Goal: Task Accomplishment & Management: Manage account settings

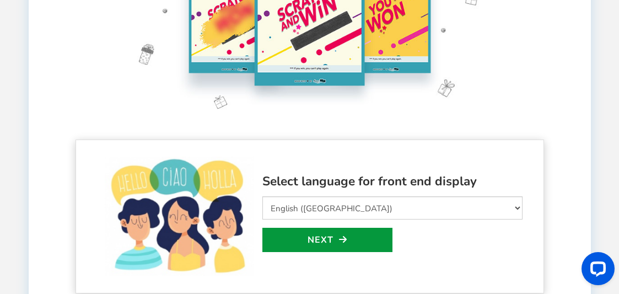
click at [336, 238] on link "Next" at bounding box center [328, 240] width 130 height 24
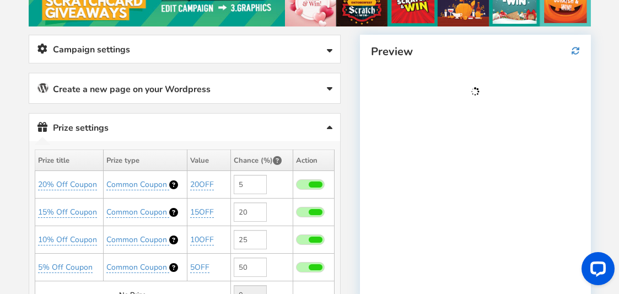
click at [210, 51] on link "Campaign settings" at bounding box center [184, 49] width 311 height 28
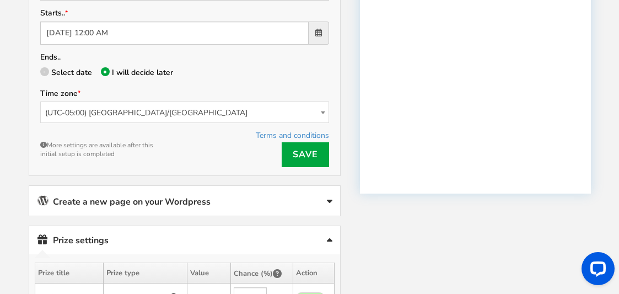
scroll to position [276, 0]
click at [168, 115] on span "(UTC-05:00) [GEOGRAPHIC_DATA]/[GEOGRAPHIC_DATA]" at bounding box center [185, 112] width 288 height 22
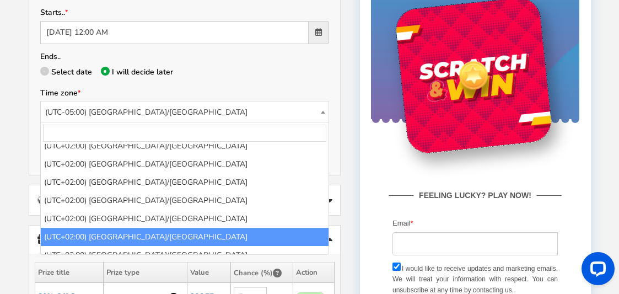
scroll to position [4348, 0]
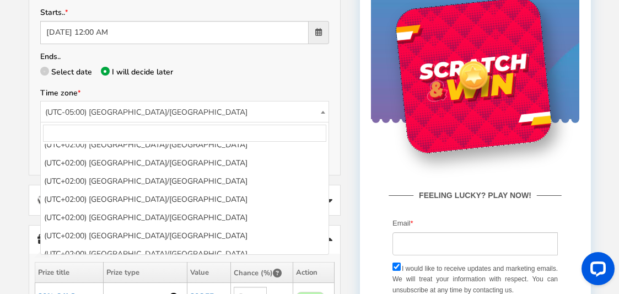
select select "Africa/Johannesburg"
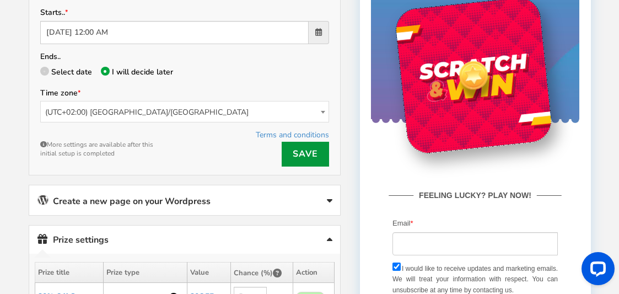
click at [298, 149] on link "Save" at bounding box center [305, 154] width 47 height 25
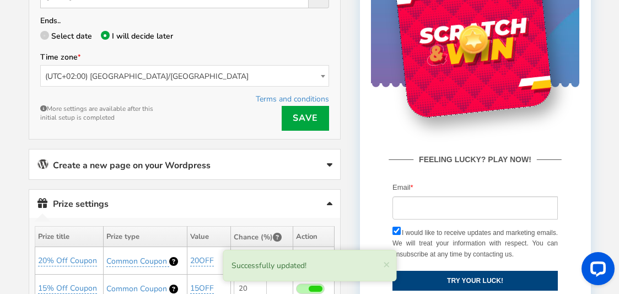
scroll to position [331, 0]
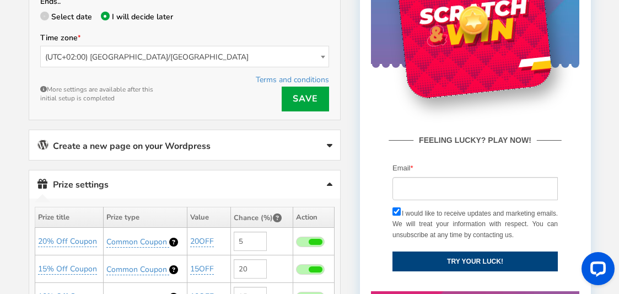
click at [331, 143] on icon at bounding box center [330, 146] width 6 height 9
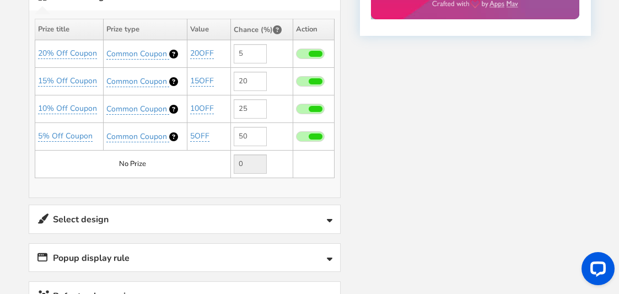
scroll to position [607, 0]
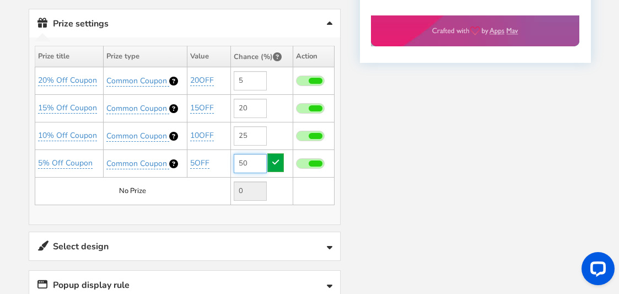
drag, startPoint x: 247, startPoint y: 162, endPoint x: 230, endPoint y: 162, distance: 17.1
click at [230, 162] on tr "5% Off Coupon Common Coupon Add" at bounding box center [184, 163] width 299 height 28
drag, startPoint x: 249, startPoint y: 135, endPoint x: 237, endPoint y: 135, distance: 12.1
click at [237, 135] on input "25" at bounding box center [250, 135] width 33 height 19
drag, startPoint x: 247, startPoint y: 162, endPoint x: 238, endPoint y: 162, distance: 8.8
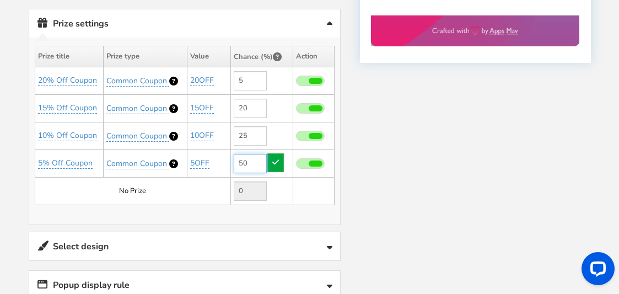
click at [238, 162] on input "50" at bounding box center [250, 163] width 33 height 19
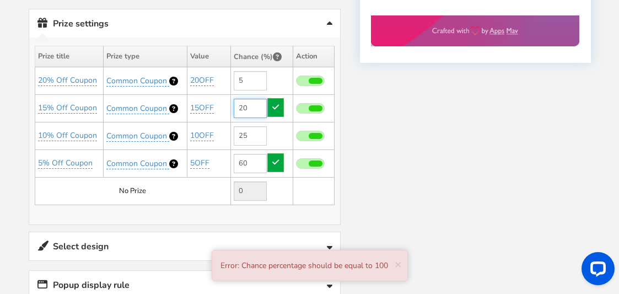
type input "50"
drag, startPoint x: 252, startPoint y: 104, endPoint x: 216, endPoint y: 103, distance: 35.3
click at [216, 103] on tr "15% Off Coupon Common Coupon Add" at bounding box center [184, 108] width 299 height 28
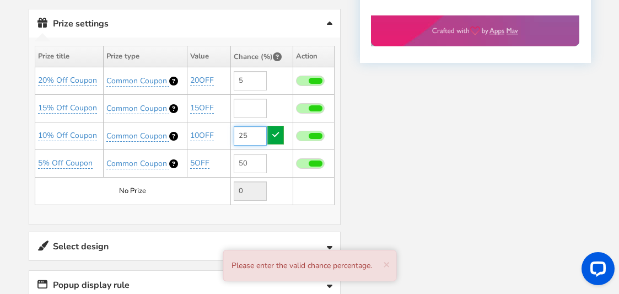
type input "20"
drag, startPoint x: 249, startPoint y: 134, endPoint x: 215, endPoint y: 138, distance: 33.9
click at [215, 138] on tr "10% Off Coupon Common Coupon Add" at bounding box center [184, 136] width 299 height 28
type input "25"
drag, startPoint x: 254, startPoint y: 105, endPoint x: 221, endPoint y: 105, distance: 33.6
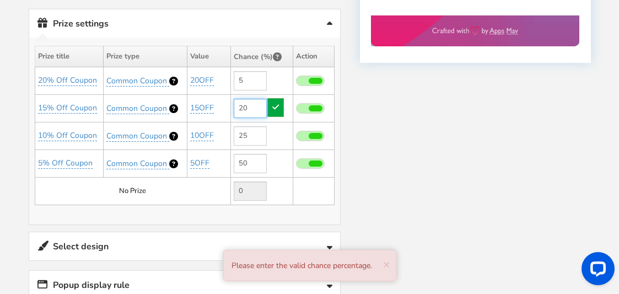
click at [221, 105] on tr "15% Off Coupon Common Coupon Add" at bounding box center [184, 108] width 299 height 28
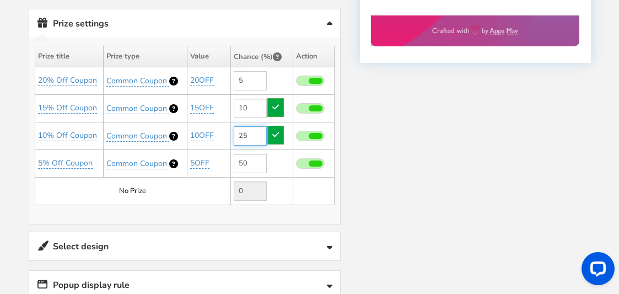
type input "20"
drag, startPoint x: 256, startPoint y: 136, endPoint x: 238, endPoint y: 143, distance: 20.1
click at [238, 143] on input "25" at bounding box center [250, 135] width 33 height 19
click at [313, 78] on span at bounding box center [316, 81] width 14 height 6
click at [296, 78] on input "checkbox" at bounding box center [296, 81] width 0 height 7
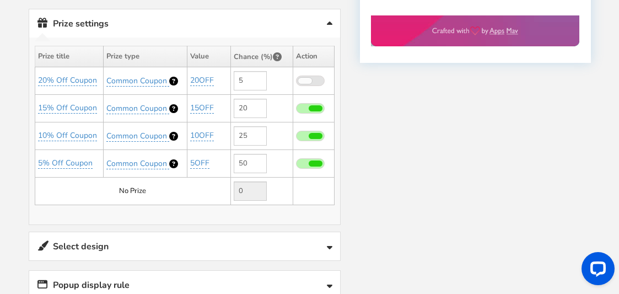
type input "0"
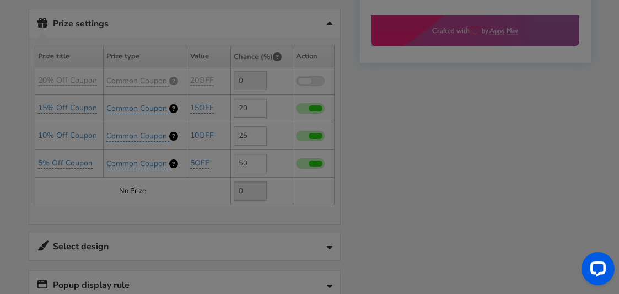
type input "5"
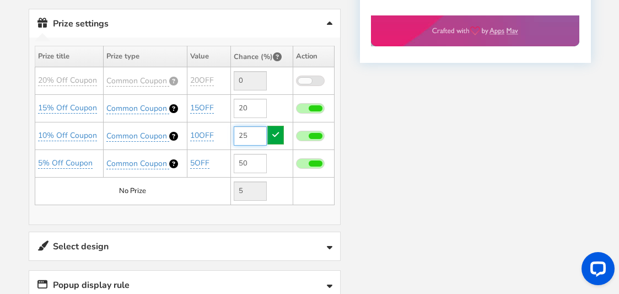
drag, startPoint x: 250, startPoint y: 135, endPoint x: 229, endPoint y: 135, distance: 21.0
click at [229, 135] on tr "10% Off Coupon Common Coupon Add" at bounding box center [184, 136] width 299 height 28
drag, startPoint x: 247, startPoint y: 160, endPoint x: 232, endPoint y: 160, distance: 15.5
click at [232, 160] on td "50" at bounding box center [262, 163] width 62 height 28
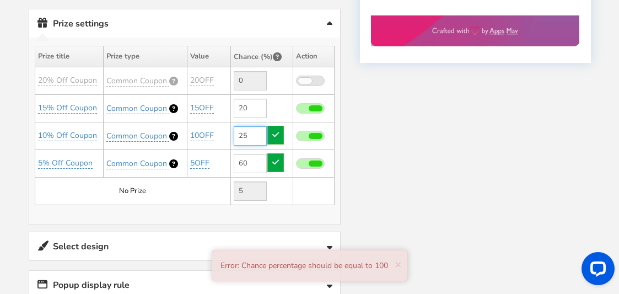
type input "50"
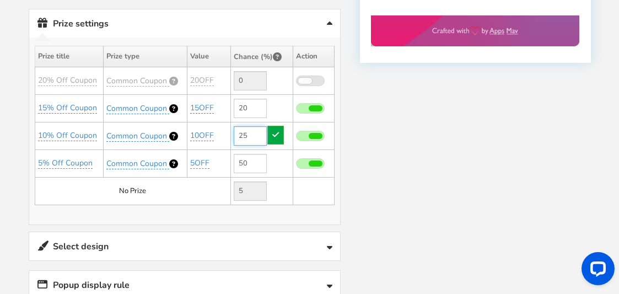
drag, startPoint x: 250, startPoint y: 133, endPoint x: 223, endPoint y: 133, distance: 27.6
click at [223, 133] on tr "10% Off Coupon Common Coupon Add" at bounding box center [184, 136] width 299 height 28
click at [295, 160] on td at bounding box center [313, 163] width 41 height 28
click at [277, 162] on td "50" at bounding box center [262, 163] width 62 height 28
type input "25"
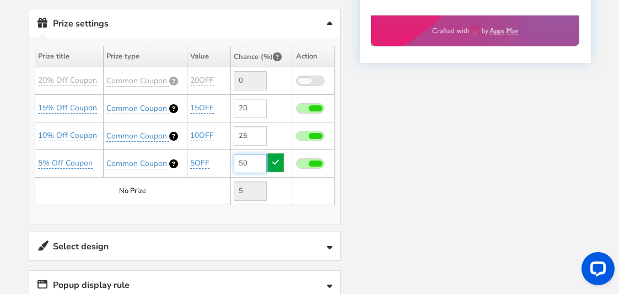
drag, startPoint x: 248, startPoint y: 161, endPoint x: 224, endPoint y: 161, distance: 24.3
click at [224, 161] on tr "5% Off Coupon Common Coupon Add" at bounding box center [184, 163] width 299 height 28
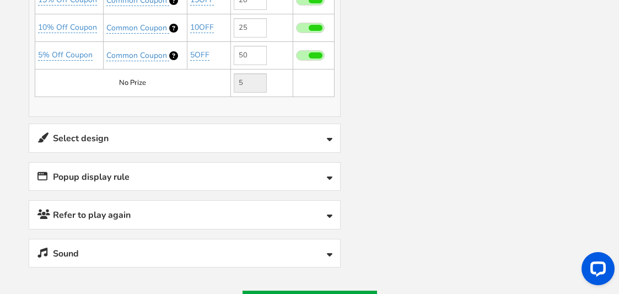
scroll to position [717, 0]
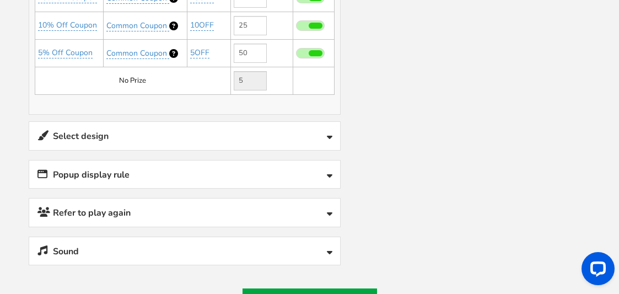
click at [184, 142] on link "Select design" at bounding box center [184, 136] width 311 height 28
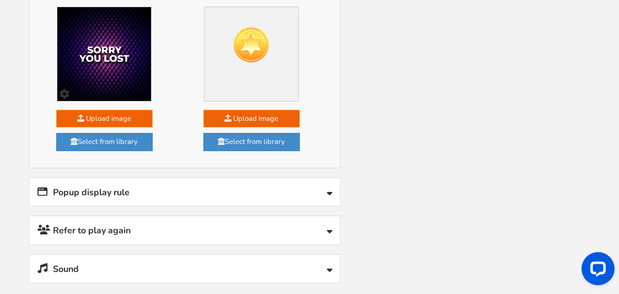
scroll to position [1103, 0]
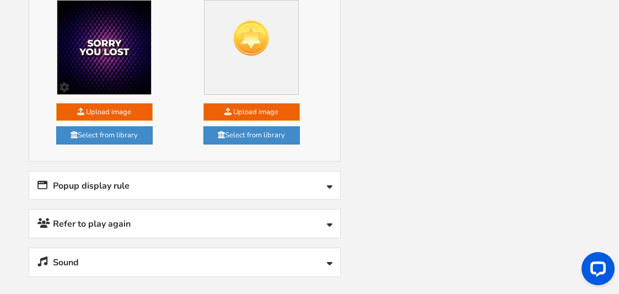
click at [333, 185] on link "Popup display rule" at bounding box center [184, 186] width 311 height 28
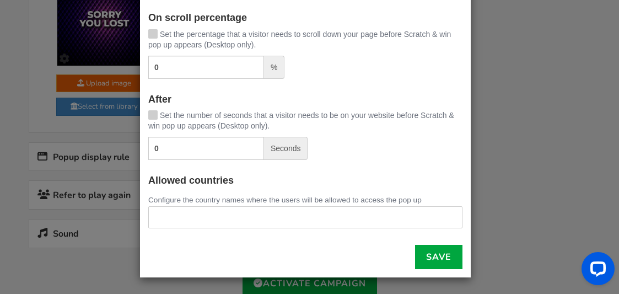
scroll to position [1158, 0]
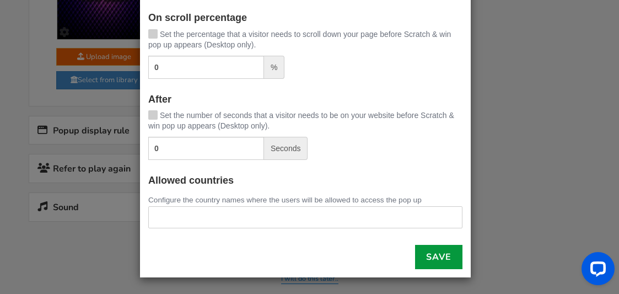
click at [424, 264] on link "Save" at bounding box center [438, 257] width 47 height 24
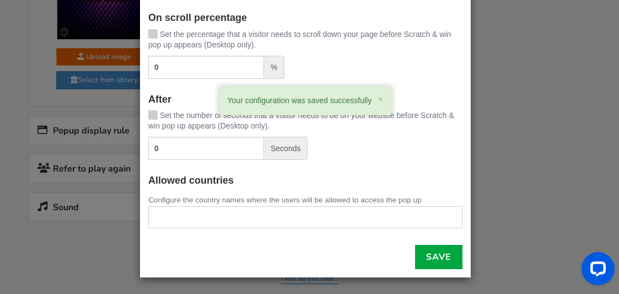
click at [483, 73] on div "× Pop up display rules Automatically show the pop up: On exit intent Scratch & …" at bounding box center [309, 147] width 619 height 294
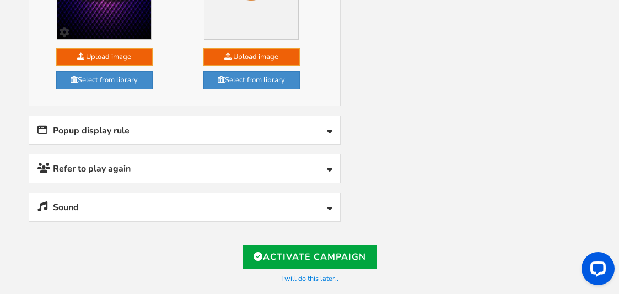
click at [220, 172] on link "Refer to play again" at bounding box center [184, 168] width 311 height 28
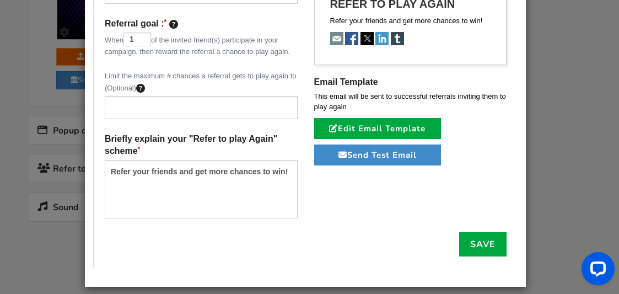
scroll to position [211, 0]
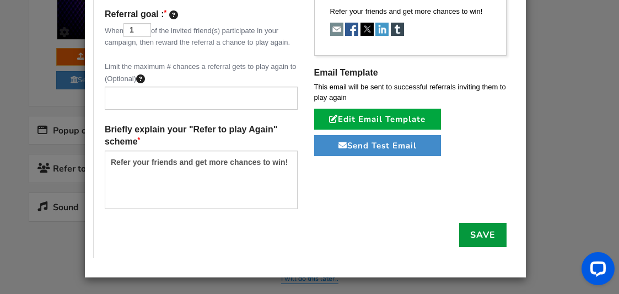
click at [464, 232] on link "Save" at bounding box center [482, 235] width 47 height 24
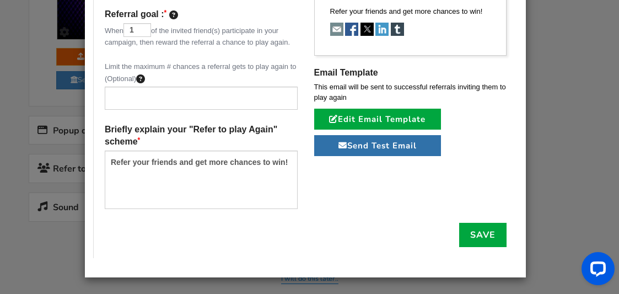
click at [374, 146] on button "Send Test Email" at bounding box center [377, 145] width 127 height 21
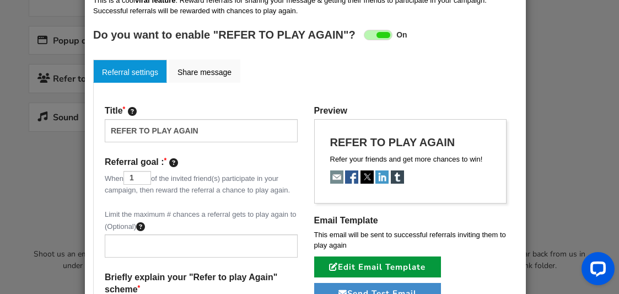
scroll to position [0, 0]
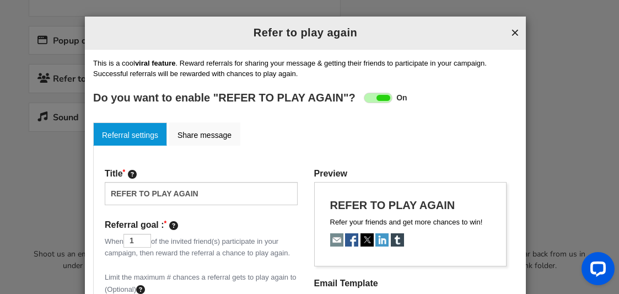
click at [511, 29] on button "×" at bounding box center [515, 32] width 8 height 14
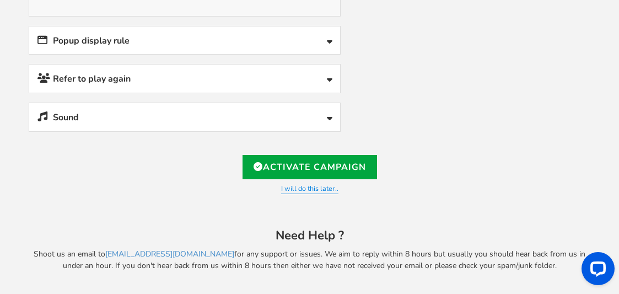
click at [332, 117] on icon at bounding box center [330, 119] width 6 height 9
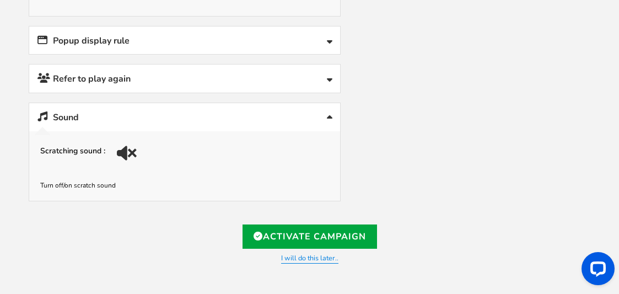
click at [125, 153] on div at bounding box center [128, 156] width 15 height 15
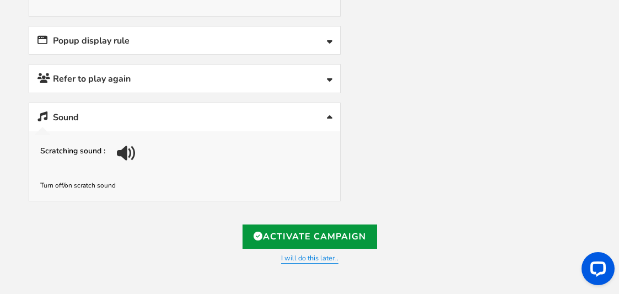
click at [308, 237] on link "Activate Campaign" at bounding box center [310, 236] width 135 height 24
type input "https://amze.me/DCmpv"
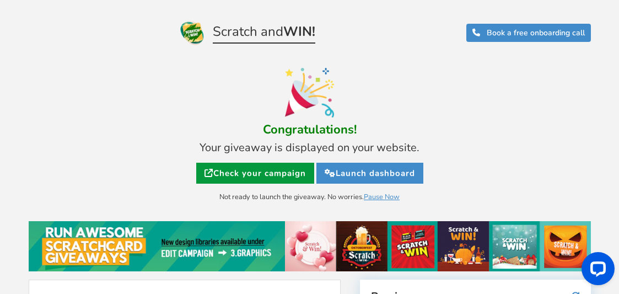
click at [283, 172] on link "Check your campaign" at bounding box center [255, 173] width 118 height 21
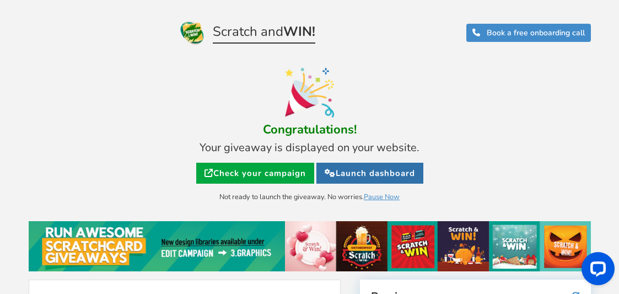
click at [354, 172] on link "Launch dashboard" at bounding box center [370, 173] width 107 height 21
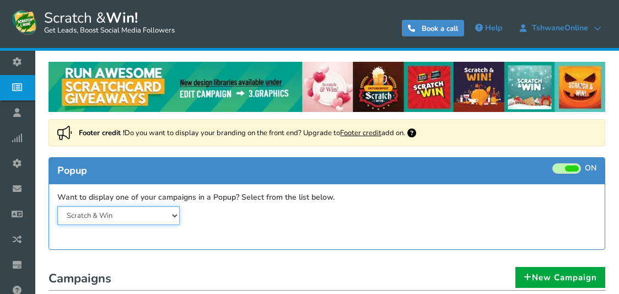
click at [173, 215] on select "Scratch & Win" at bounding box center [118, 215] width 122 height 19
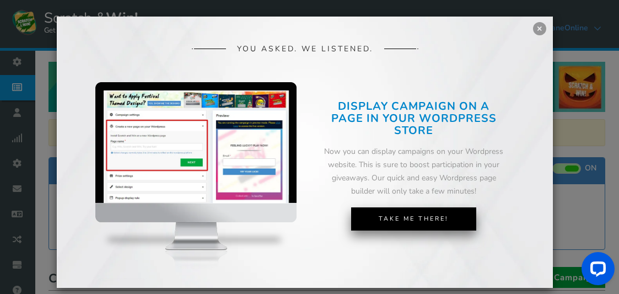
click at [403, 219] on link "Take Me There!" at bounding box center [413, 218] width 125 height 23
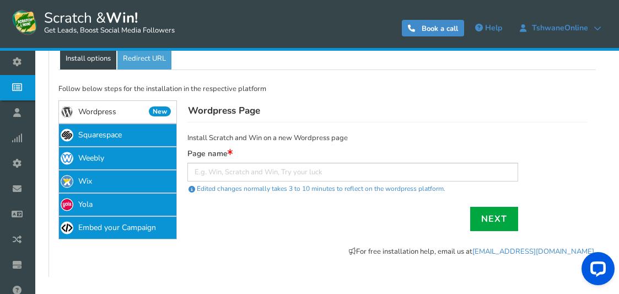
scroll to position [221, 0]
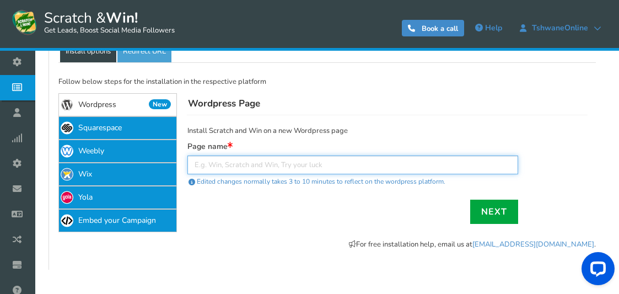
click at [244, 159] on input "text" at bounding box center [353, 165] width 331 height 19
paste input "[URL][DOMAIN_NAME]"
type input "[URL][DOMAIN_NAME]"
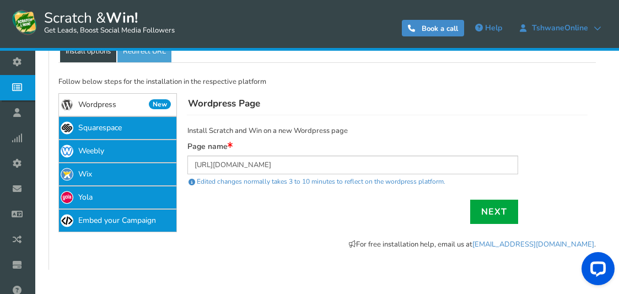
click at [491, 211] on link "Next" at bounding box center [494, 212] width 48 height 24
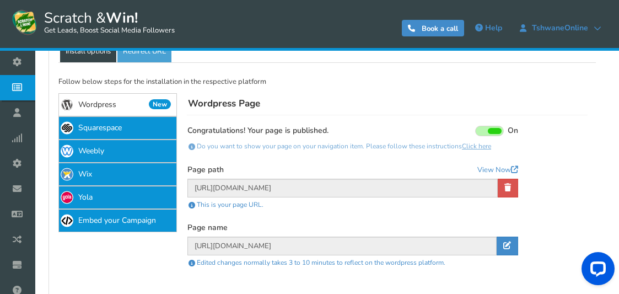
click at [45, 146] on div "NOTE: Scratch and Win plugin is deleted or deactivated. Please check and re-ins…" at bounding box center [327, 83] width 568 height 507
click at [515, 161] on div "Display your campaign on wordpress page Congratulations! your wordpress page is…" at bounding box center [353, 198] width 331 height 144
click at [515, 167] on icon at bounding box center [514, 169] width 7 height 7
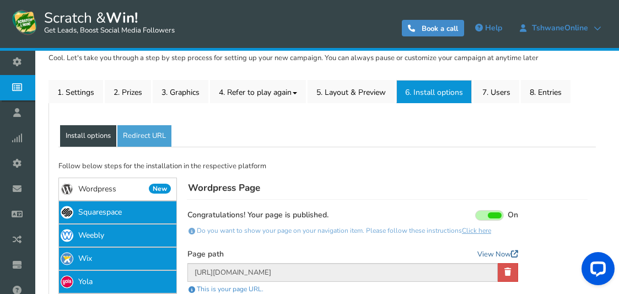
scroll to position [110, 0]
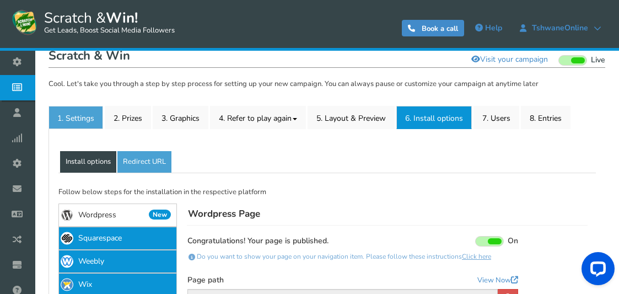
click at [84, 122] on link "1. Settings" at bounding box center [76, 117] width 55 height 23
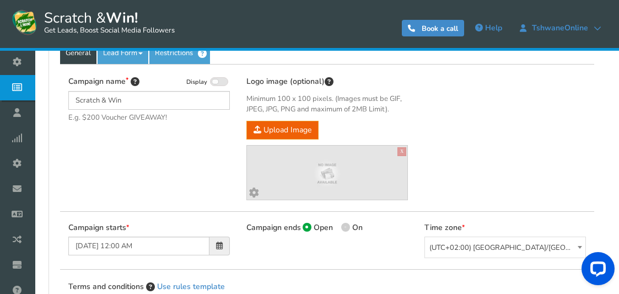
scroll to position [221, 0]
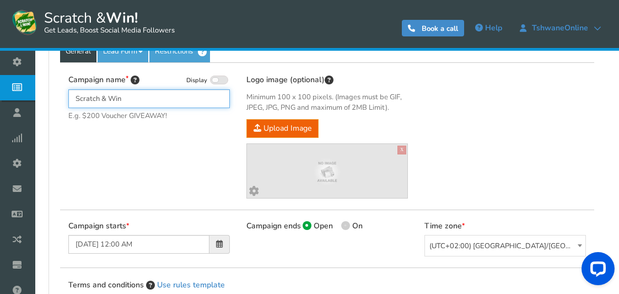
click at [140, 101] on input "Scratch & Win" at bounding box center [149, 98] width 162 height 19
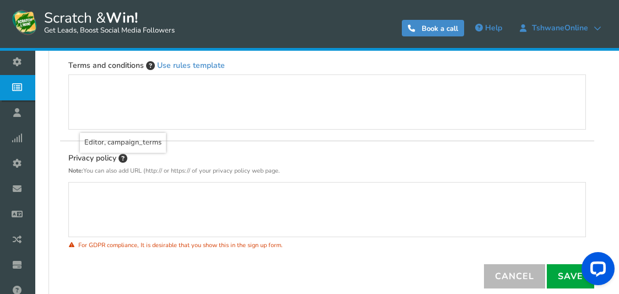
scroll to position [441, 0]
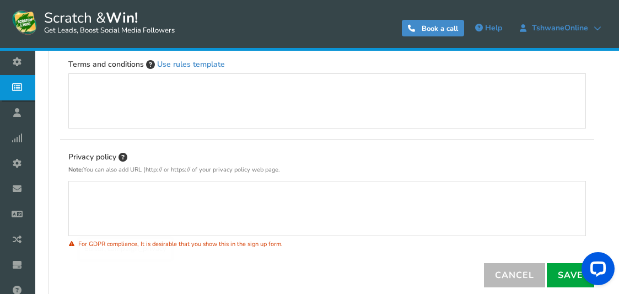
type input "R100 Voucher GiveAway"
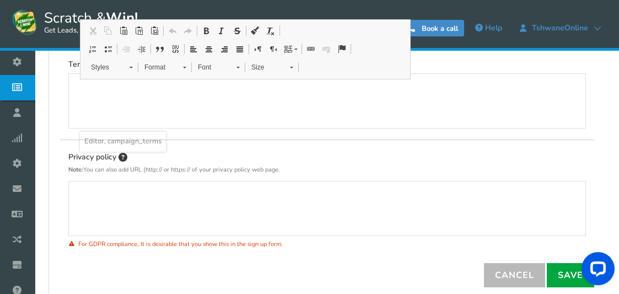
click at [115, 104] on div "Editor, campaign_terms" at bounding box center [327, 101] width 495 height 44
click at [438, 84] on p "Editor, campaign_terms" at bounding box center [327, 84] width 495 height 11
click at [437, 61] on div "Terms and conditions Use rules template" at bounding box center [327, 93] width 518 height 71
click at [118, 92] on div "Editor, campaign_terms" at bounding box center [327, 101] width 495 height 44
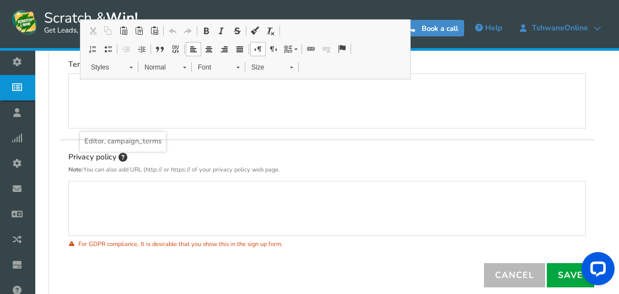
click at [436, 56] on div "Terms and conditions Use rules template" at bounding box center [327, 93] width 534 height 93
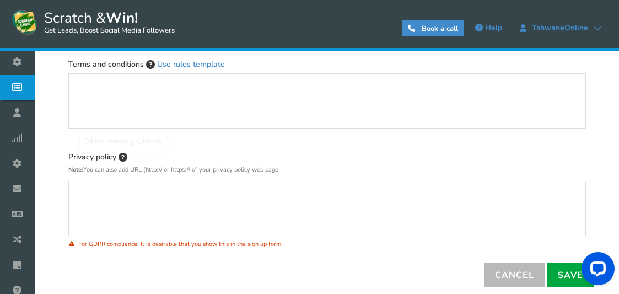
click at [195, 83] on p "Editor, campaign_terms" at bounding box center [327, 84] width 495 height 11
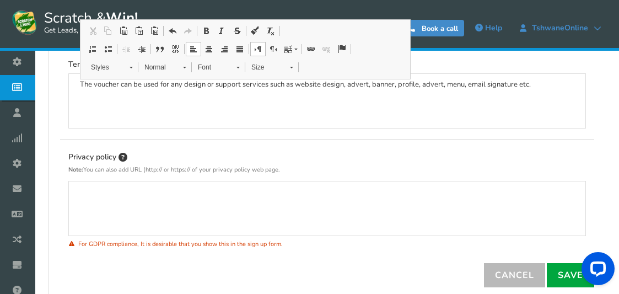
click at [320, 131] on div "Terms and conditions Use rules template The voucher can be used for any design …" at bounding box center [327, 99] width 534 height 82
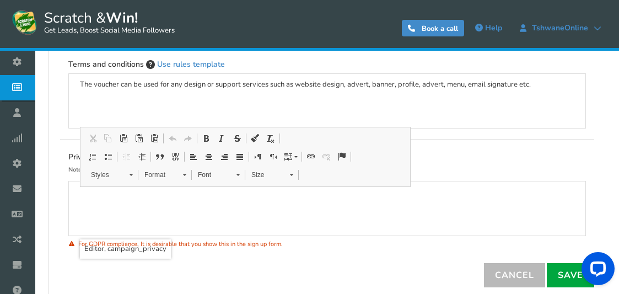
click at [288, 204] on div "Editor, campaign_privacy" at bounding box center [327, 209] width 495 height 44
click at [461, 160] on p "Privacy policy" at bounding box center [327, 158] width 518 height 15
click at [228, 204] on div "Editor, campaign_privacy" at bounding box center [327, 209] width 495 height 44
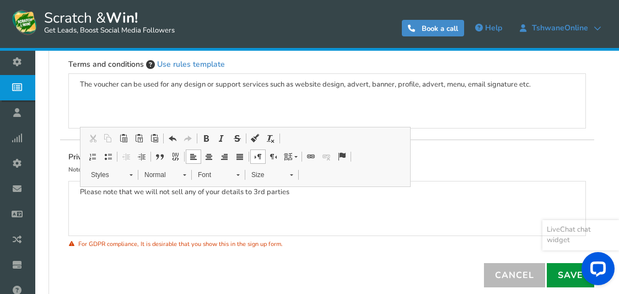
click at [572, 278] on link "Save" at bounding box center [570, 275] width 47 height 24
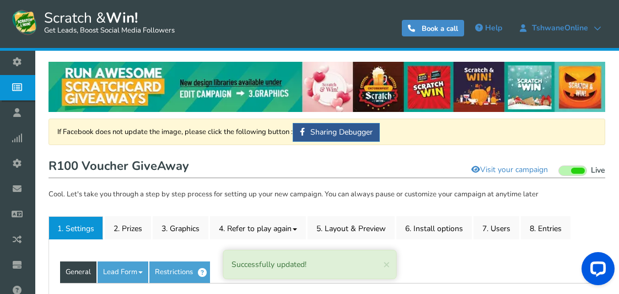
scroll to position [55, 0]
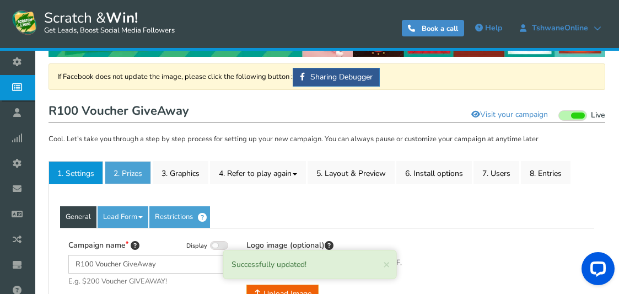
click at [133, 174] on link "2. Prizes" at bounding box center [128, 172] width 46 height 23
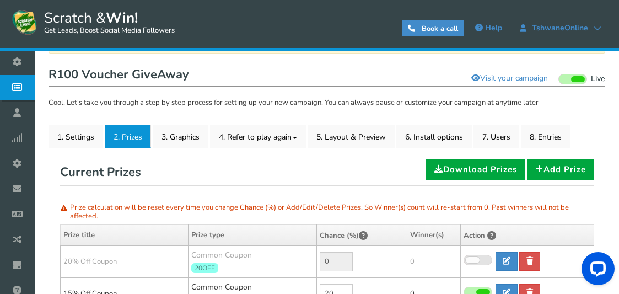
scroll to position [165, 0]
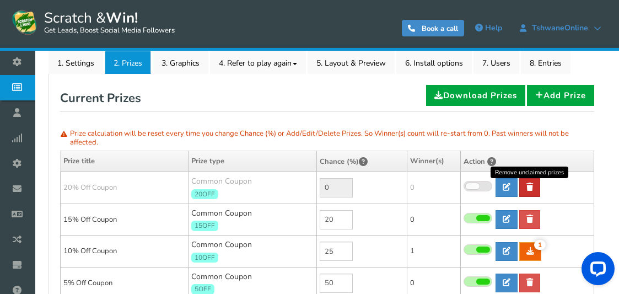
click at [534, 187] on link at bounding box center [530, 187] width 21 height 19
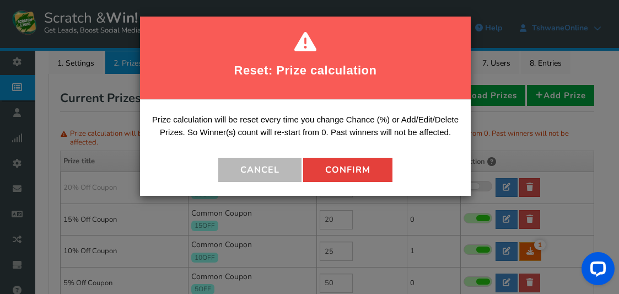
click at [355, 164] on button "Confirm" at bounding box center [347, 170] width 89 height 24
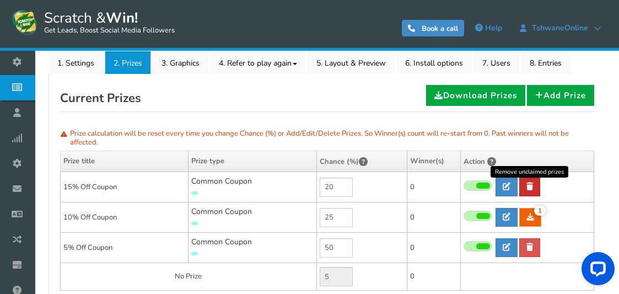
click at [526, 191] on link at bounding box center [530, 187] width 21 height 19
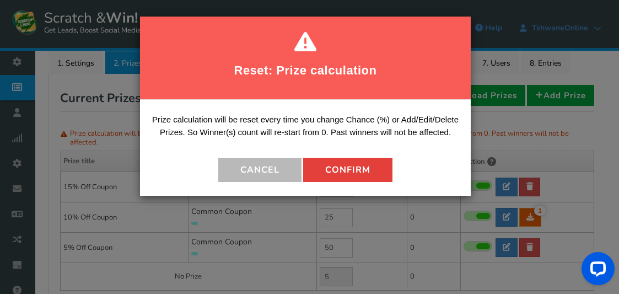
click at [355, 168] on button "Confirm" at bounding box center [347, 170] width 89 height 24
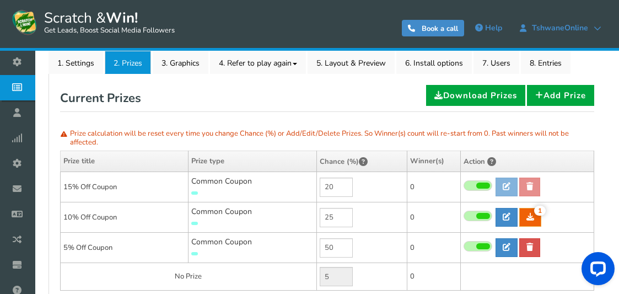
type input "25"
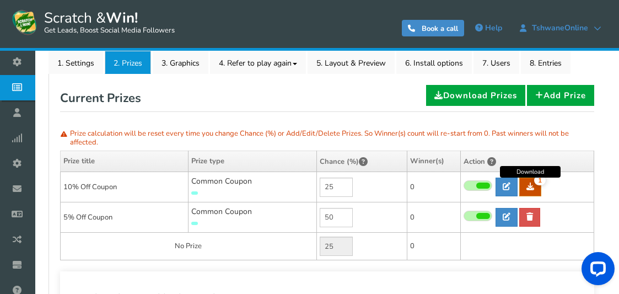
click at [532, 185] on icon at bounding box center [531, 187] width 8 height 8
click at [507, 181] on link at bounding box center [507, 187] width 22 height 19
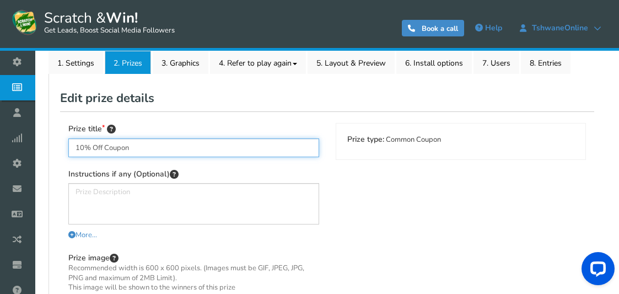
drag, startPoint x: 135, startPoint y: 145, endPoint x: 47, endPoint y: 145, distance: 87.1
click at [47, 145] on div "NOTE: Scratch and Win plugin is deleted or deactivated. Please check and re-ins…" at bounding box center [327, 189] width 568 height 609
type input "R100 Design Voucher"
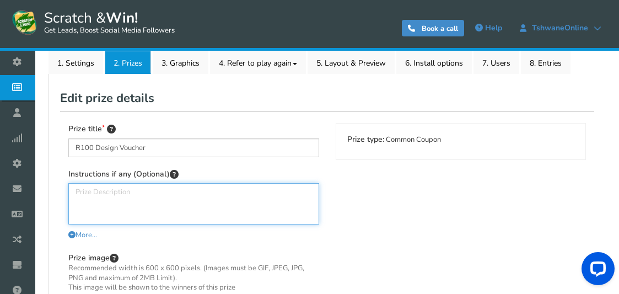
click at [129, 201] on textarea at bounding box center [193, 203] width 251 height 41
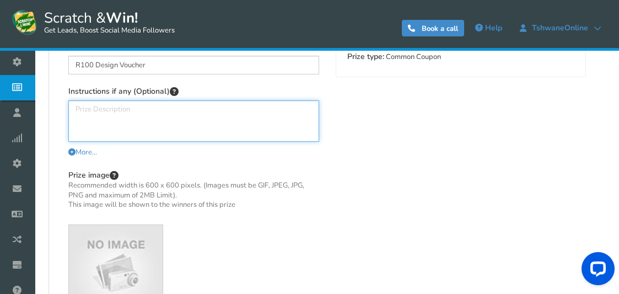
scroll to position [276, 0]
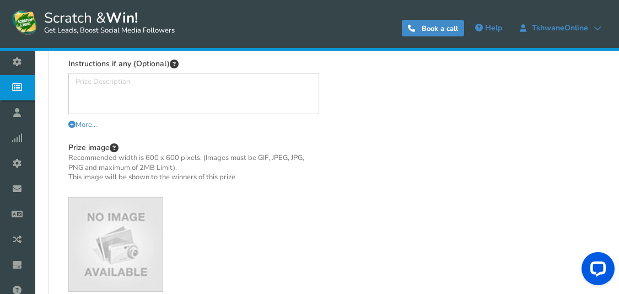
click at [98, 239] on img at bounding box center [116, 244] width 94 height 94
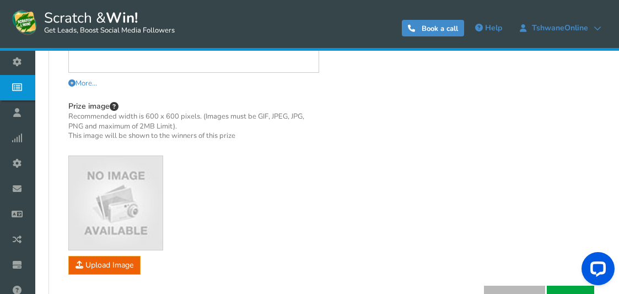
scroll to position [386, 0]
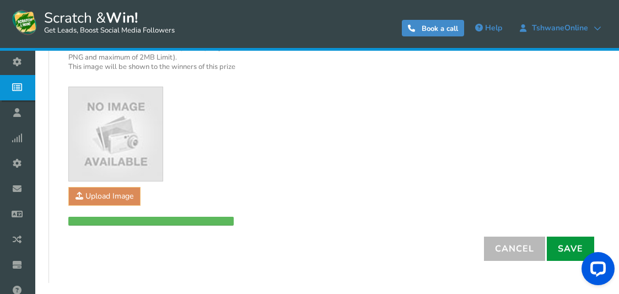
click at [567, 240] on link "Save" at bounding box center [570, 249] width 47 height 24
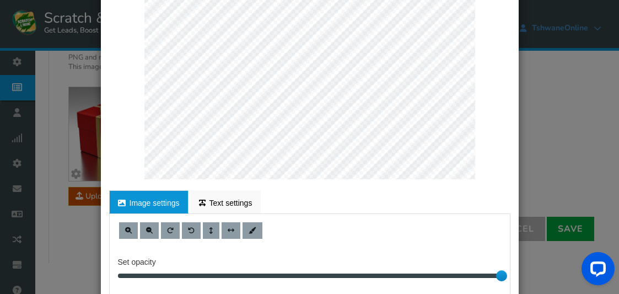
scroll to position [276, 0]
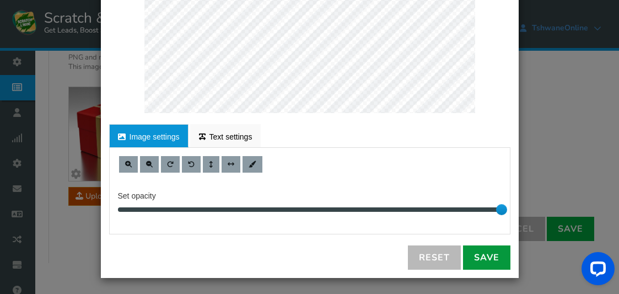
click at [473, 259] on link "Save" at bounding box center [486, 257] width 47 height 24
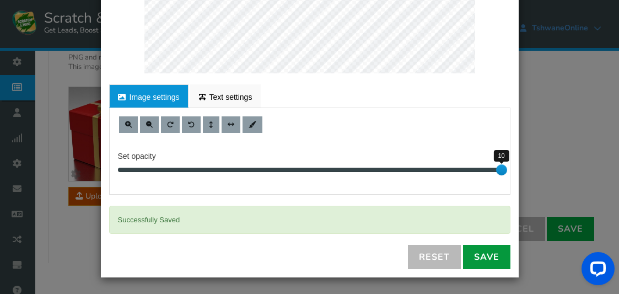
scroll to position [276, 0]
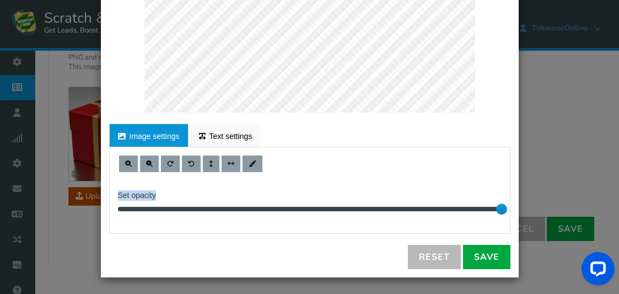
drag, startPoint x: 496, startPoint y: 169, endPoint x: 330, endPoint y: 173, distance: 165.5
click at [330, 173] on div "Set opacity 10" at bounding box center [310, 190] width 400 height 69
drag, startPoint x: 330, startPoint y: 173, endPoint x: 374, endPoint y: 210, distance: 57.5
click at [374, 210] on div at bounding box center [310, 209] width 384 height 4
drag, startPoint x: 384, startPoint y: 206, endPoint x: 403, endPoint y: 211, distance: 19.9
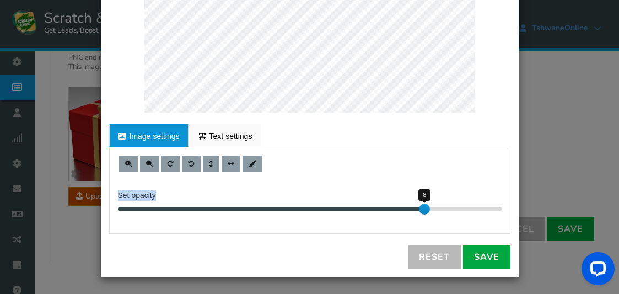
click at [403, 211] on div "8" at bounding box center [310, 209] width 384 height 6
drag, startPoint x: 419, startPoint y: 208, endPoint x: 436, endPoint y: 212, distance: 17.5
click at [436, 212] on div "8" at bounding box center [310, 209] width 384 height 6
drag, startPoint x: 421, startPoint y: 210, endPoint x: 437, endPoint y: 210, distance: 16.0
click at [437, 210] on div "8" at bounding box center [310, 209] width 384 height 6
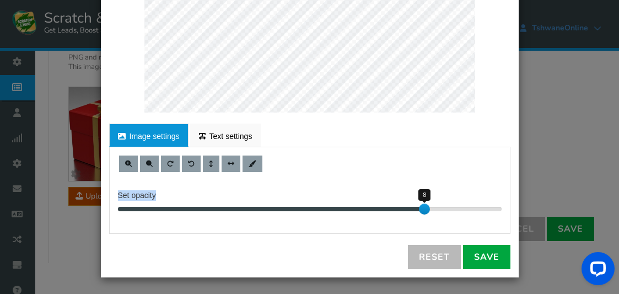
click at [440, 209] on div at bounding box center [463, 209] width 77 height 4
drag, startPoint x: 421, startPoint y: 210, endPoint x: 441, endPoint y: 207, distance: 20.6
click at [441, 207] on div "9" at bounding box center [310, 209] width 384 height 6
click at [484, 258] on link "Save" at bounding box center [486, 257] width 47 height 24
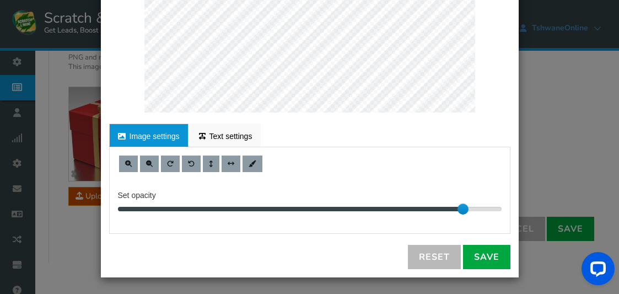
click at [571, 152] on div "× Customize Image For proper edit, check the desktop version Image settings Tex…" at bounding box center [309, 147] width 619 height 294
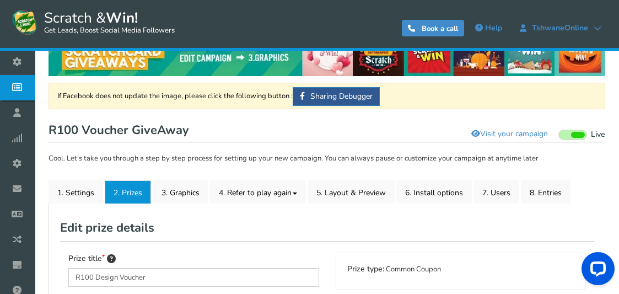
scroll to position [55, 0]
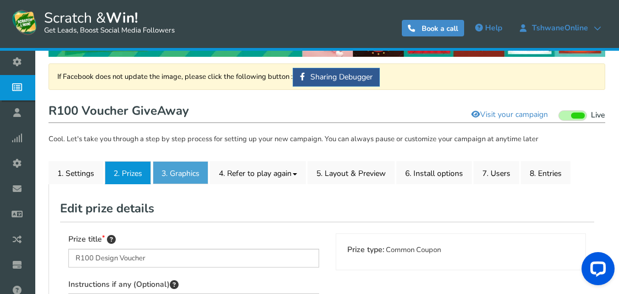
click at [191, 173] on link "3. Graphics" at bounding box center [181, 172] width 56 height 23
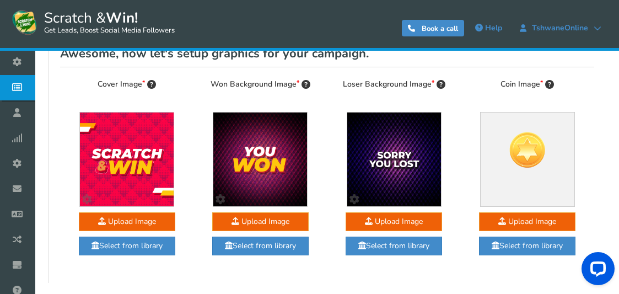
scroll to position [221, 0]
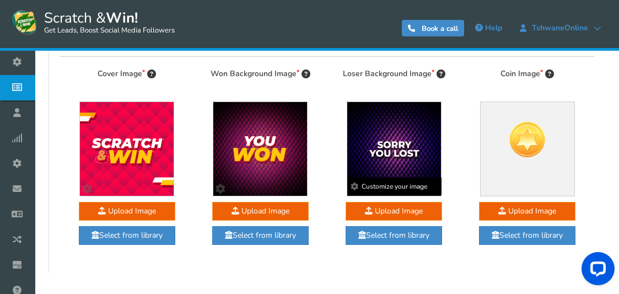
click at [376, 160] on img at bounding box center [394, 149] width 94 height 94
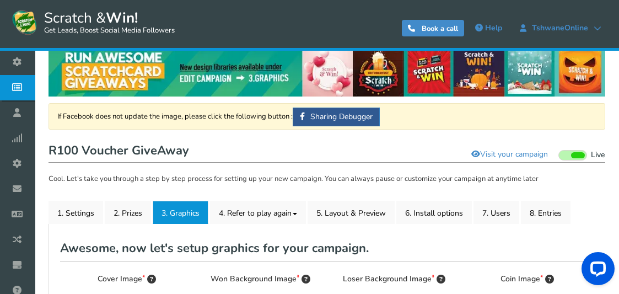
scroll to position [0, 0]
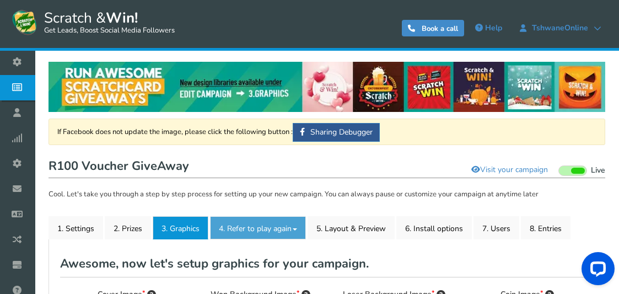
click at [273, 231] on link "4. Refer to play again" at bounding box center [258, 227] width 96 height 23
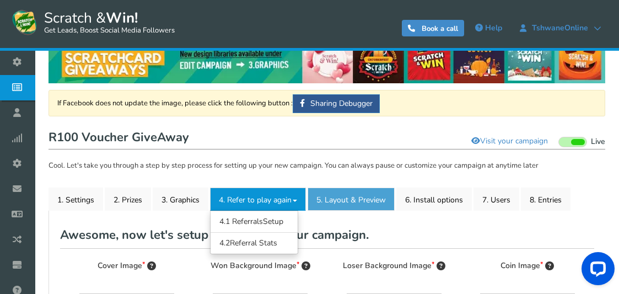
scroll to position [55, 0]
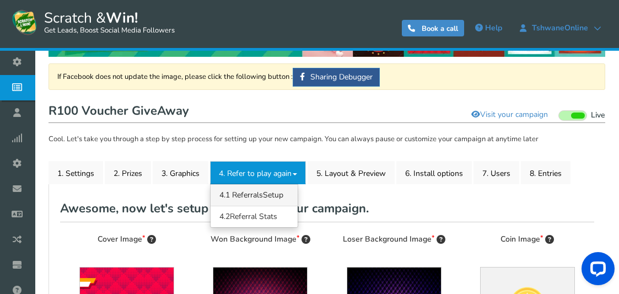
click at [263, 195] on span "4.1 Referrals" at bounding box center [242, 195] width 44 height 10
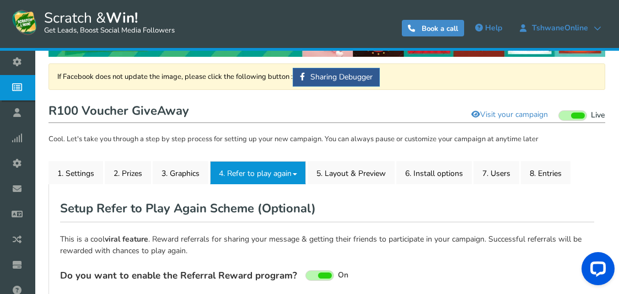
type textarea "Refer your friends and get more chances to win!"
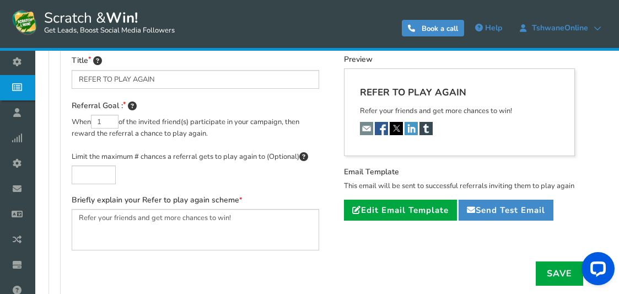
scroll to position [331, 0]
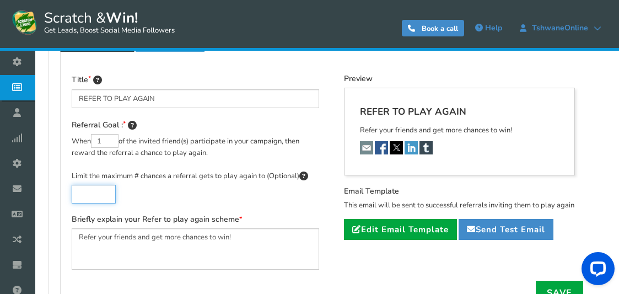
click at [95, 199] on input "text" at bounding box center [94, 194] width 44 height 19
type input "10"
drag, startPoint x: 95, startPoint y: 194, endPoint x: 71, endPoint y: 194, distance: 23.7
click at [71, 194] on div "Title REFER TO PLAY AGAIN Referral Goal : When 1 of the invited friend(s) parti…" at bounding box center [195, 177] width 264 height 207
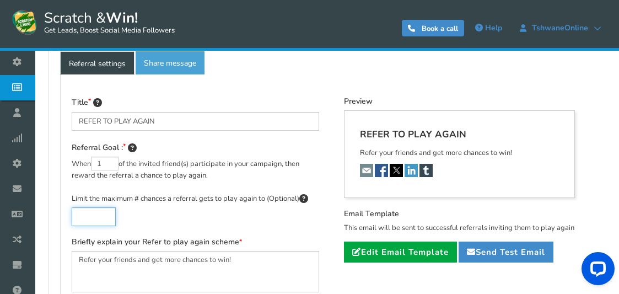
scroll to position [386, 0]
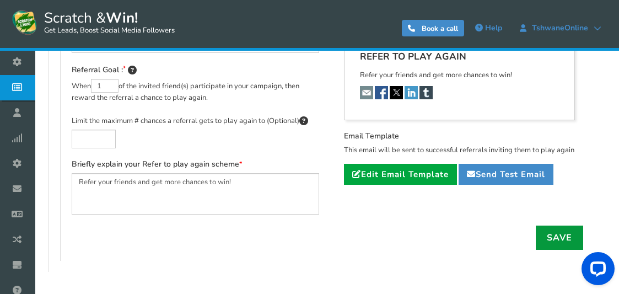
click at [553, 235] on link "Save" at bounding box center [559, 238] width 47 height 24
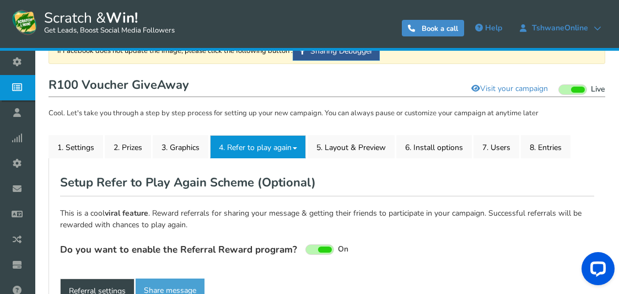
scroll to position [55, 0]
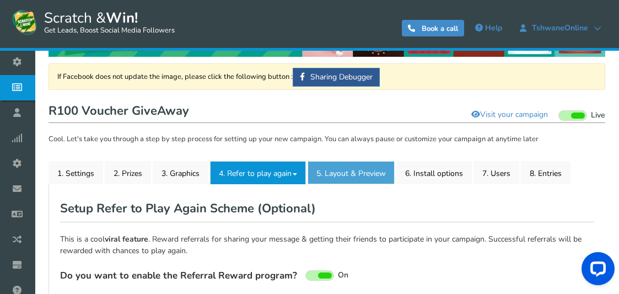
click at [361, 172] on link "5. Layout & Preview" at bounding box center [351, 172] width 87 height 23
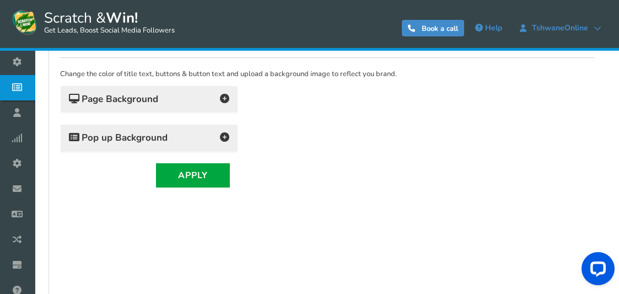
scroll to position [221, 0]
click at [222, 94] on icon at bounding box center [224, 97] width 9 height 9
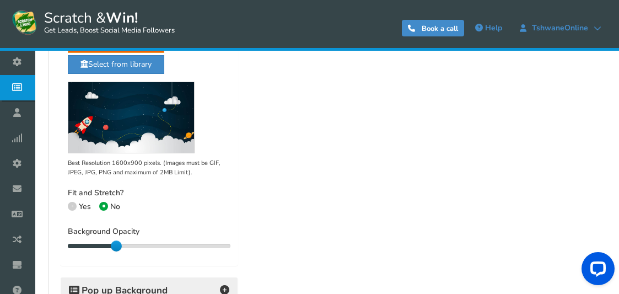
scroll to position [386, 0]
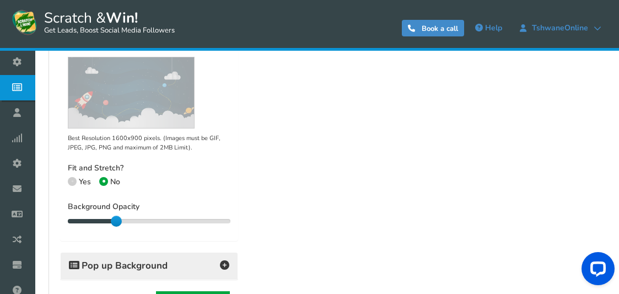
drag, startPoint x: 115, startPoint y: 222, endPoint x: 112, endPoint y: 237, distance: 15.7
click at [112, 237] on div "Background Color : #428bca Background Image : ON OFF Upload Image Select from l…" at bounding box center [149, 93] width 177 height 295
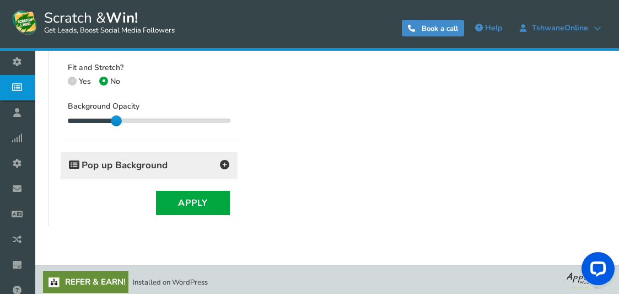
scroll to position [491, 0]
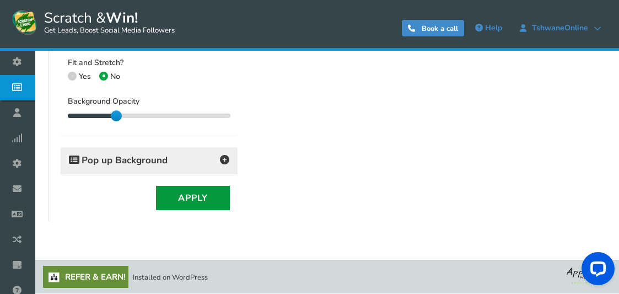
click at [158, 192] on button "Apply" at bounding box center [193, 198] width 74 height 24
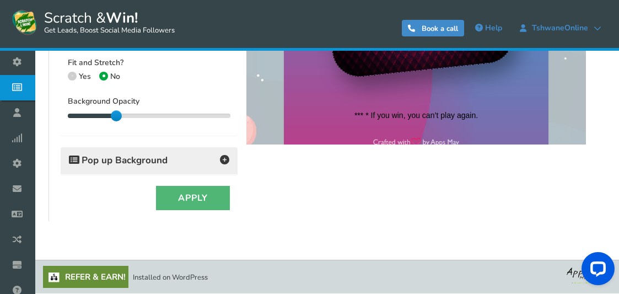
scroll to position [0, 0]
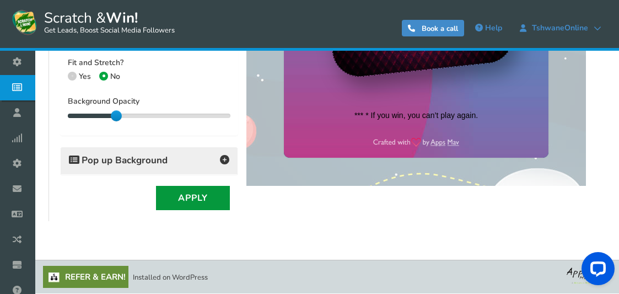
click at [180, 199] on button "Apply" at bounding box center [193, 198] width 74 height 24
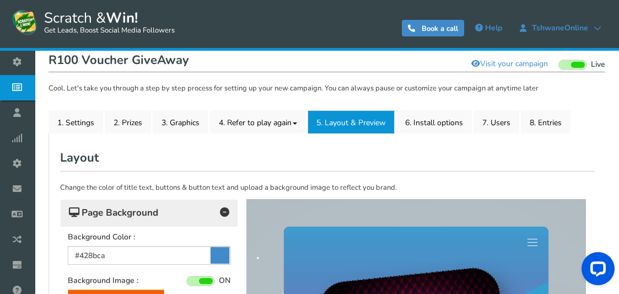
scroll to position [105, 0]
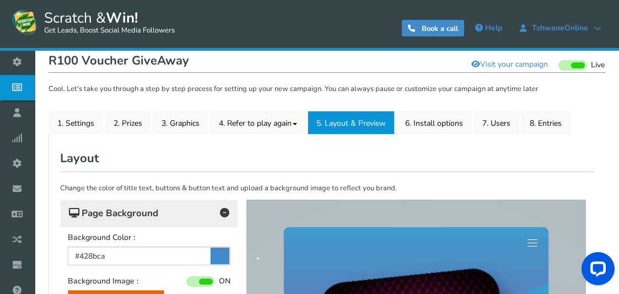
click at [218, 255] on icon at bounding box center [220, 256] width 19 height 17
click at [218, 255] on input "#428bca" at bounding box center [149, 256] width 163 height 19
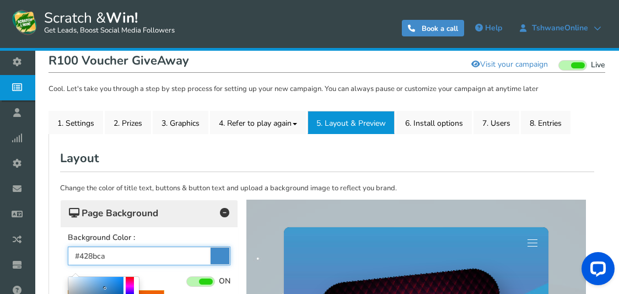
scroll to position [216, 0]
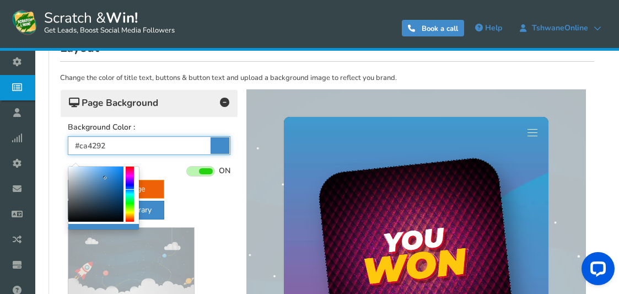
click at [128, 172] on div at bounding box center [130, 194] width 8 height 55
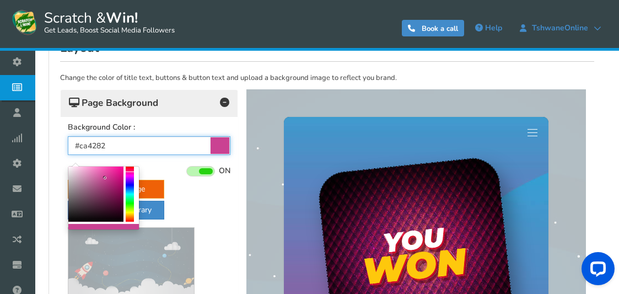
click at [129, 171] on div at bounding box center [130, 194] width 8 height 55
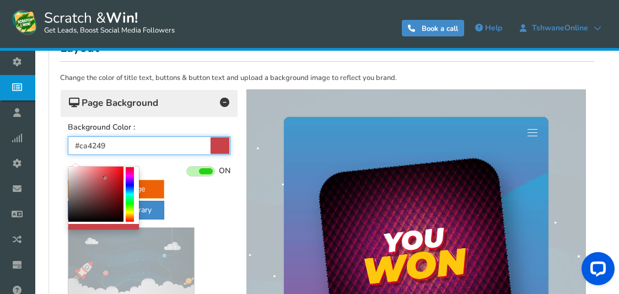
click at [129, 167] on div at bounding box center [130, 194] width 8 height 55
type input "#b30d15"
click at [120, 183] on div at bounding box center [95, 194] width 55 height 55
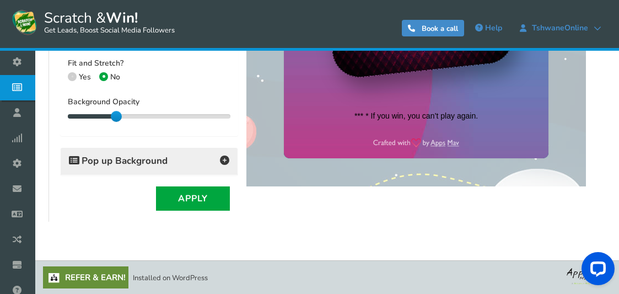
scroll to position [491, 0]
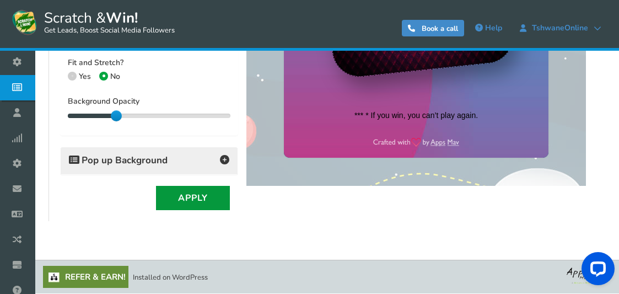
click at [172, 199] on button "Apply" at bounding box center [193, 198] width 74 height 24
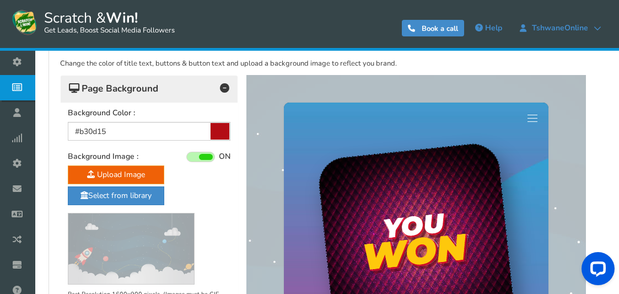
scroll to position [160, 0]
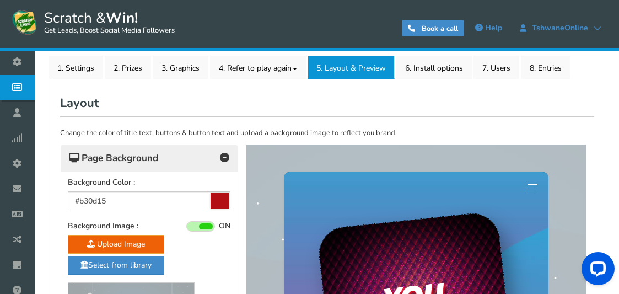
click at [194, 225] on span at bounding box center [200, 226] width 29 height 10
click at [0, 0] on input "ON OFF" at bounding box center [0, 0] width 0 height 0
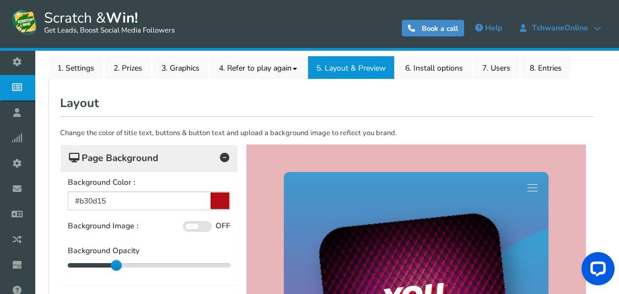
click at [197, 223] on span at bounding box center [192, 226] width 14 height 6
click at [0, 0] on input "ON OFF" at bounding box center [0, 0] width 0 height 0
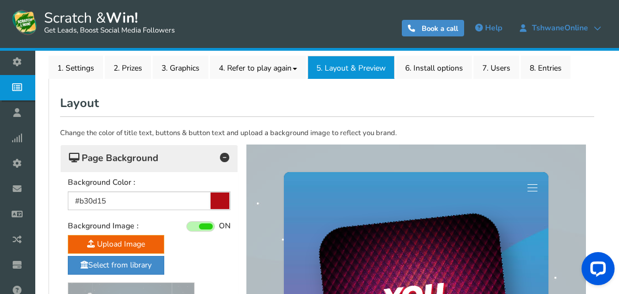
click at [197, 223] on span at bounding box center [200, 226] width 29 height 10
click at [0, 0] on input "ON OFF" at bounding box center [0, 0] width 0 height 0
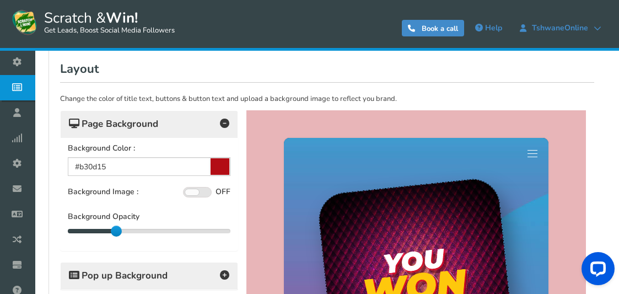
scroll to position [305, 0]
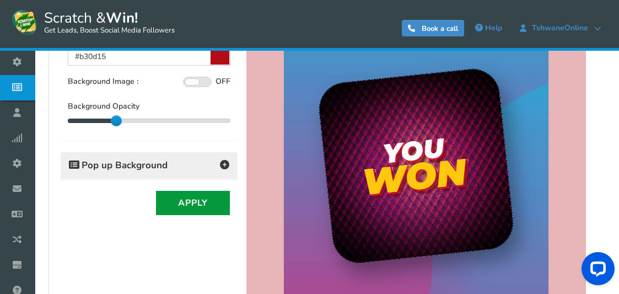
click at [189, 206] on button "Apply" at bounding box center [193, 203] width 74 height 24
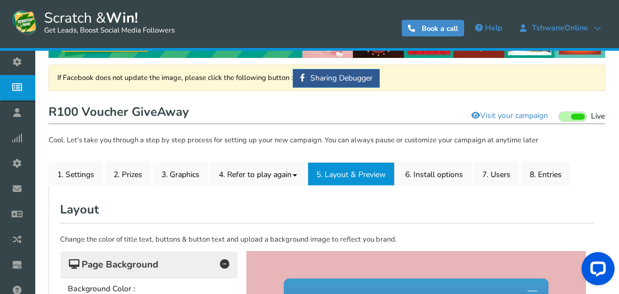
scroll to position [29, 0]
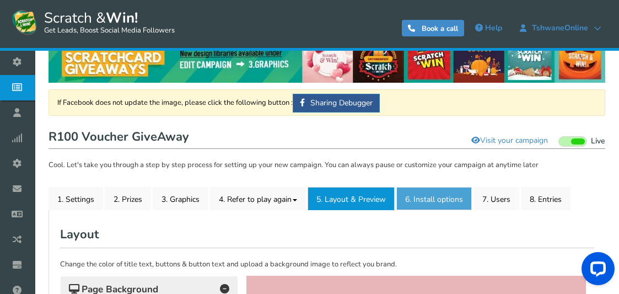
click at [426, 198] on link "6. Install options New" at bounding box center [435, 198] width 76 height 23
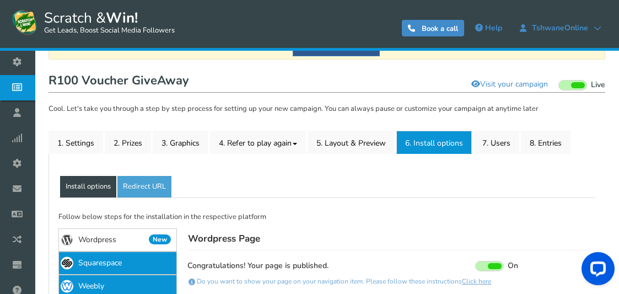
scroll to position [84, 0]
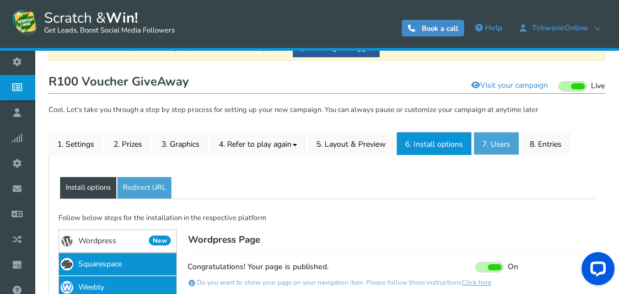
click at [505, 141] on link "7. Users" at bounding box center [497, 143] width 46 height 23
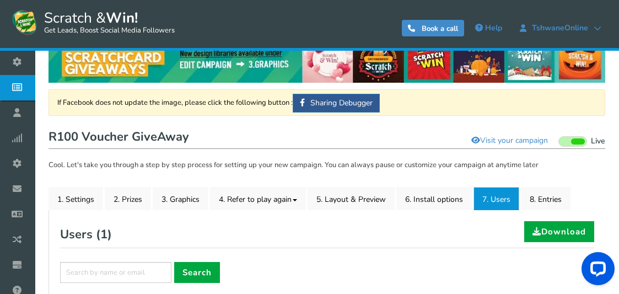
scroll to position [20, 0]
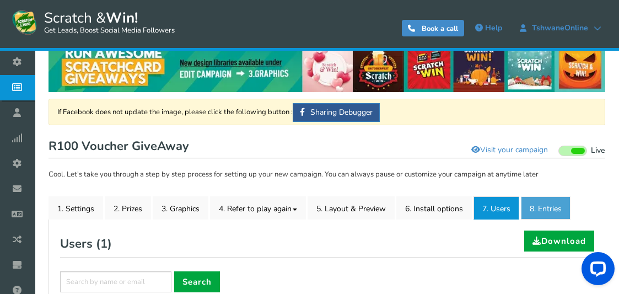
click at [531, 207] on link "8. Entries" at bounding box center [546, 207] width 50 height 23
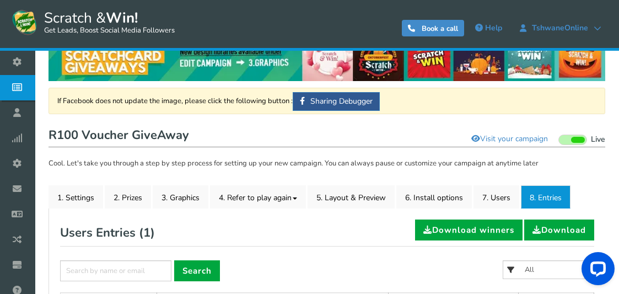
scroll to position [0, 0]
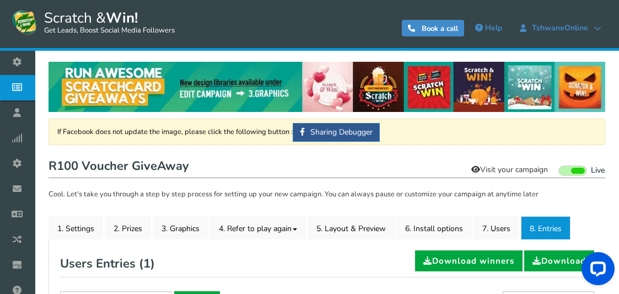
click at [526, 170] on link "Visit your campaign" at bounding box center [509, 169] width 91 height 19
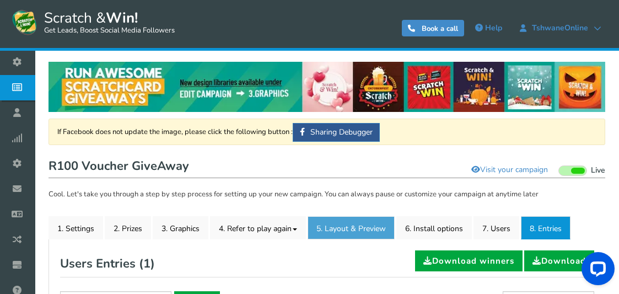
click at [346, 221] on link "5. Layout & Preview" at bounding box center [351, 227] width 87 height 23
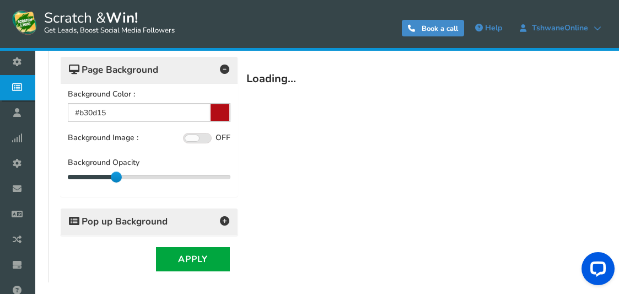
scroll to position [276, 0]
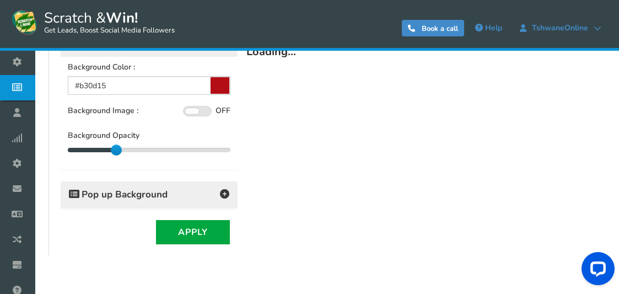
click at [178, 198] on h4 "Pop up Background" at bounding box center [149, 194] width 160 height 15
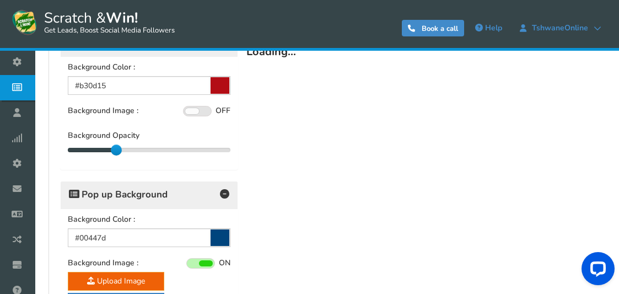
click at [215, 238] on icon at bounding box center [220, 237] width 19 height 17
click at [215, 238] on input "#00447d" at bounding box center [149, 237] width 163 height 19
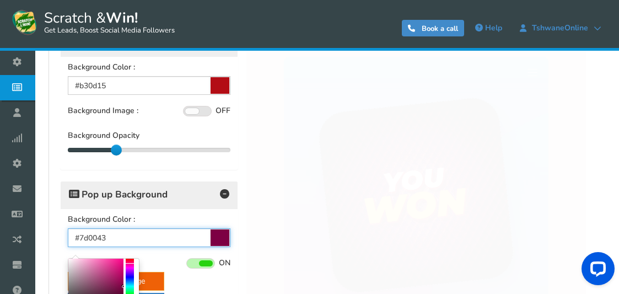
click at [131, 264] on div at bounding box center [130, 286] width 8 height 55
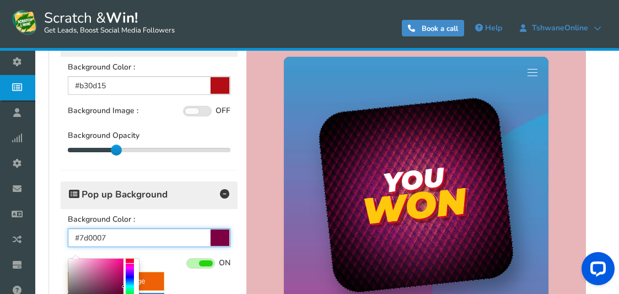
click at [131, 259] on div at bounding box center [130, 286] width 8 height 55
click at [131, 268] on div at bounding box center [130, 286] width 8 height 55
click at [132, 268] on div at bounding box center [130, 286] width 8 height 55
type input "#7d0007"
click at [130, 259] on div at bounding box center [130, 286] width 8 height 55
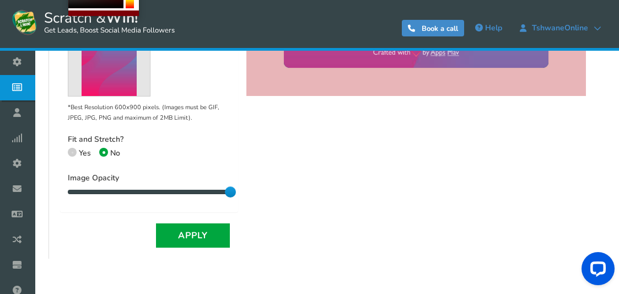
scroll to position [619, 0]
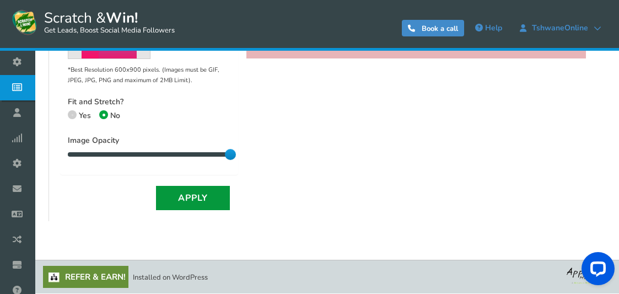
click at [212, 197] on button "Apply" at bounding box center [193, 198] width 74 height 24
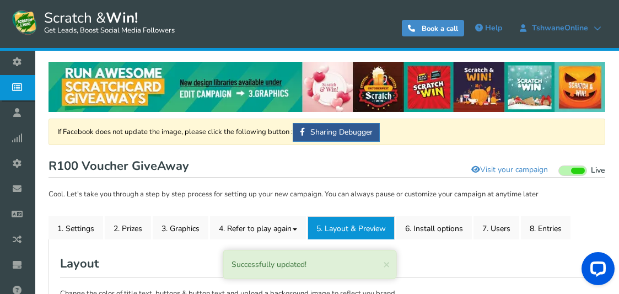
scroll to position [0, 0]
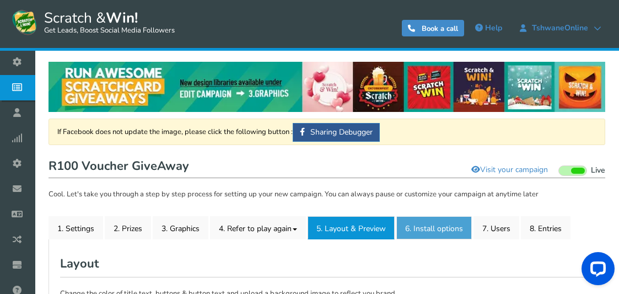
click at [421, 226] on link "6. Install options New" at bounding box center [435, 227] width 76 height 23
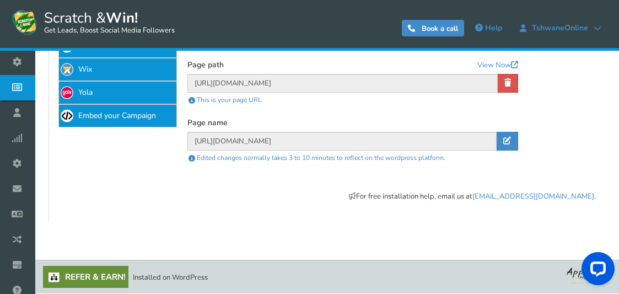
scroll to position [105, 0]
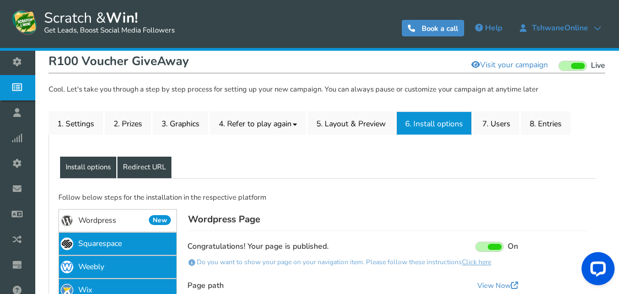
click at [157, 163] on link "Redirect URL" at bounding box center [144, 168] width 54 height 22
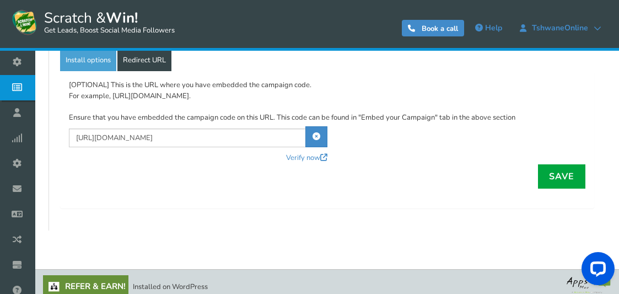
scroll to position [221, 0]
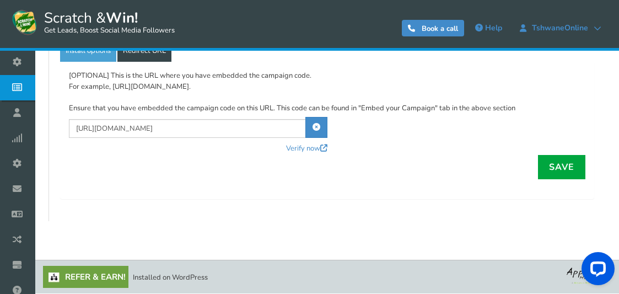
click at [93, 276] on link "Refer & Earn!" at bounding box center [85, 277] width 85 height 22
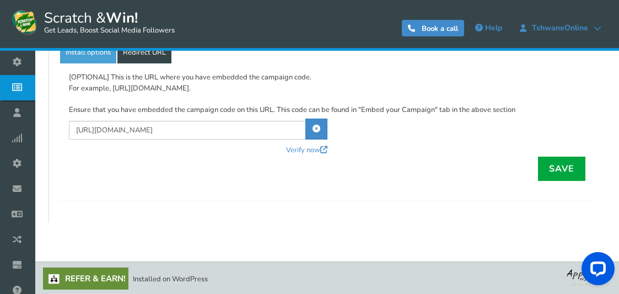
scroll to position [0, 0]
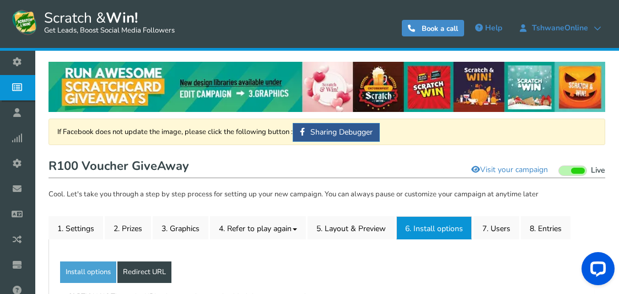
click at [426, 84] on img at bounding box center [327, 87] width 557 height 50
click at [552, 24] on span "TshwaneOnline" at bounding box center [560, 28] width 67 height 9
click at [592, 23] on link "TshwaneOnline" at bounding box center [560, 28] width 95 height 18
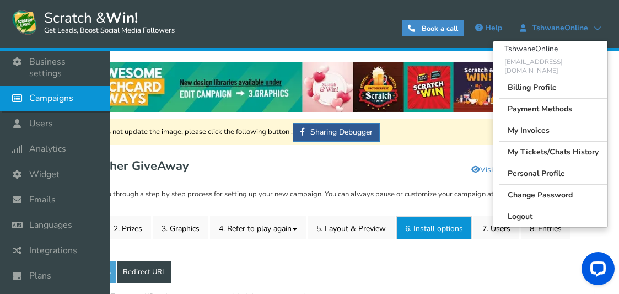
click at [41, 93] on span "Campaigns" at bounding box center [51, 99] width 44 height 12
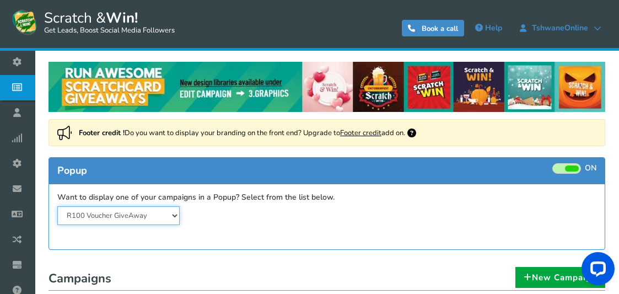
click at [145, 219] on select "R100 Voucher GiveAway" at bounding box center [118, 215] width 122 height 19
click at [145, 218] on select "R100 Voucher GiveAway" at bounding box center [118, 215] width 122 height 19
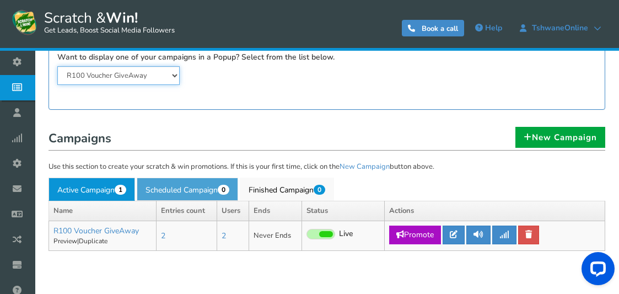
scroll to position [165, 0]
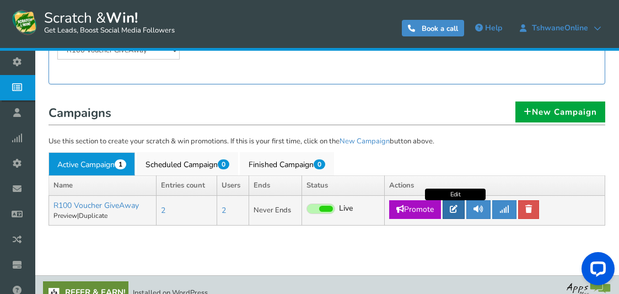
click at [456, 204] on link at bounding box center [454, 209] width 22 height 19
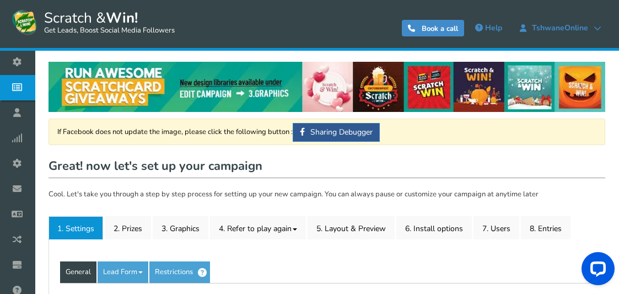
type input "R100 Voucher GiveAway"
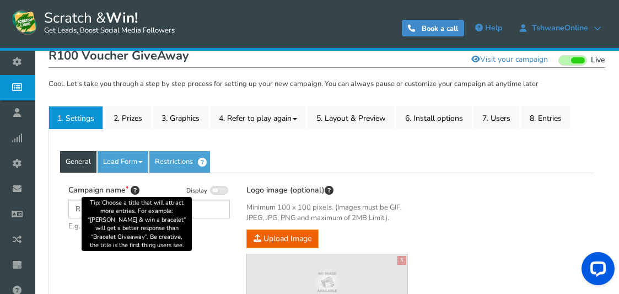
scroll to position [165, 0]
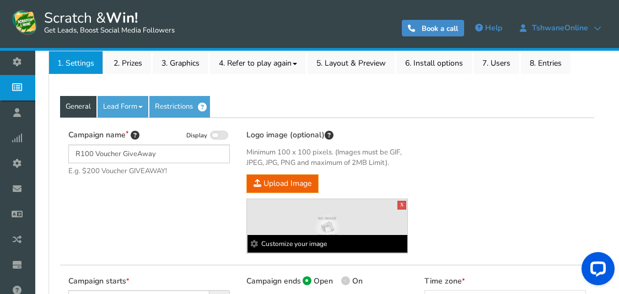
click at [323, 221] on img at bounding box center [327, 227] width 160 height 40
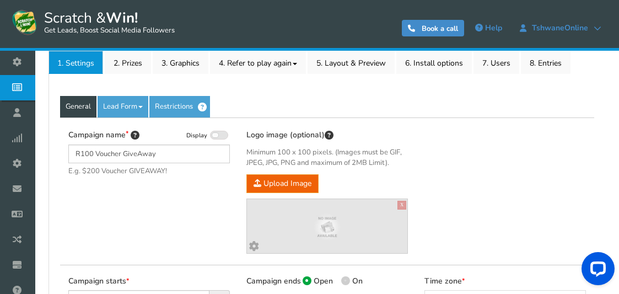
click at [310, 244] on b "Customize your image" at bounding box center [327, 249] width 103 height 13
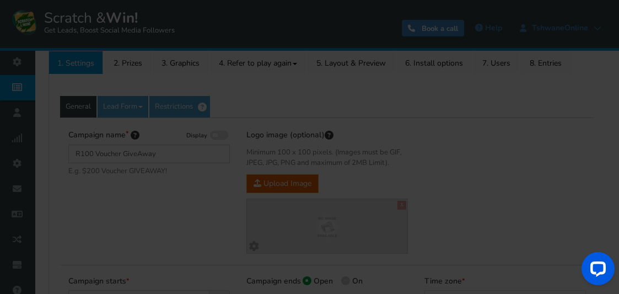
scroll to position [0, 0]
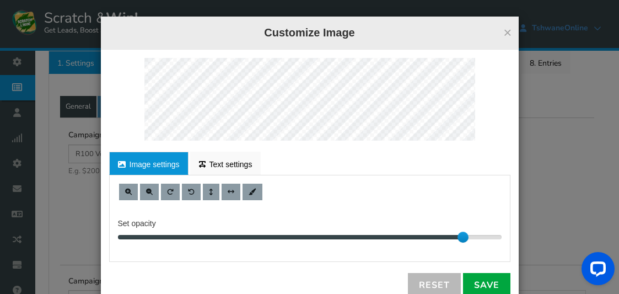
click at [148, 158] on link "Image settings" at bounding box center [148, 163] width 79 height 23
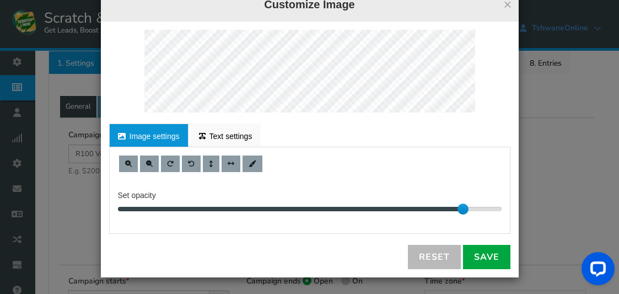
click at [153, 131] on link "Image settings" at bounding box center [148, 135] width 79 height 23
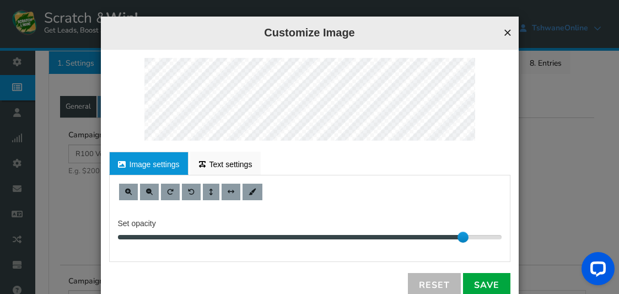
click at [504, 30] on button "×" at bounding box center [508, 32] width 8 height 14
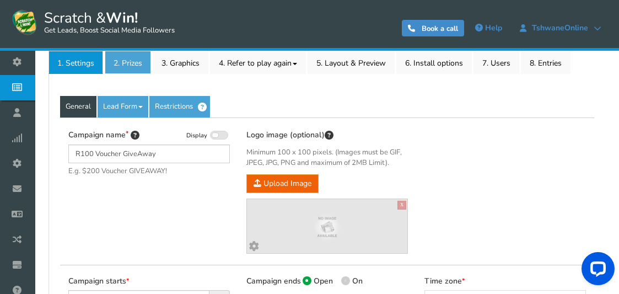
click at [120, 65] on link "2. Prizes" at bounding box center [128, 62] width 46 height 23
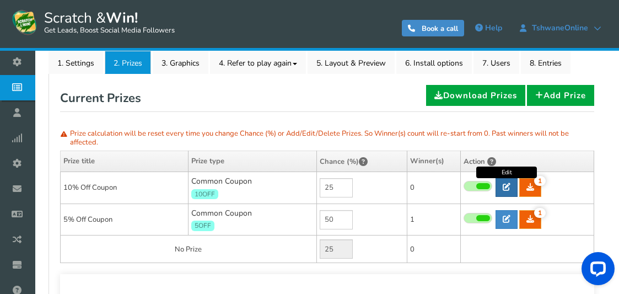
click at [504, 181] on link at bounding box center [507, 187] width 22 height 19
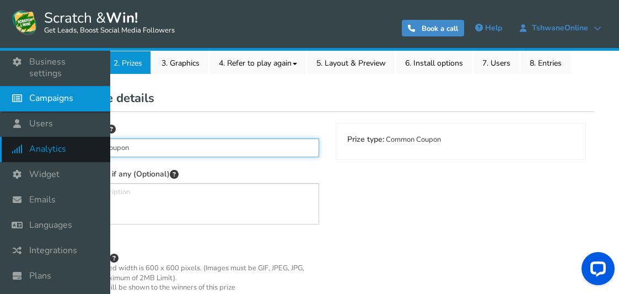
drag, startPoint x: 133, startPoint y: 146, endPoint x: 6, endPoint y: 138, distance: 128.2
click at [6, 138] on div "Business settings Campaigns Users Analytics Themes Unsubscribers Widget Emails …" at bounding box center [309, 220] width 619 height 671
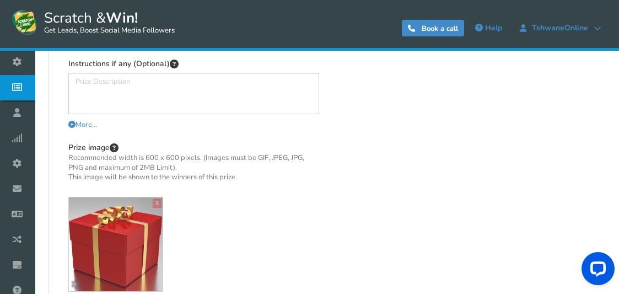
scroll to position [386, 0]
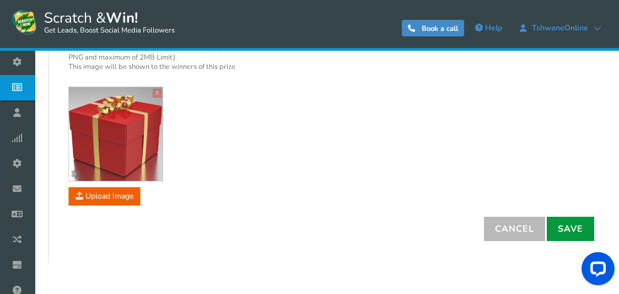
click at [571, 226] on link "Save" at bounding box center [570, 229] width 47 height 24
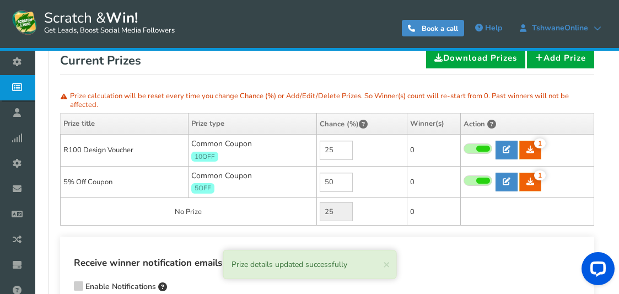
scroll to position [204, 0]
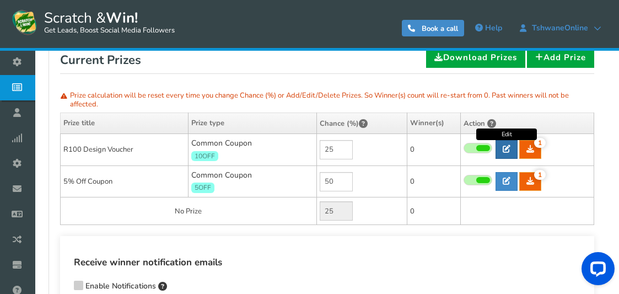
click at [501, 146] on link at bounding box center [507, 149] width 22 height 19
type input "R100 Design Voucher"
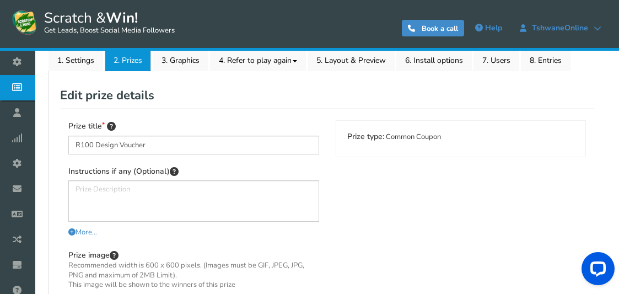
scroll to position [148, 0]
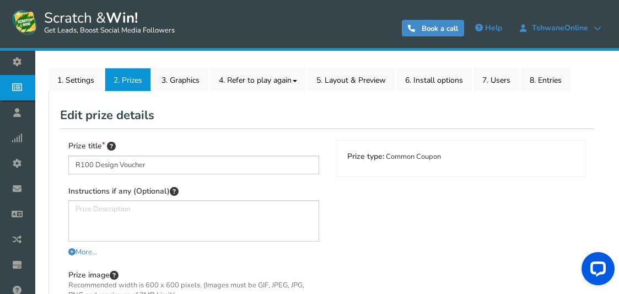
click at [509, 122] on h2 "Edit prize details" at bounding box center [327, 115] width 534 height 26
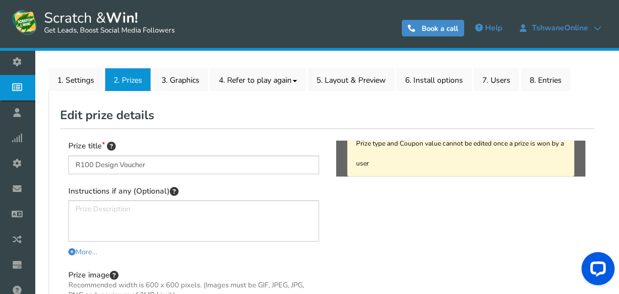
click at [454, 162] on div "Prize type and Coupon value cannot be edited once a prize is won by a user" at bounding box center [461, 153] width 228 height 46
click at [387, 164] on div "Prize type and Coupon value cannot be edited once a prize is won by a user" at bounding box center [461, 153] width 228 height 46
drag, startPoint x: 387, startPoint y: 164, endPoint x: 367, endPoint y: 164, distance: 19.3
click at [386, 164] on div "Prize type and Coupon value cannot be edited once a prize is won by a user" at bounding box center [461, 153] width 228 height 46
click at [362, 143] on div "Prize type and Coupon value cannot be edited once a prize is won by a user" at bounding box center [461, 153] width 228 height 46
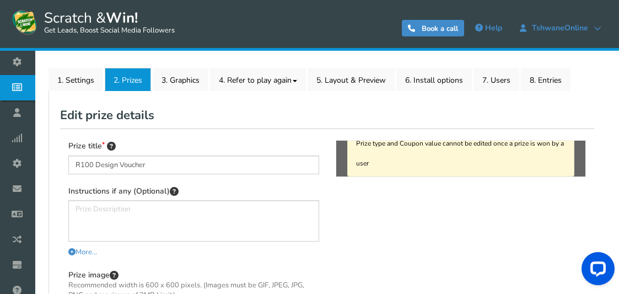
click at [362, 143] on div "Prize type and Coupon value cannot be edited once a prize is won by a user" at bounding box center [461, 153] width 228 height 46
click at [360, 166] on div "Prize type and Coupon value cannot be edited once a prize is won by a user" at bounding box center [461, 153] width 228 height 46
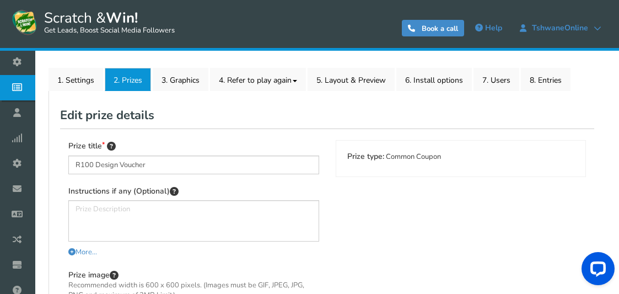
click at [290, 138] on div "Prize title R100 Design Voucher Instructions if any (Optional) More... Less... …" at bounding box center [327, 292] width 534 height 326
click at [384, 208] on div "Prize title R100 Design Voucher Instructions if any (Optional) More... Less... …" at bounding box center [327, 292] width 534 height 326
click at [66, 77] on link "1. Settings" at bounding box center [76, 79] width 55 height 23
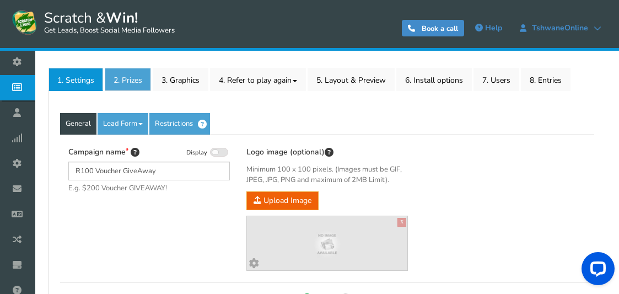
click at [130, 72] on link "2. Prizes" at bounding box center [128, 79] width 46 height 23
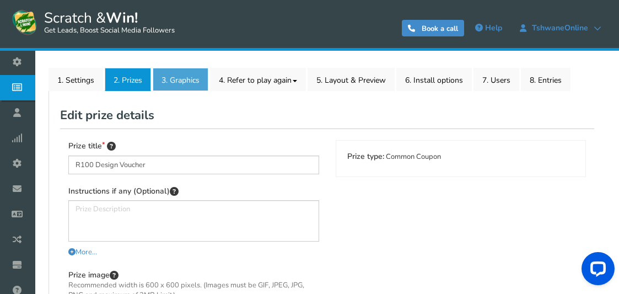
click at [174, 78] on link "3. Graphics" at bounding box center [181, 79] width 56 height 23
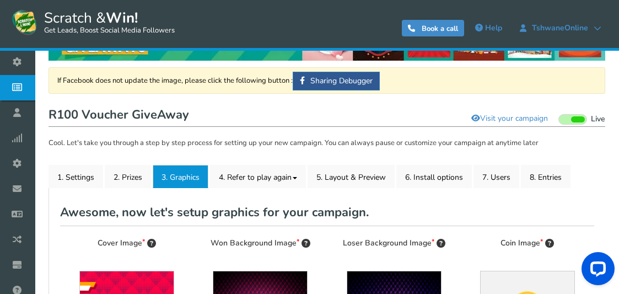
scroll to position [0, 0]
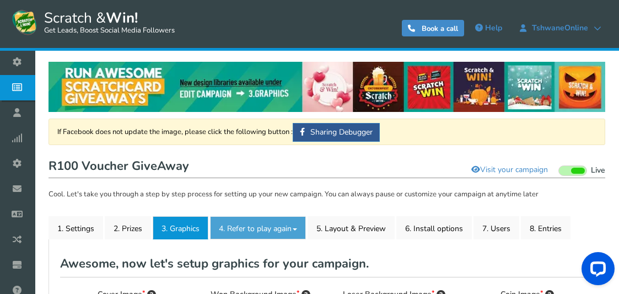
click at [266, 224] on link "4. Refer to play again" at bounding box center [258, 227] width 96 height 23
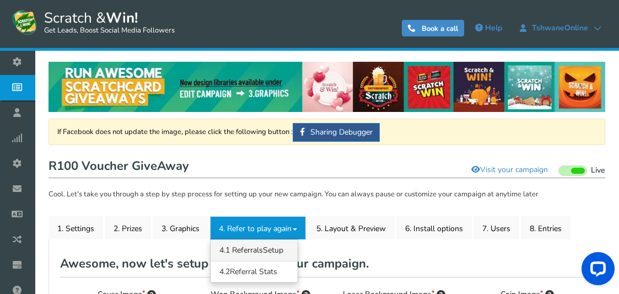
click at [256, 248] on span "4.1 Referrals" at bounding box center [242, 250] width 44 height 10
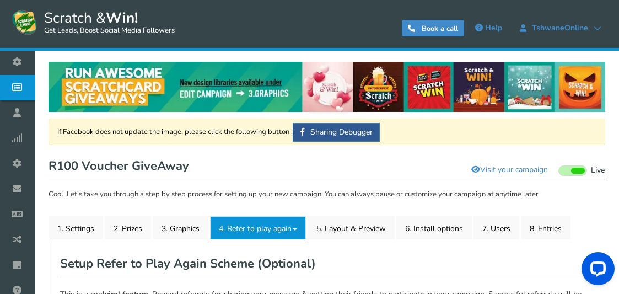
type textarea "Refer your friends and get more chances to win!"
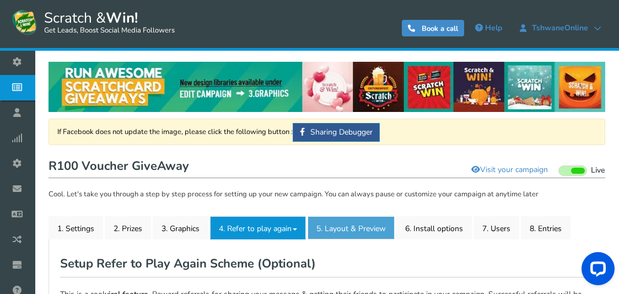
click at [351, 229] on link "5. Layout & Preview" at bounding box center [351, 227] width 87 height 23
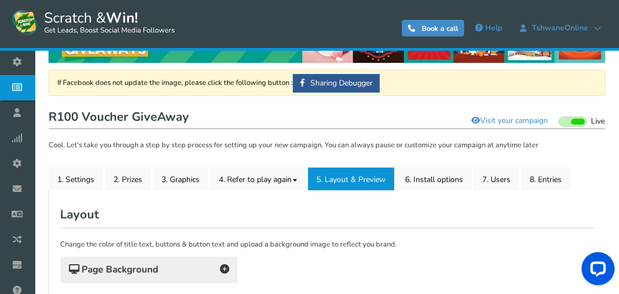
scroll to position [43, 0]
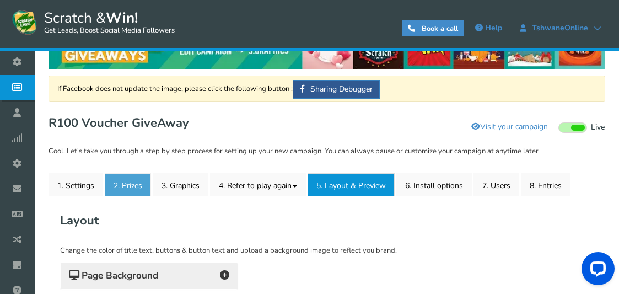
click at [135, 190] on link "2. Prizes" at bounding box center [128, 184] width 46 height 23
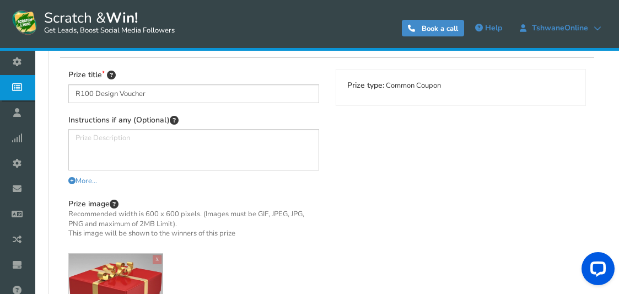
scroll to position [221, 0]
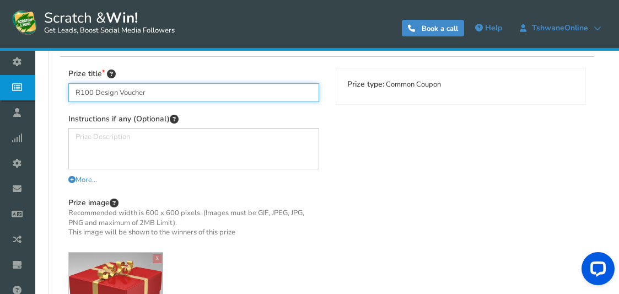
click at [141, 93] on input "R100 Design Voucher" at bounding box center [193, 92] width 251 height 19
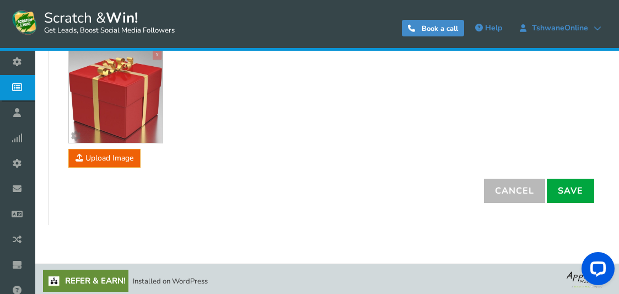
scroll to position [428, 0]
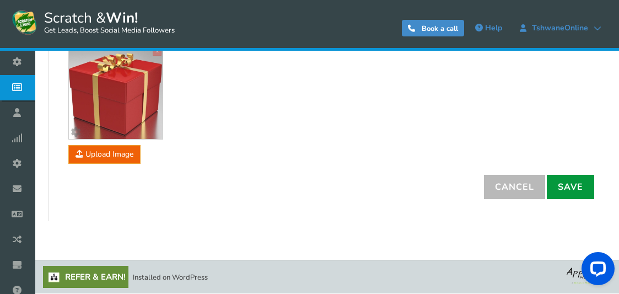
click at [566, 189] on link "Save" at bounding box center [570, 187] width 47 height 24
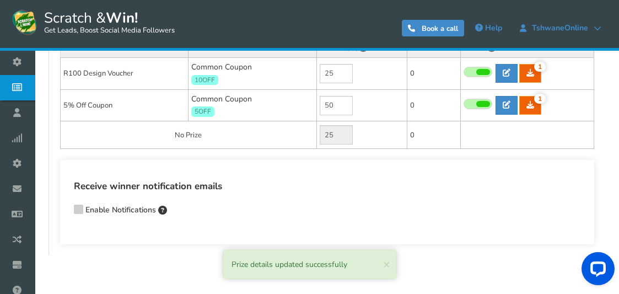
scroll to position [204, 0]
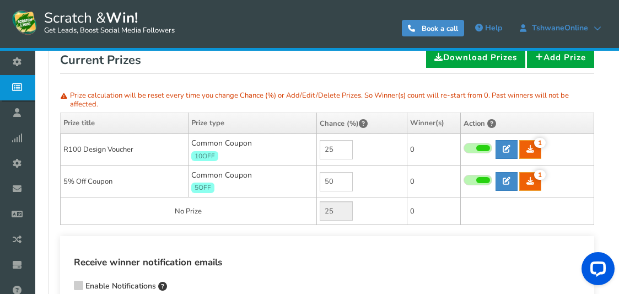
click at [477, 147] on span at bounding box center [484, 148] width 14 height 6
click at [464, 147] on input "checkbox" at bounding box center [464, 148] width 0 height 7
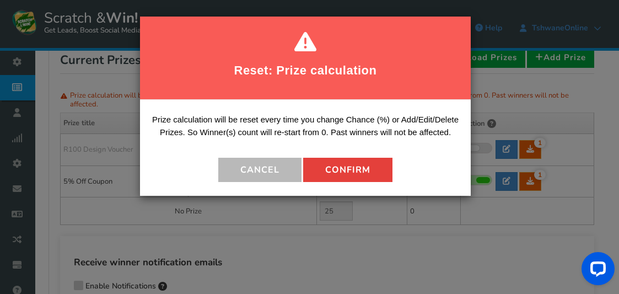
click at [357, 168] on button "Confirm" at bounding box center [347, 170] width 89 height 24
type input "0"
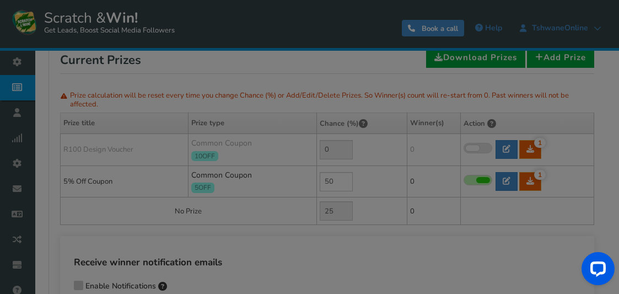
type input "50"
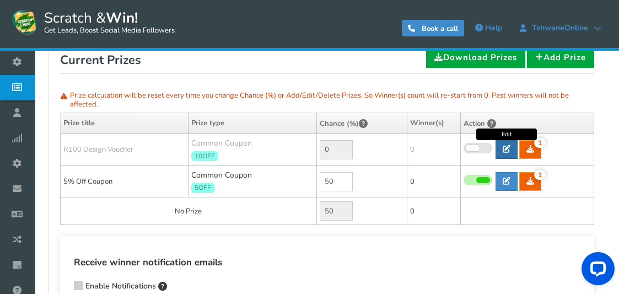
click at [506, 147] on icon at bounding box center [507, 149] width 8 height 8
type input "R100 Design Voucher"
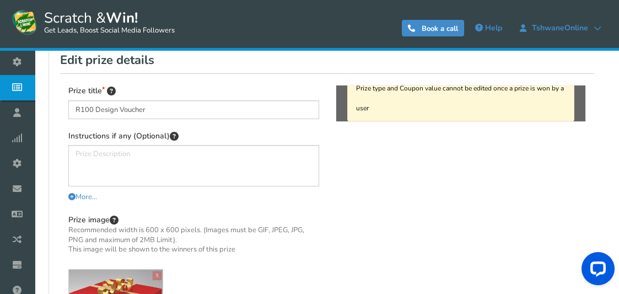
click at [413, 113] on div "Prize type and Coupon value cannot be edited once a prize is won by a user" at bounding box center [461, 98] width 228 height 46
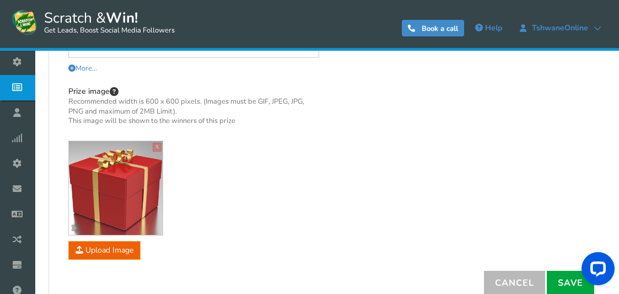
scroll to position [428, 0]
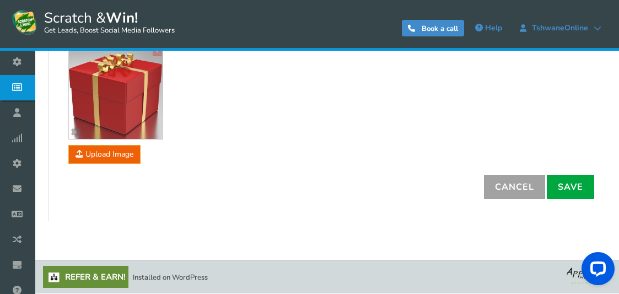
click at [505, 190] on link "Cancel" at bounding box center [514, 187] width 61 height 24
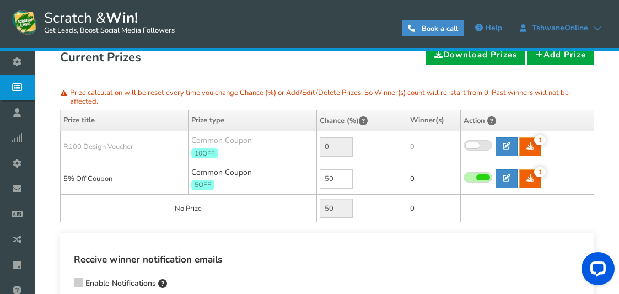
scroll to position [204, 0]
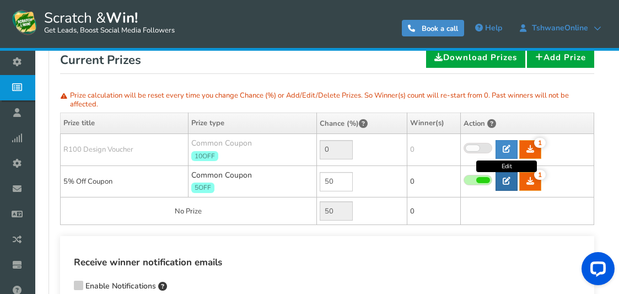
click at [501, 178] on link at bounding box center [507, 181] width 22 height 19
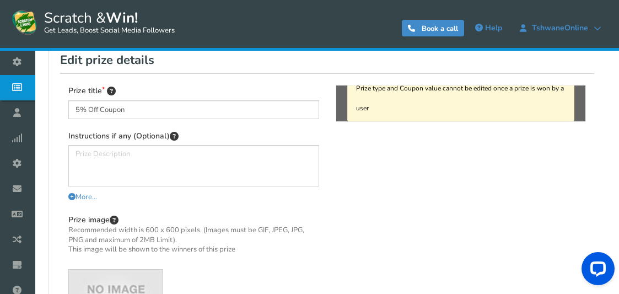
click at [370, 100] on div "Prize type and Coupon value cannot be edited once a prize is won by a user" at bounding box center [461, 98] width 228 height 46
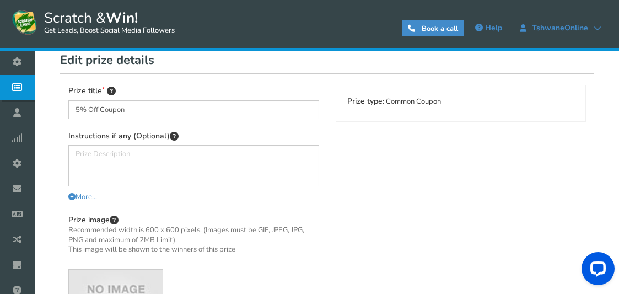
click at [218, 129] on div "Prize title 5% Off Coupon Instructions if any (Optional) More... Less... You ca…" at bounding box center [193, 236] width 251 height 303
click at [86, 196] on span "More..." at bounding box center [82, 197] width 29 height 10
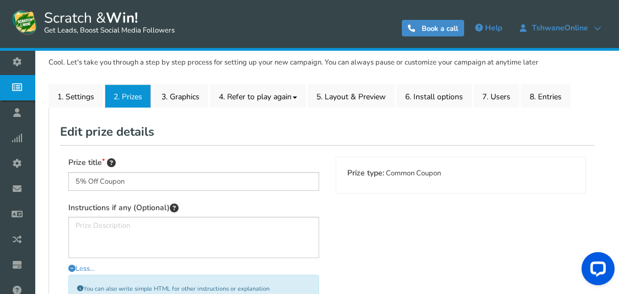
scroll to position [93, 0]
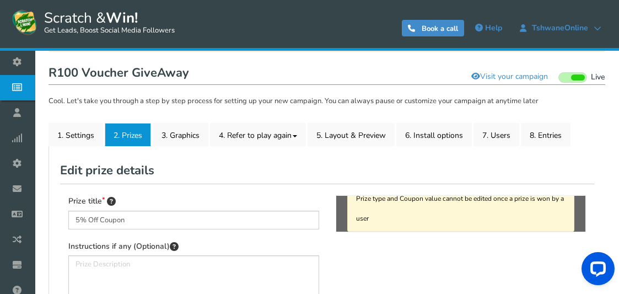
click at [371, 225] on div "Prize type and Coupon value cannot be edited once a prize is won by a user" at bounding box center [461, 208] width 228 height 46
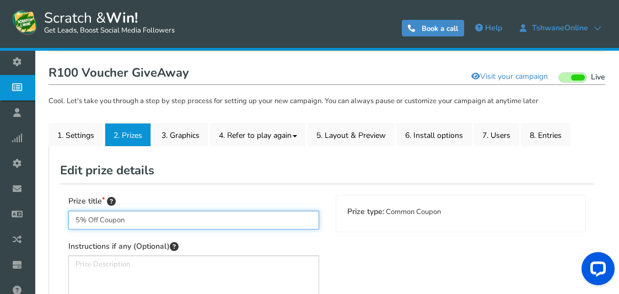
drag, startPoint x: 129, startPoint y: 218, endPoint x: 64, endPoint y: 211, distance: 65.5
click at [223, 222] on input "R" at bounding box center [193, 220] width 251 height 19
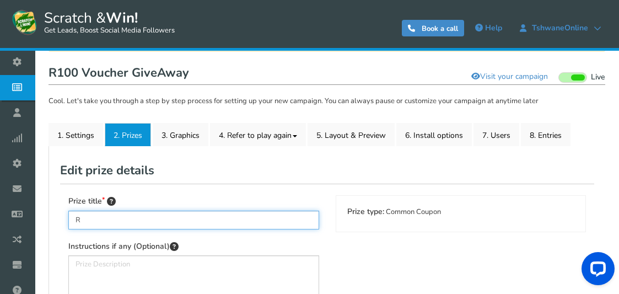
click at [209, 221] on input "R" at bounding box center [193, 220] width 251 height 19
click at [89, 221] on input "R100 Design Voucher" at bounding box center [193, 220] width 251 height 19
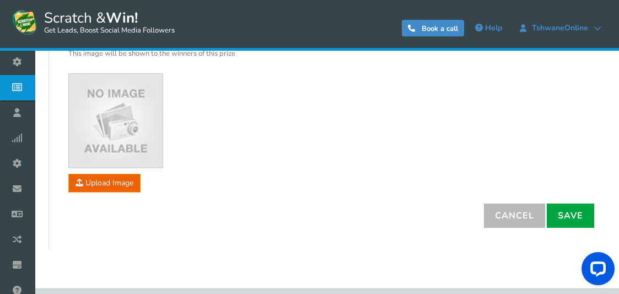
scroll to position [479, 0]
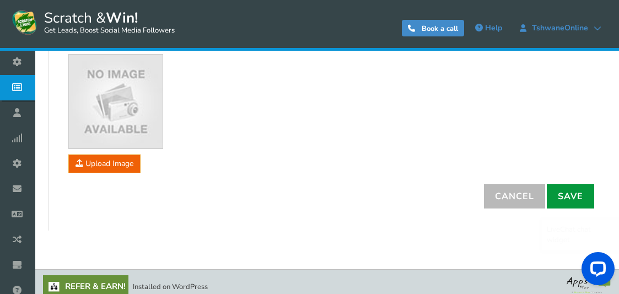
type input "R200 Design Voucher"
click at [577, 195] on link "Save" at bounding box center [570, 196] width 47 height 24
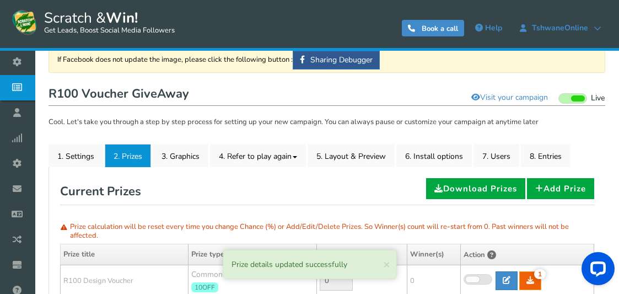
scroll to position [38, 0]
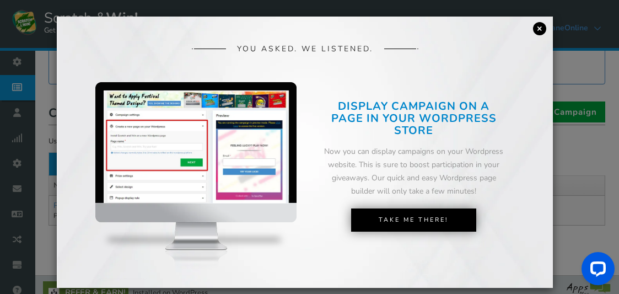
click at [539, 30] on link "×" at bounding box center [539, 28] width 13 height 13
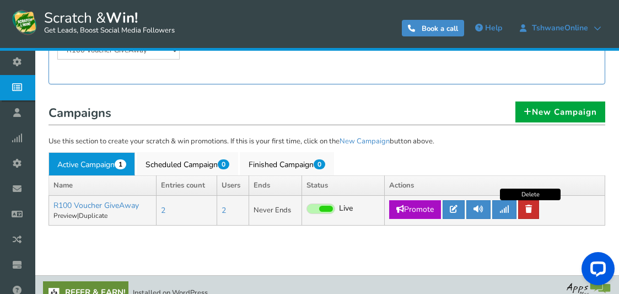
click at [529, 210] on icon at bounding box center [529, 209] width 7 height 8
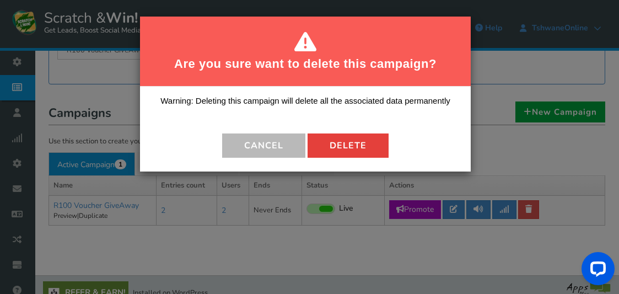
click at [349, 145] on button "Delete" at bounding box center [348, 145] width 81 height 24
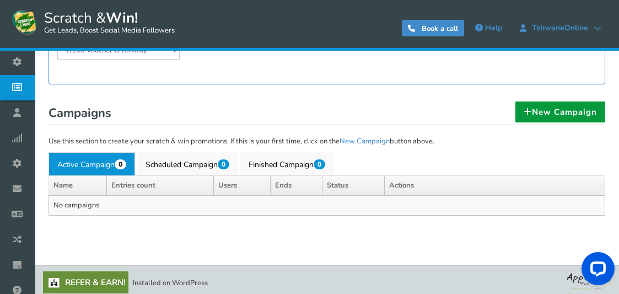
click at [564, 110] on link "New Campaign" at bounding box center [561, 111] width 90 height 21
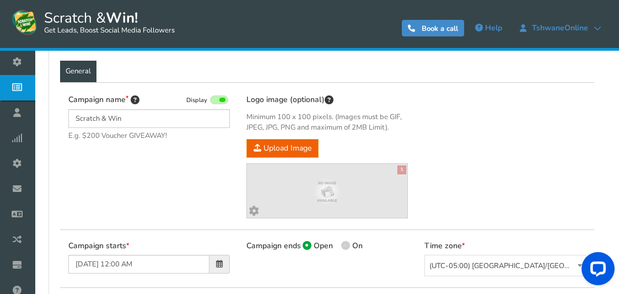
scroll to position [165, 0]
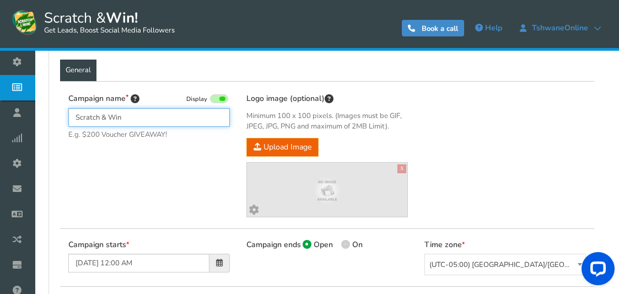
drag, startPoint x: 127, startPoint y: 117, endPoint x: 63, endPoint y: 116, distance: 63.4
click at [63, 116] on div "Campaign name Display Scratch & Win E.g. $200 Voucher GIVEAWAY! Hide total entr…" at bounding box center [149, 122] width 178 height 58
type input "Scratch & Win - R50, R100 or R200 Design Voucher"
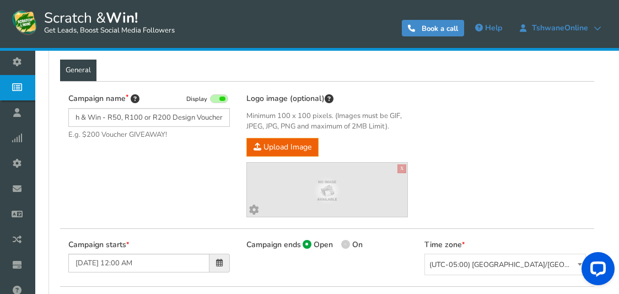
click at [122, 150] on div "Campaign name Display Scratch & Win - R50, R100 or R200 Design Voucher E.g. $20…" at bounding box center [149, 122] width 178 height 58
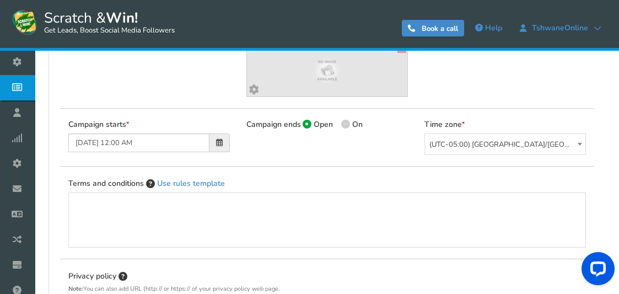
scroll to position [276, 0]
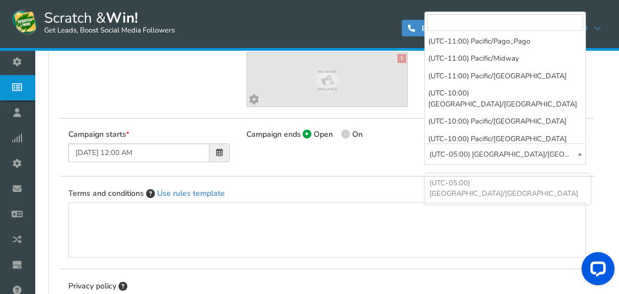
click at [496, 153] on span "(UTC-05:00) [GEOGRAPHIC_DATA]/[GEOGRAPHIC_DATA]" at bounding box center [505, 155] width 160 height 22
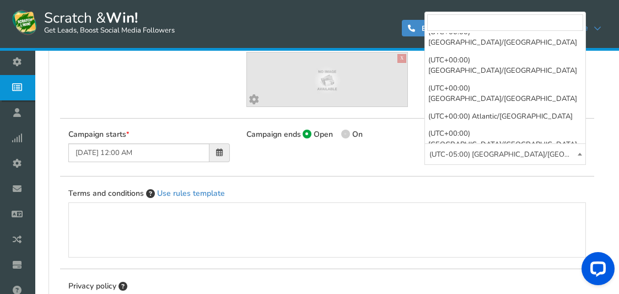
scroll to position [4246, 0]
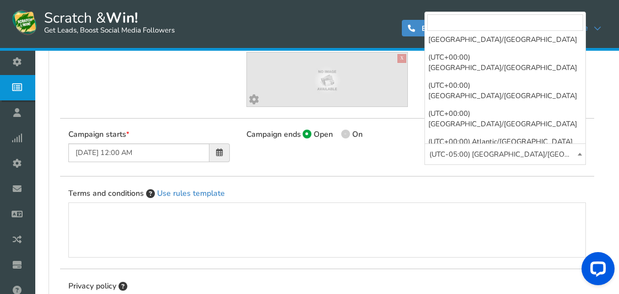
select select "[GEOGRAPHIC_DATA]/[GEOGRAPHIC_DATA]"
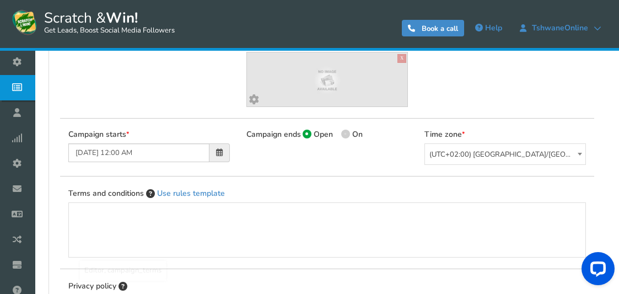
click at [223, 208] on body "Display on your website Scratch & Win! Get Leads, Boost Social Media Followers …" at bounding box center [309, 111] width 619 height 775
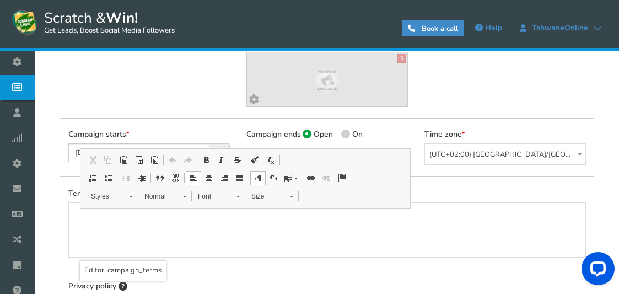
click at [222, 219] on p "Editor, campaign_terms" at bounding box center [327, 213] width 495 height 11
click at [334, 222] on div "Vouchers are for design services only. These include but are not limited to:" at bounding box center [327, 230] width 495 height 44
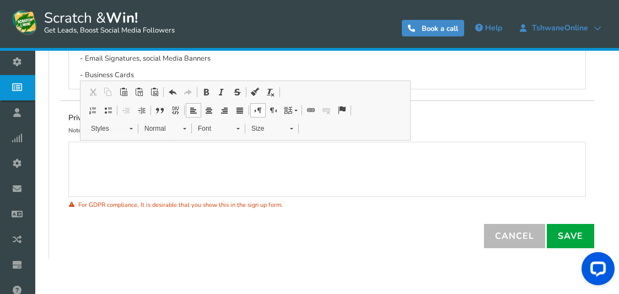
scroll to position [496, 0]
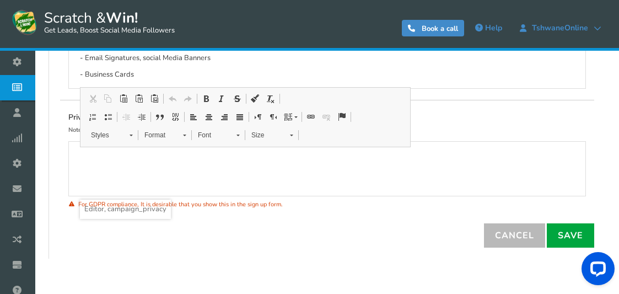
click at [184, 168] on div "Editor, campaign_privacy" at bounding box center [327, 169] width 495 height 44
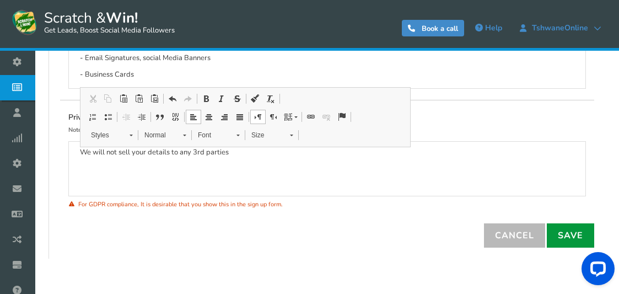
click at [567, 229] on link "Save" at bounding box center [570, 235] width 47 height 24
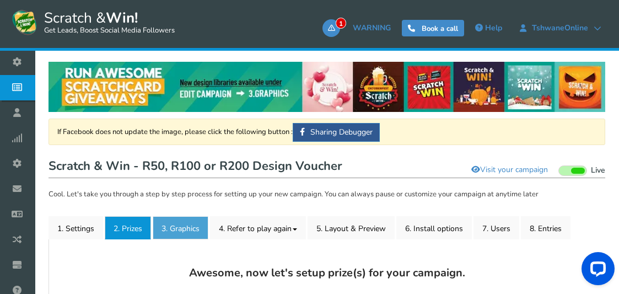
click at [172, 226] on link "3. Graphics" at bounding box center [181, 227] width 56 height 23
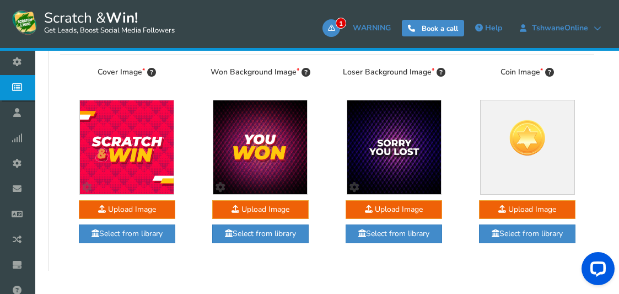
scroll to position [272, 0]
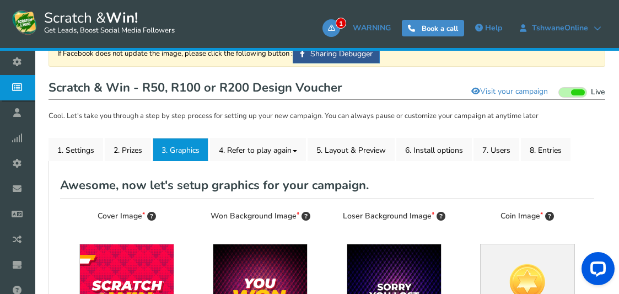
scroll to position [51, 0]
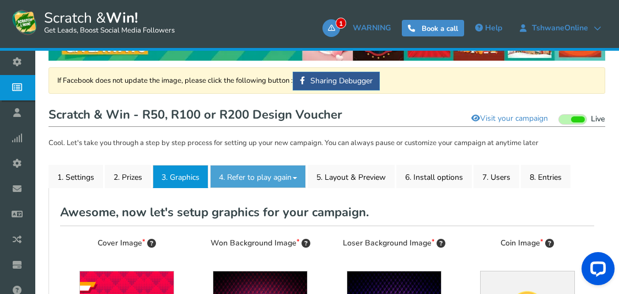
click at [291, 176] on link "4. Refer to play again" at bounding box center [258, 176] width 96 height 23
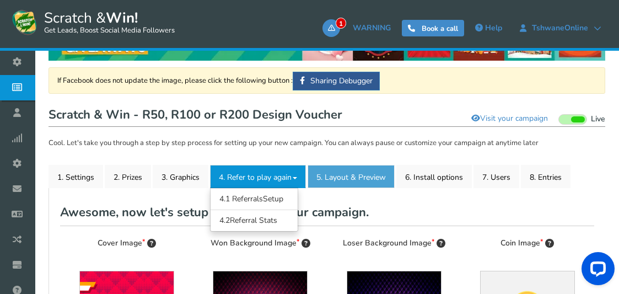
click at [330, 179] on link "5. Layout & Preview" at bounding box center [351, 176] width 87 height 23
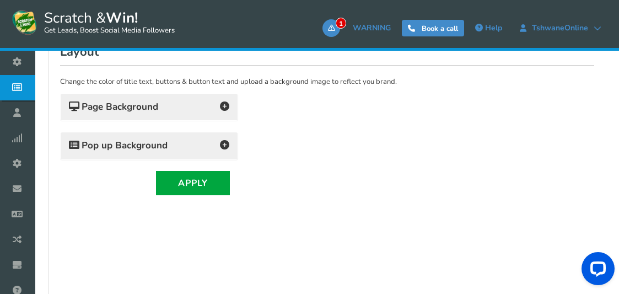
scroll to position [217, 0]
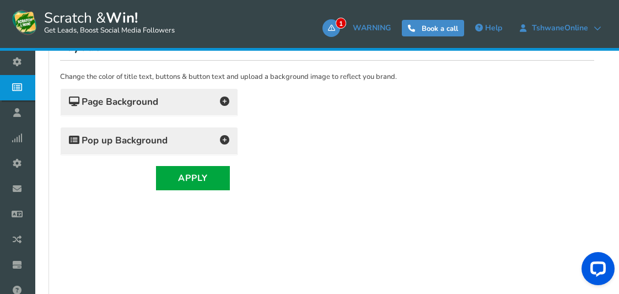
click at [77, 100] on icon at bounding box center [74, 101] width 10 height 9
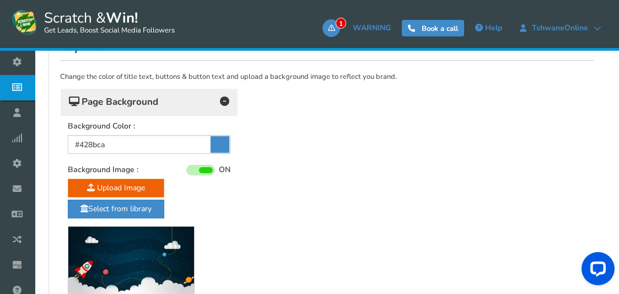
click at [215, 147] on icon at bounding box center [220, 144] width 19 height 17
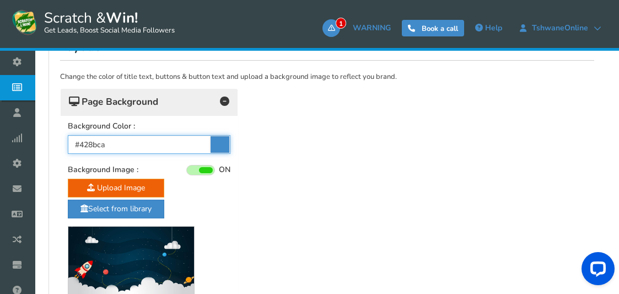
click at [215, 147] on input "#428bca" at bounding box center [149, 144] width 163 height 19
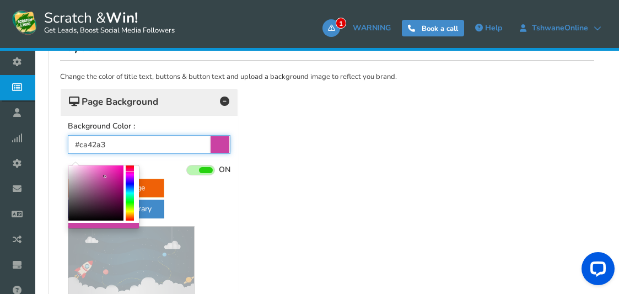
click at [130, 172] on div at bounding box center [130, 192] width 8 height 55
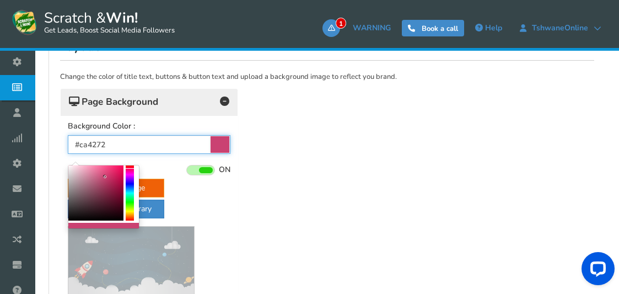
click at [132, 169] on div at bounding box center [130, 192] width 8 height 55
click at [131, 167] on div at bounding box center [130, 192] width 8 height 55
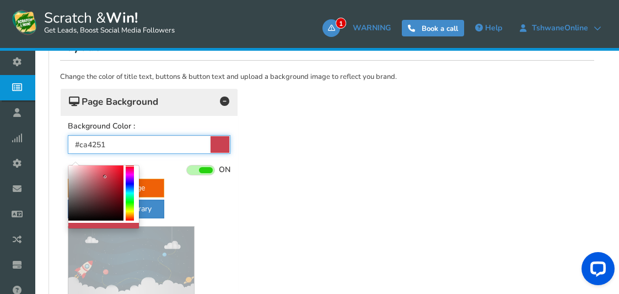
click at [130, 167] on div at bounding box center [130, 192] width 8 height 55
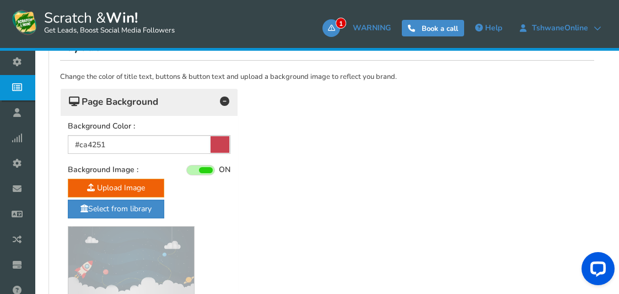
click at [130, 164] on div "Background Color : #ca4251 Background Image : ON OFF Upload Image Select from l…" at bounding box center [149, 262] width 177 height 295
click at [221, 143] on icon at bounding box center [220, 144] width 19 height 17
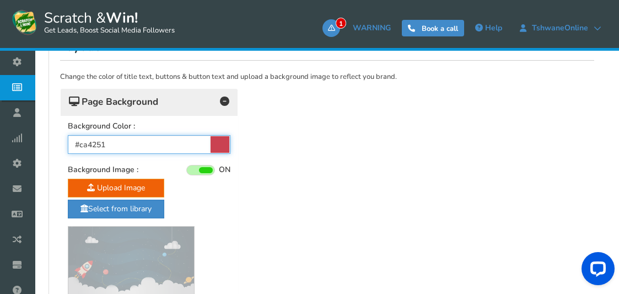
click at [221, 143] on input "#ca4251" at bounding box center [149, 144] width 163 height 19
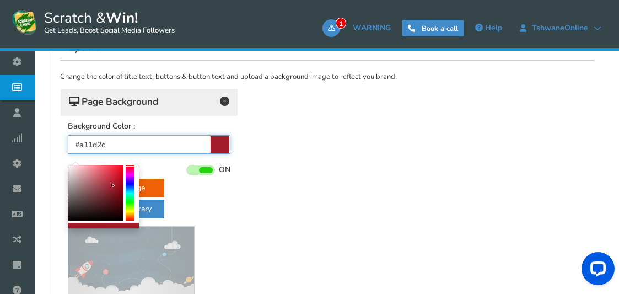
click at [114, 186] on div at bounding box center [95, 192] width 55 height 55
click at [115, 179] on div at bounding box center [95, 192] width 55 height 55
click at [117, 180] on div at bounding box center [95, 192] width 55 height 55
click at [120, 180] on div at bounding box center [95, 192] width 55 height 55
type input "#bb0015"
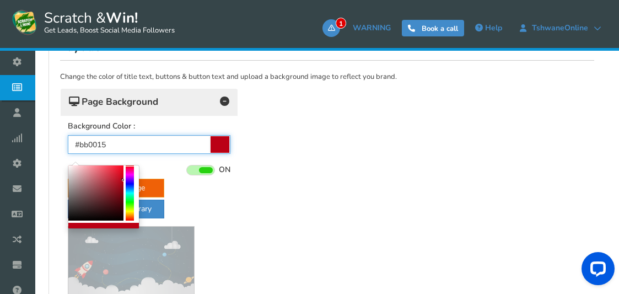
click at [124, 180] on b at bounding box center [123, 180] width 3 height 3
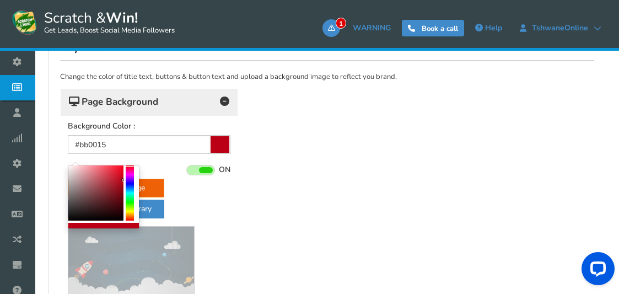
click at [196, 185] on div "Upload Image Select from library Best Resolution 1600x900 pixels. (Images must …" at bounding box center [149, 250] width 163 height 143
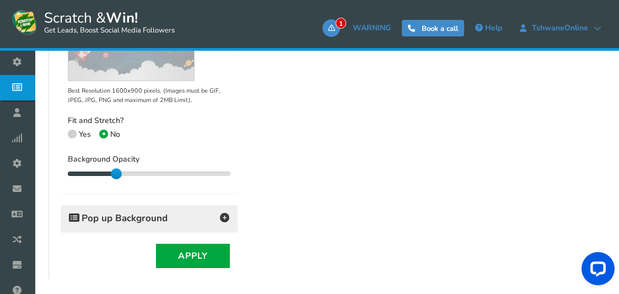
scroll to position [437, 0]
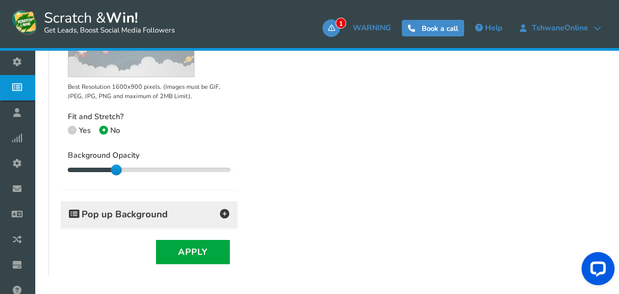
drag, startPoint x: 120, startPoint y: 162, endPoint x: 169, endPoint y: 154, distance: 49.6
click at [169, 154] on div "Background Opacity 30 30" at bounding box center [149, 163] width 163 height 24
click at [115, 170] on div at bounding box center [116, 169] width 11 height 11
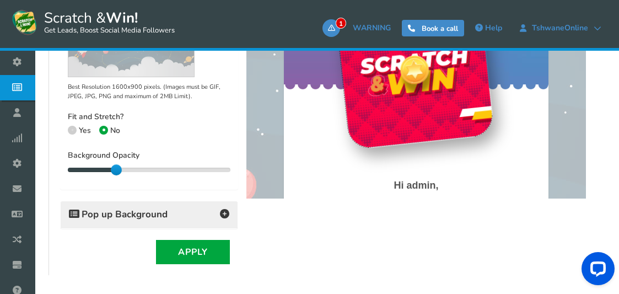
scroll to position [0, 0]
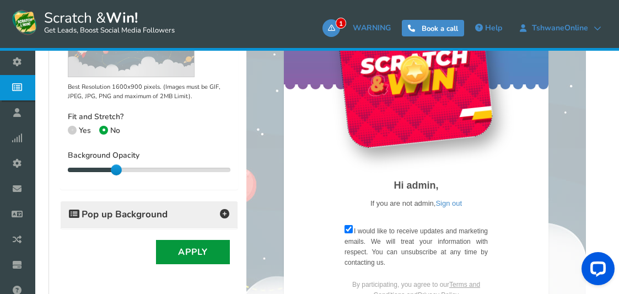
click at [205, 248] on button "Apply" at bounding box center [193, 252] width 74 height 24
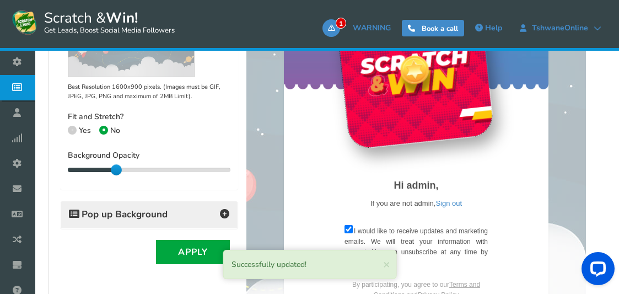
click at [199, 216] on h4 "Pop up Background" at bounding box center [149, 214] width 160 height 15
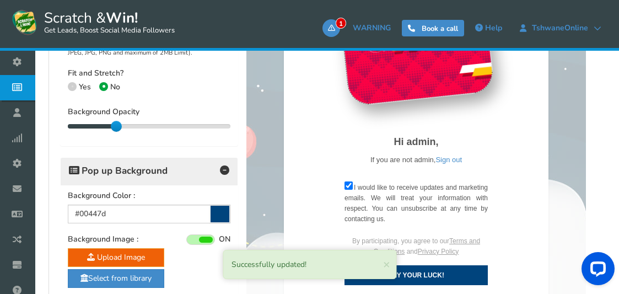
scroll to position [548, 0]
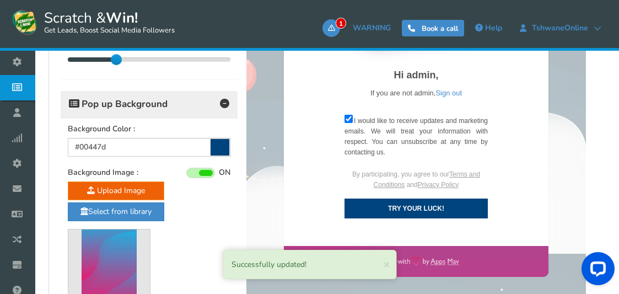
click at [219, 143] on icon at bounding box center [220, 147] width 19 height 17
click at [219, 143] on input "#00447d" at bounding box center [149, 147] width 163 height 19
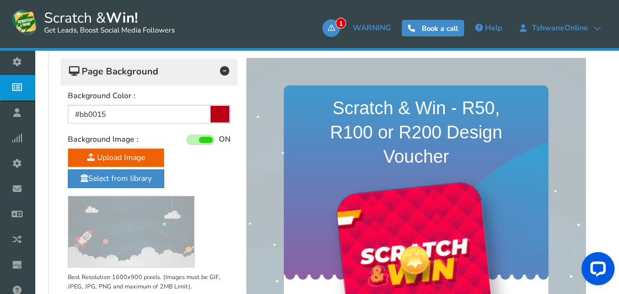
scroll to position [217, 0]
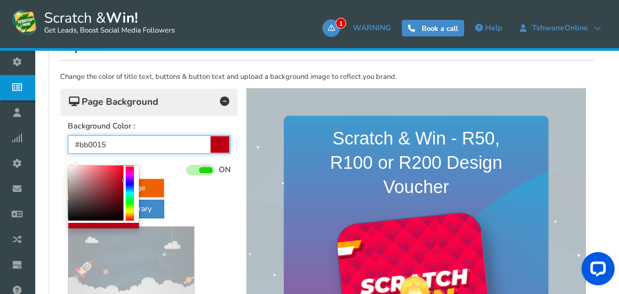
drag, startPoint x: 133, startPoint y: 139, endPoint x: 53, endPoint y: 135, distance: 80.1
paste input "#bb0015"
type input "#bb0015"
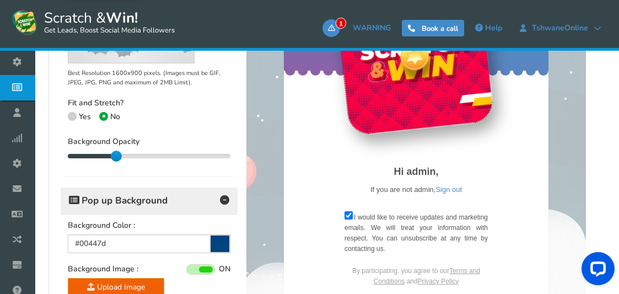
scroll to position [548, 0]
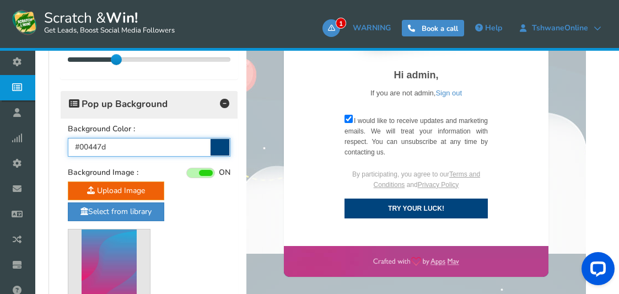
click at [201, 147] on input "#00447d" at bounding box center [149, 147] width 163 height 19
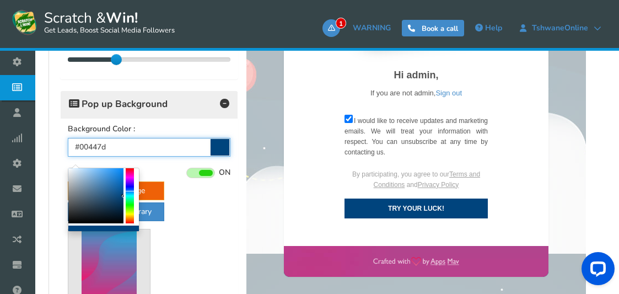
click at [201, 147] on input "#00447d" at bounding box center [149, 147] width 163 height 19
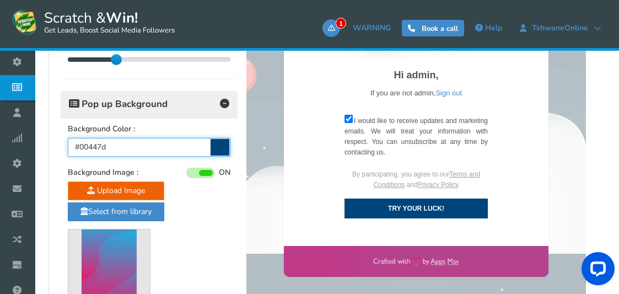
click at [201, 148] on input "#00447d" at bounding box center [149, 147] width 163 height 19
paste input "bb0015"
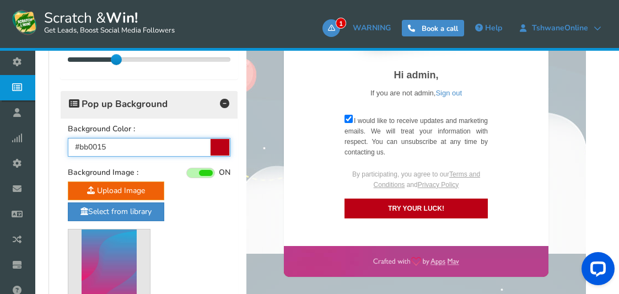
type input "#bb0015"
click at [263, 143] on div at bounding box center [416, 30] width 340 height 547
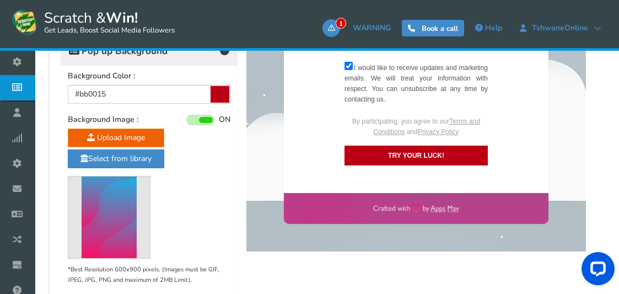
scroll to position [713, 0]
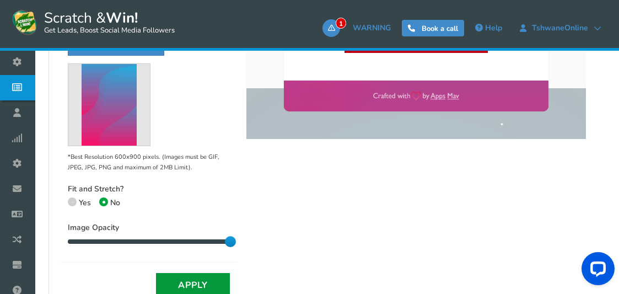
click at [197, 283] on button "Apply" at bounding box center [193, 285] width 74 height 24
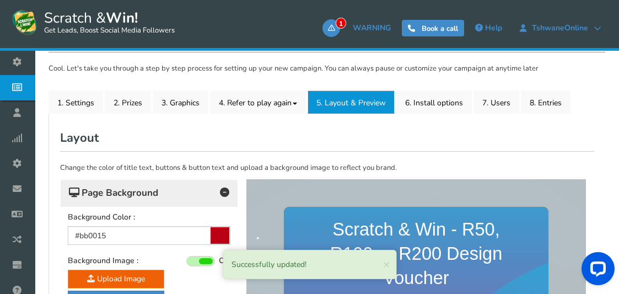
scroll to position [106, 0]
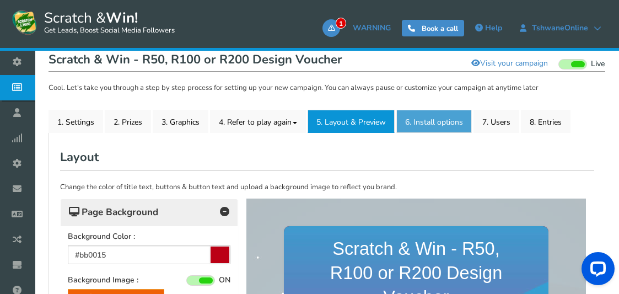
click at [434, 126] on link "6. Install options New" at bounding box center [435, 121] width 76 height 23
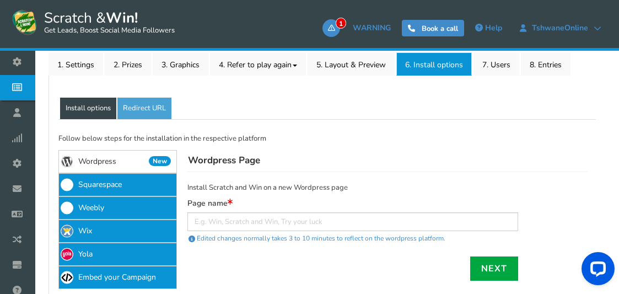
scroll to position [217, 0]
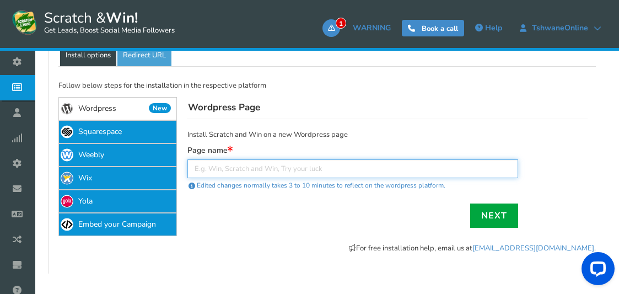
click at [298, 166] on input "text" at bounding box center [353, 168] width 331 height 19
type input "[URL][DOMAIN_NAME]"
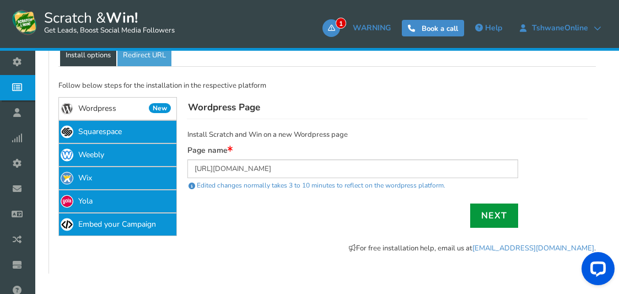
click at [483, 216] on link "Next" at bounding box center [494, 216] width 48 height 24
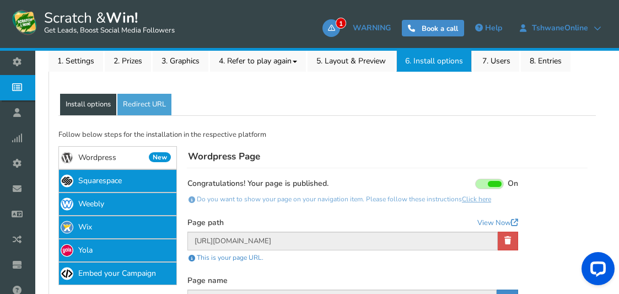
scroll to position [106, 0]
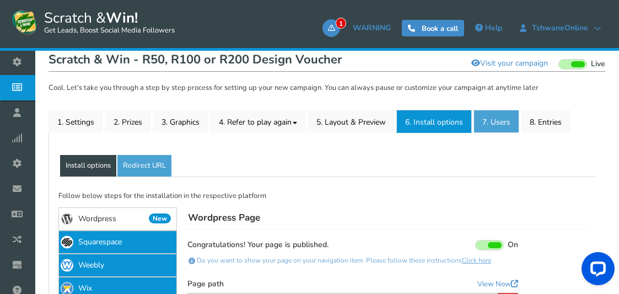
click at [509, 120] on link "7. Users" at bounding box center [497, 121] width 46 height 23
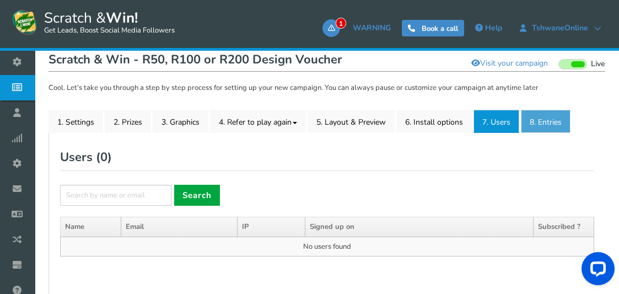
click at [534, 124] on link "8. Entries" at bounding box center [546, 121] width 50 height 23
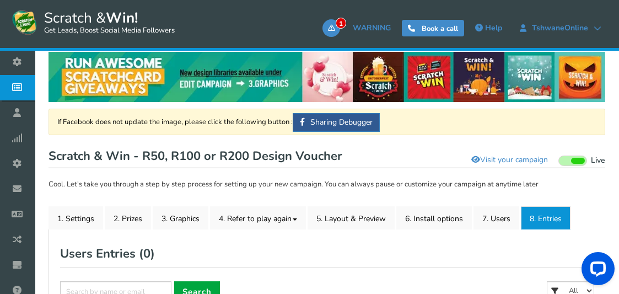
scroll to position [0, 0]
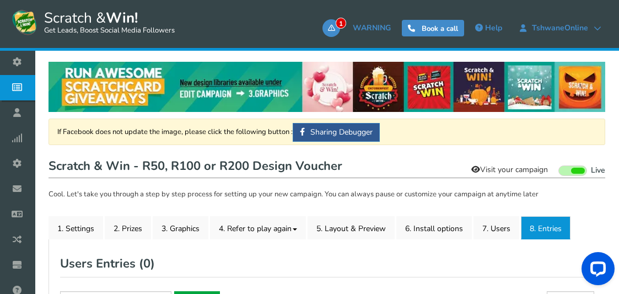
click at [523, 167] on link "Visit your campaign" at bounding box center [509, 169] width 91 height 19
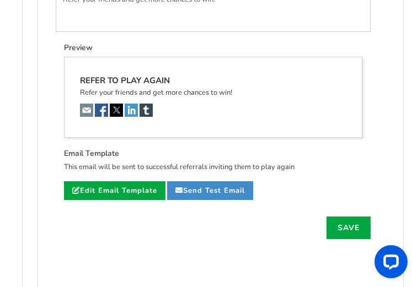
scroll to position [938, 0]
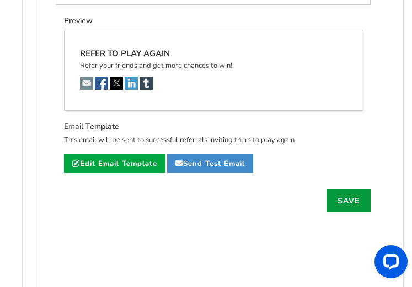
click at [283, 190] on link "Save" at bounding box center [349, 201] width 44 height 23
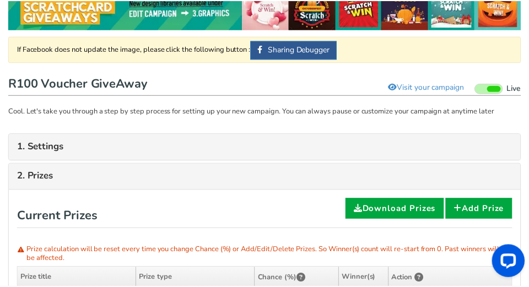
scroll to position [0, 0]
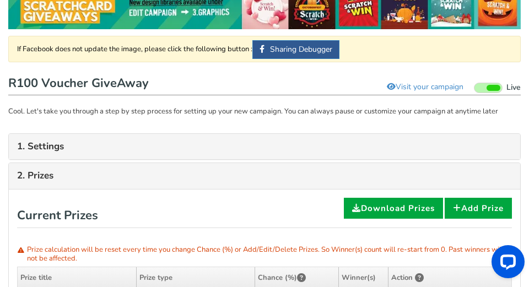
click at [85, 152] on link "1. Settings" at bounding box center [264, 147] width 495 height 10
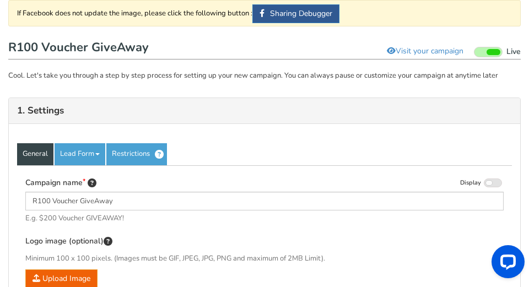
scroll to position [110, 0]
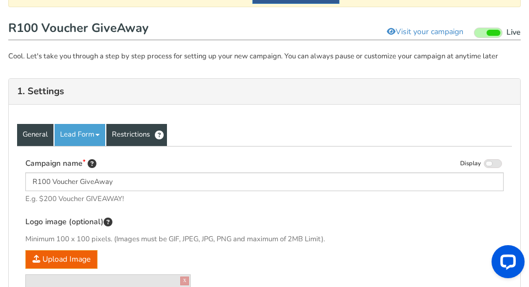
click at [138, 135] on link "Restrictions" at bounding box center [136, 135] width 61 height 22
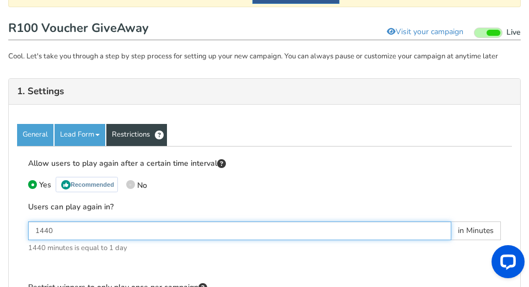
drag, startPoint x: 63, startPoint y: 231, endPoint x: 9, endPoint y: 225, distance: 54.3
click at [9, 225] on div "General Lead Form Labels Fields setup Restrictions Allow users to play again af…" at bounding box center [265, 291] width 512 height 374
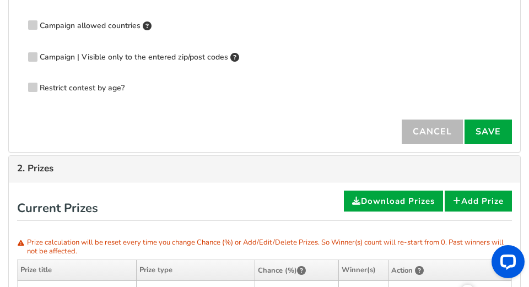
scroll to position [441, 0]
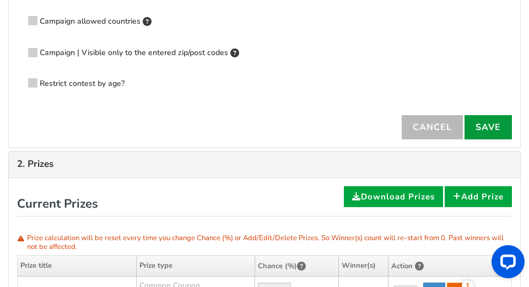
click at [283, 128] on link "Save" at bounding box center [488, 127] width 47 height 24
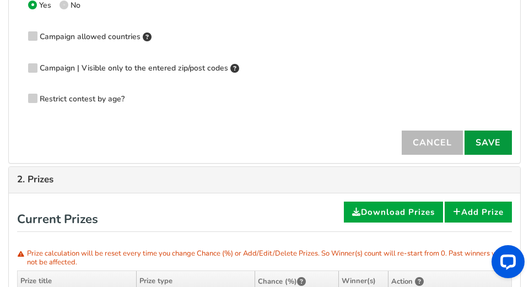
scroll to position [198, 0]
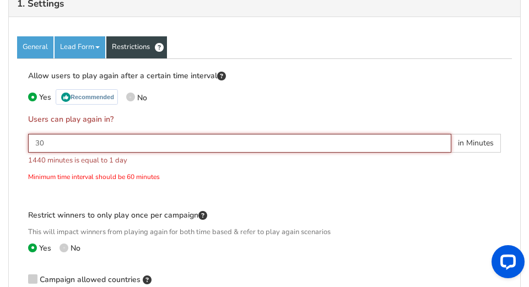
drag, startPoint x: 91, startPoint y: 145, endPoint x: 2, endPoint y: 145, distance: 88.8
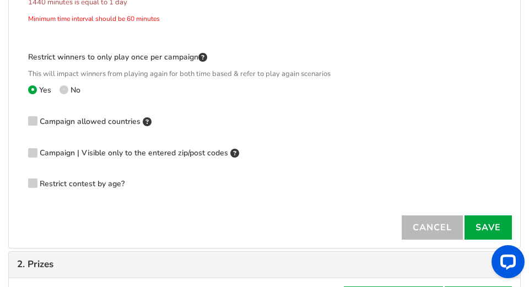
scroll to position [363, 0]
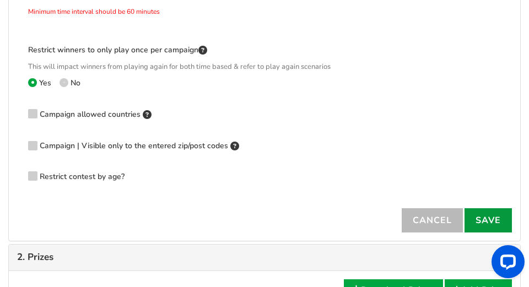
type input "180"
click at [283, 221] on link "Save" at bounding box center [488, 220] width 47 height 24
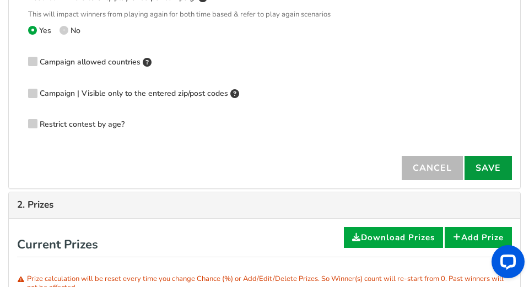
scroll to position [419, 0]
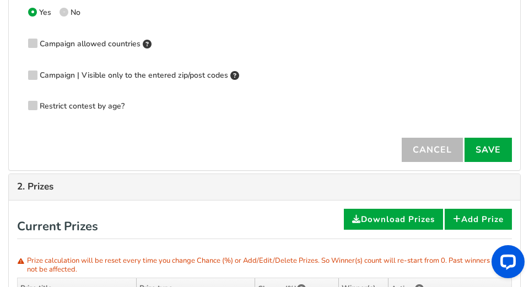
click at [191, 187] on link "2. Prizes" at bounding box center [264, 187] width 495 height 10
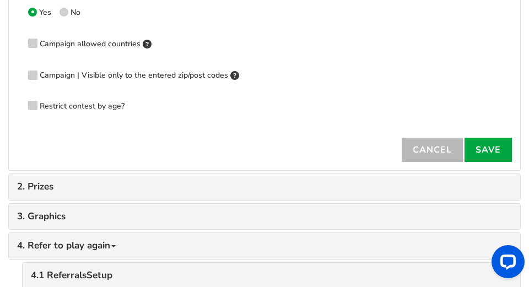
click at [190, 182] on link "2. Prizes" at bounding box center [264, 187] width 495 height 10
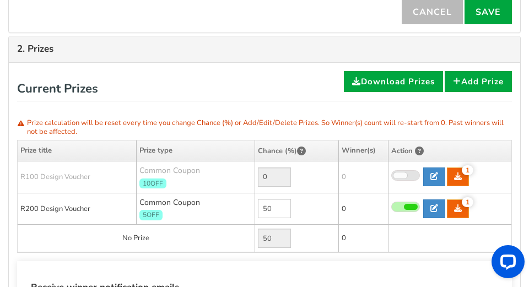
scroll to position [584, 0]
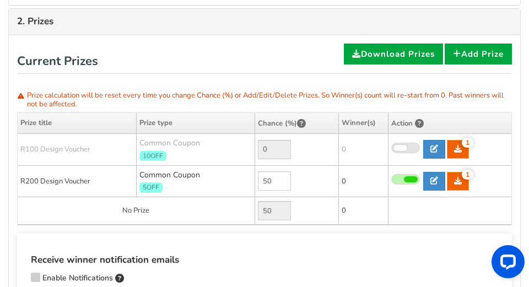
click at [283, 148] on span at bounding box center [401, 148] width 14 height 6
click at [283, 148] on input "checkbox" at bounding box center [392, 148] width 0 height 7
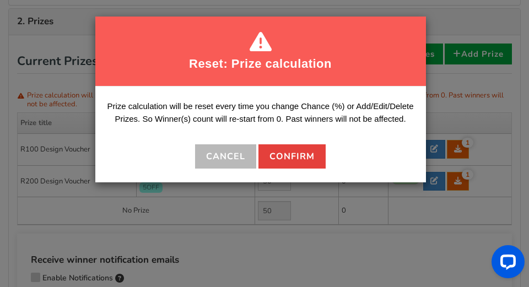
click at [272, 156] on button "Confirm" at bounding box center [292, 157] width 67 height 24
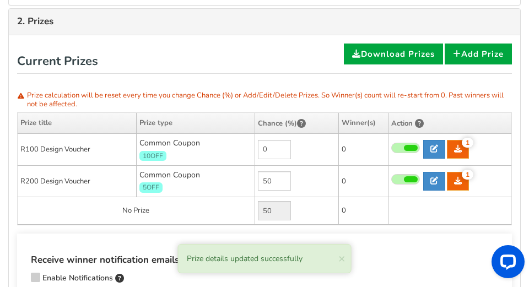
drag, startPoint x: 276, startPoint y: 146, endPoint x: 240, endPoint y: 145, distance: 35.9
click at [240, 145] on tr "R100 Design Voucher Common Coupon 10OFF 0 1 1 0 Coupon Time 1" at bounding box center [265, 149] width 494 height 32
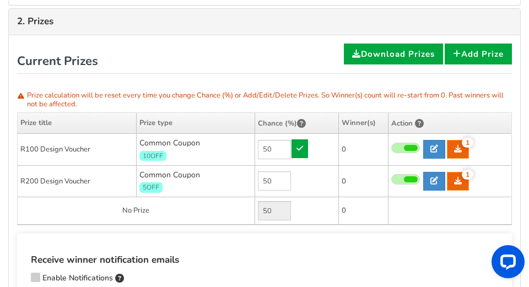
drag, startPoint x: 273, startPoint y: 149, endPoint x: 252, endPoint y: 149, distance: 21.5
click at [252, 149] on tr "R100 Design Voucher Common Coupon 10OFF 50 1 1 0 Coupon Time 1" at bounding box center [265, 149] width 494 height 32
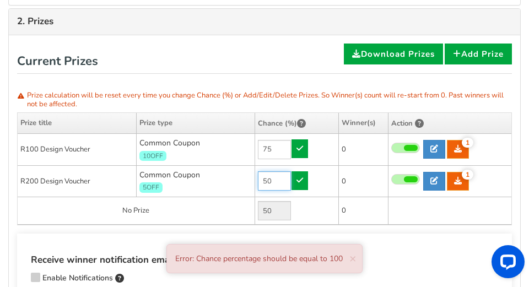
type input "0"
drag, startPoint x: 276, startPoint y: 181, endPoint x: 255, endPoint y: 181, distance: 21.5
click at [255, 181] on td "50" at bounding box center [297, 181] width 84 height 32
click at [272, 146] on input "0" at bounding box center [274, 149] width 33 height 19
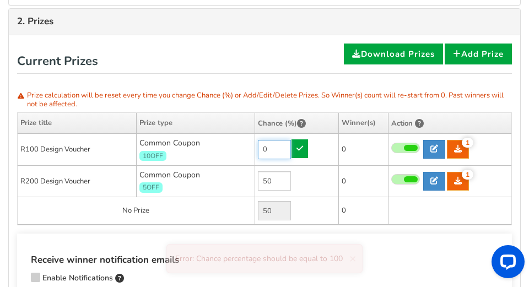
drag, startPoint x: 272, startPoint y: 146, endPoint x: 266, endPoint y: 148, distance: 6.8
click at [266, 148] on input "0" at bounding box center [274, 149] width 33 height 19
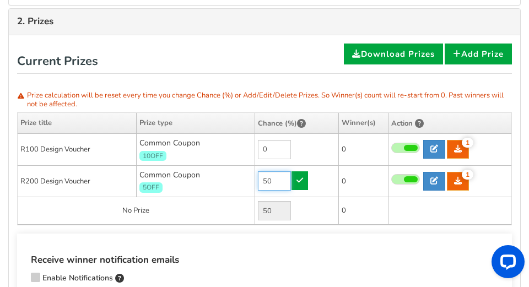
drag, startPoint x: 272, startPoint y: 185, endPoint x: 260, endPoint y: 183, distance: 12.2
click at [260, 183] on input "50" at bounding box center [274, 181] width 33 height 19
drag, startPoint x: 272, startPoint y: 180, endPoint x: 258, endPoint y: 185, distance: 15.5
click at [258, 185] on input "50" at bounding box center [274, 181] width 33 height 19
type input "50"
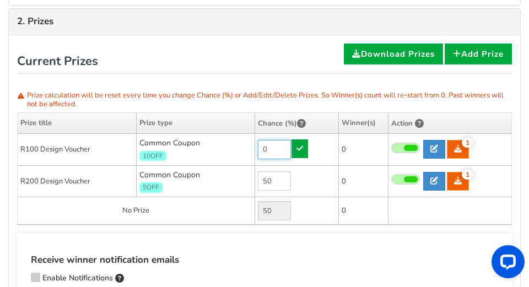
click at [268, 150] on input "0" at bounding box center [274, 149] width 33 height 19
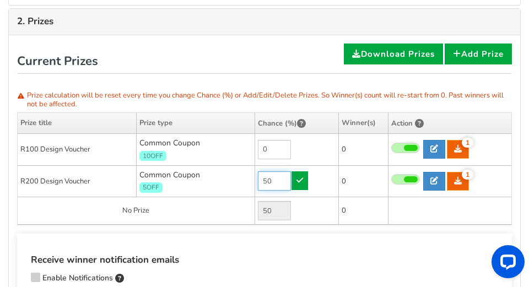
click at [272, 187] on input "50" at bounding box center [274, 181] width 33 height 19
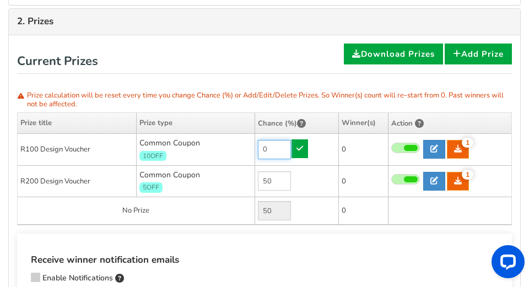
drag, startPoint x: 274, startPoint y: 149, endPoint x: 256, endPoint y: 149, distance: 18.2
click at [256, 149] on td "0" at bounding box center [297, 149] width 84 height 32
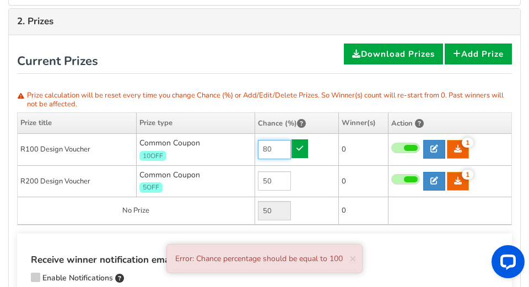
drag, startPoint x: 272, startPoint y: 148, endPoint x: 245, endPoint y: 156, distance: 27.6
click at [245, 156] on tr "R100 Design Voucher Common Coupon 10OFF 80 1 1 0 Coupon Time 1" at bounding box center [265, 149] width 494 height 32
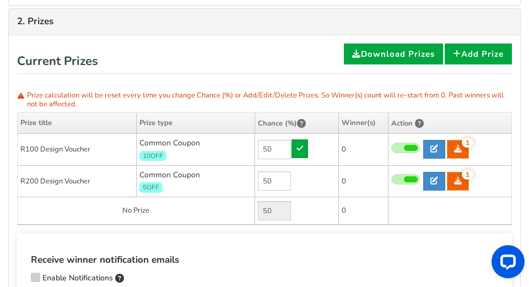
click at [283, 210] on td "50" at bounding box center [297, 211] width 84 height 28
click at [283, 179] on input "50" at bounding box center [274, 181] width 33 height 19
click at [283, 155] on input "0" at bounding box center [274, 149] width 33 height 19
click at [271, 147] on input "0" at bounding box center [274, 149] width 33 height 19
click at [269, 147] on input "0" at bounding box center [274, 149] width 33 height 19
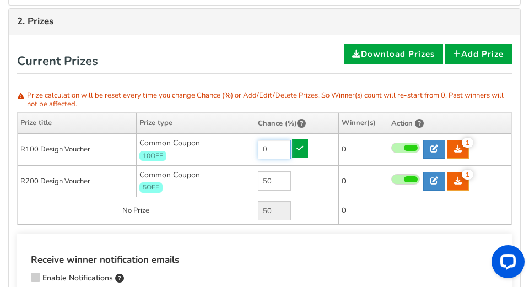
click at [269, 147] on input "0" at bounding box center [274, 149] width 33 height 19
type input "12"
click at [283, 231] on div "Reset: Prize calculation Prize calculation will be reset every time you change …" at bounding box center [265, 178] width 512 height 286
click at [283, 191] on td "50" at bounding box center [297, 181] width 84 height 32
click at [283, 79] on div "Reset: Prize calculation Prize calculation will be reset every time you change …" at bounding box center [264, 135] width 495 height 182
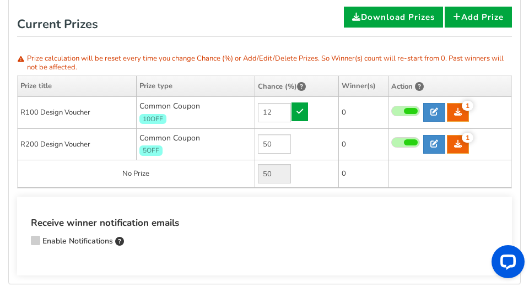
scroll to position [639, 0]
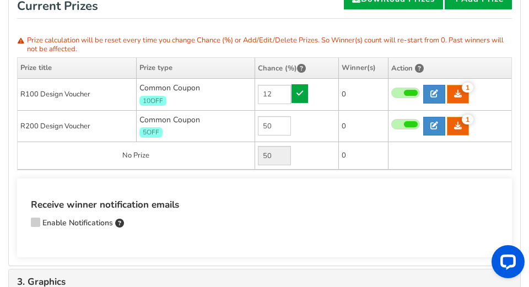
click at [39, 221] on icon at bounding box center [35, 221] width 8 height 8
click at [20, 221] on input "Enable Notifications" at bounding box center [20, 224] width 0 height 7
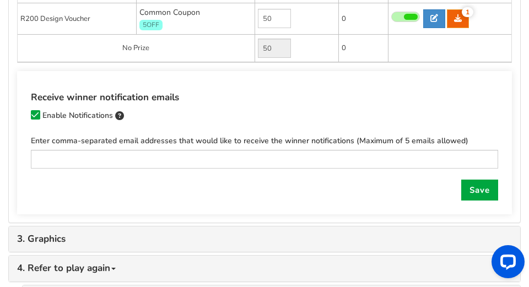
scroll to position [750, 0]
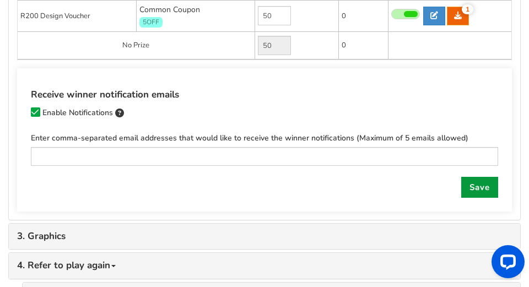
click at [283, 181] on link "Save" at bounding box center [480, 187] width 37 height 21
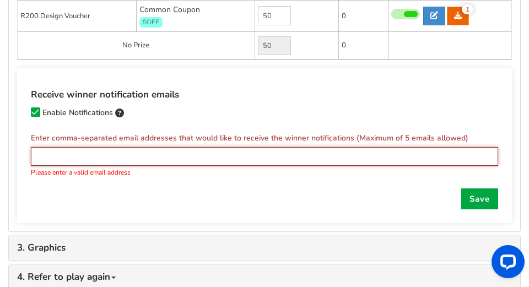
click at [57, 152] on input "text" at bounding box center [265, 156] width 468 height 19
type input "[EMAIL_ADDRESS][DOMAIN_NAME]"
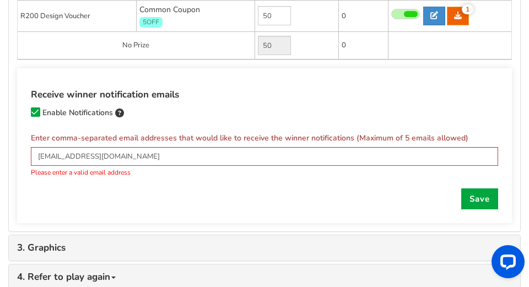
click at [282, 98] on h4 "Receive winner notification emails" at bounding box center [265, 95] width 468 height 15
click at [283, 194] on link "Save" at bounding box center [480, 199] width 37 height 21
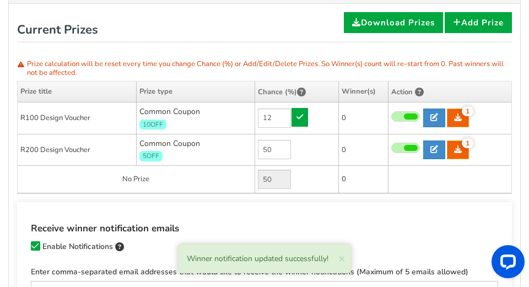
scroll to position [584, 0]
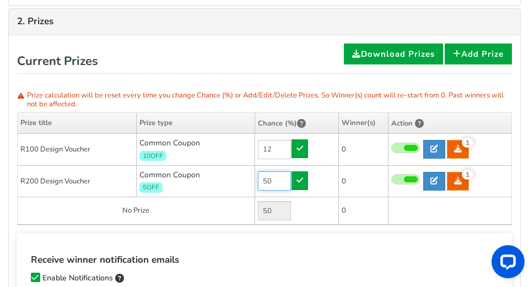
type input "0"
click at [266, 181] on input "50" at bounding box center [274, 181] width 33 height 19
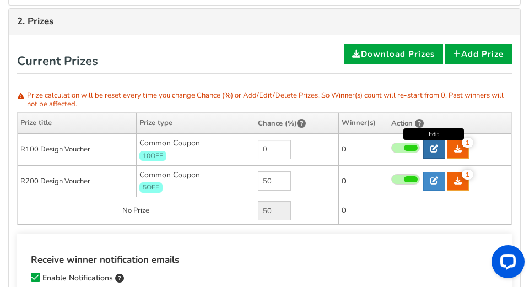
click at [283, 144] on link at bounding box center [435, 149] width 22 height 19
type input "R100 Design Voucher"
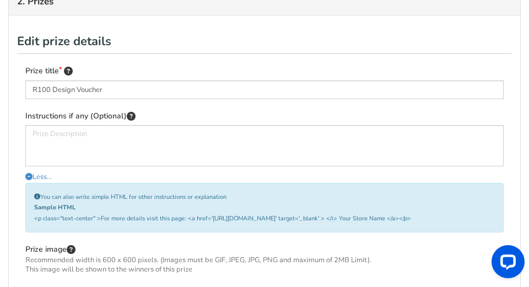
scroll to position [602, 0]
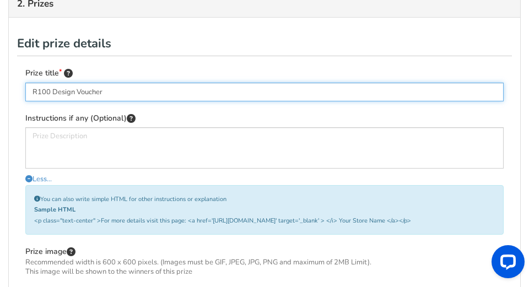
click at [106, 93] on input "R100 Design Voucher" at bounding box center [264, 92] width 479 height 19
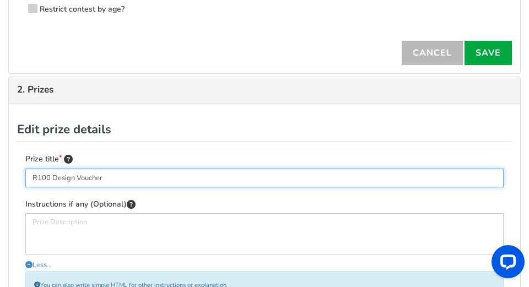
scroll to position [547, 0]
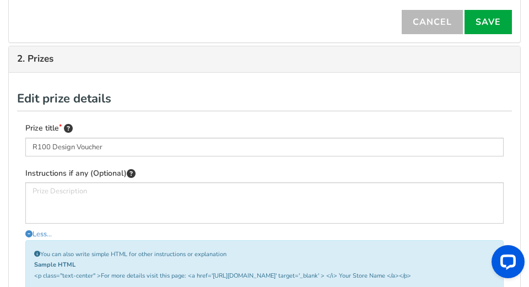
click at [95, 62] on link "2. Prizes" at bounding box center [264, 59] width 495 height 10
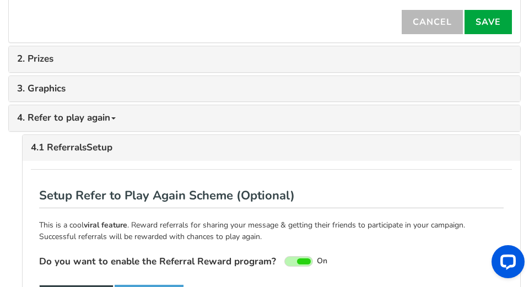
click at [99, 59] on link "2. Prizes" at bounding box center [264, 59] width 495 height 10
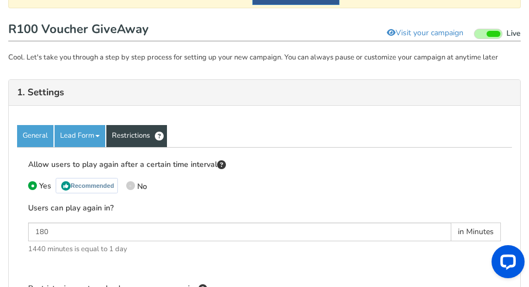
scroll to position [110, 0]
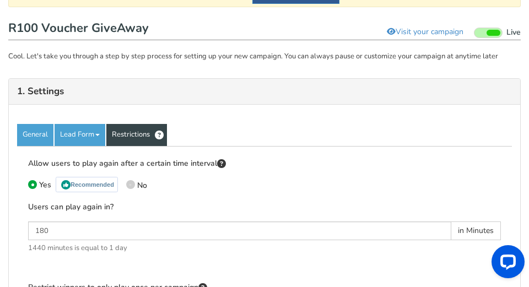
click at [105, 90] on link "1. Settings" at bounding box center [264, 92] width 495 height 10
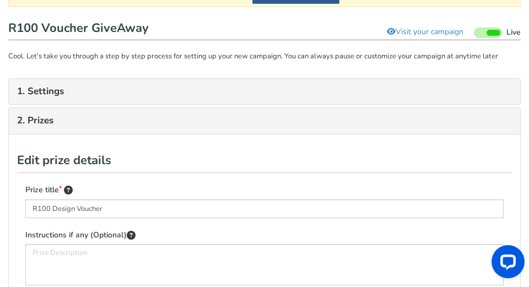
click at [89, 119] on link "2. Prizes" at bounding box center [264, 121] width 495 height 10
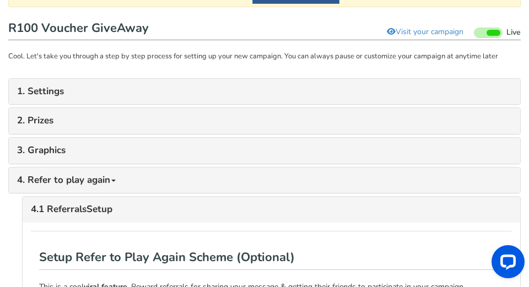
click at [89, 119] on link "2. Prizes" at bounding box center [264, 121] width 495 height 10
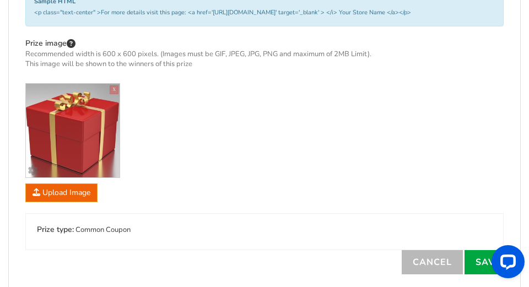
scroll to position [441, 0]
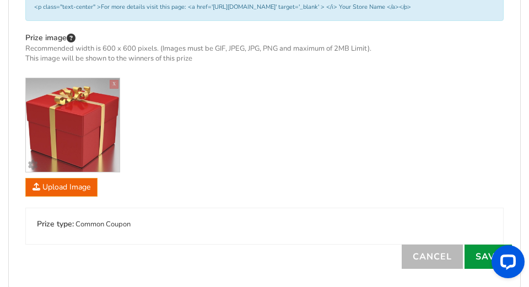
click at [283, 253] on link "Save" at bounding box center [488, 257] width 47 height 24
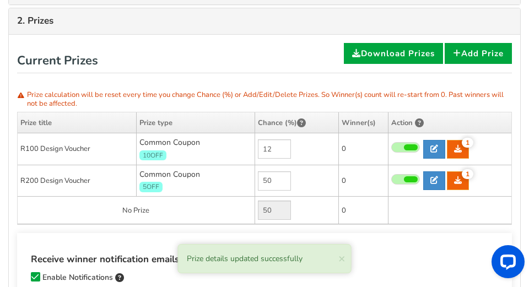
scroll to position [210, 0]
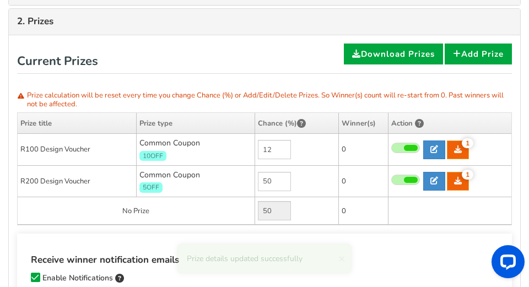
click at [283, 205] on td "50" at bounding box center [297, 211] width 84 height 28
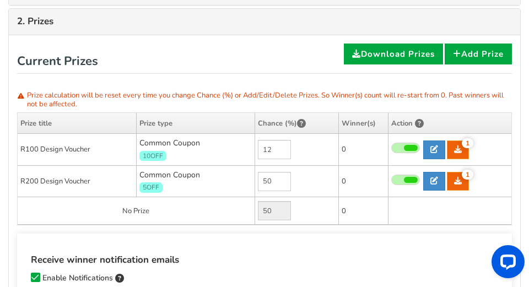
click at [283, 162] on td "12" at bounding box center [297, 150] width 84 height 32
click at [280, 148] on input "12" at bounding box center [274, 149] width 33 height 19
type input "1"
click at [283, 181] on td "50" at bounding box center [297, 181] width 84 height 32
click at [283, 207] on td "0" at bounding box center [364, 211] width 50 height 28
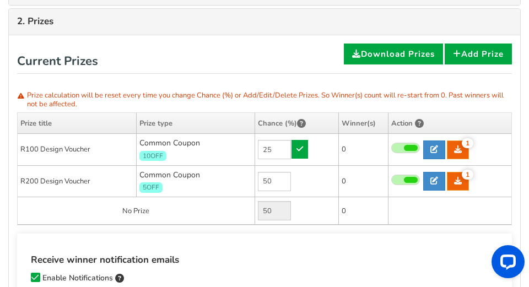
click at [283, 213] on td "50" at bounding box center [297, 211] width 84 height 28
type input "12"
drag, startPoint x: 269, startPoint y: 179, endPoint x: 263, endPoint y: 180, distance: 6.8
click at [263, 180] on input "50" at bounding box center [274, 181] width 33 height 19
drag, startPoint x: 273, startPoint y: 180, endPoint x: 256, endPoint y: 181, distance: 17.1
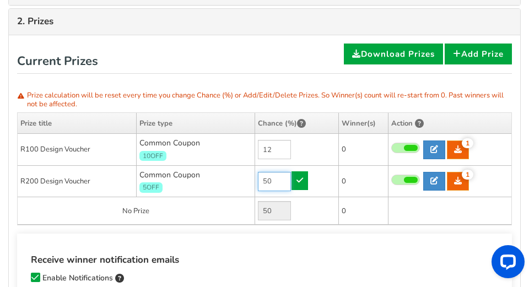
click at [256, 181] on td "50" at bounding box center [297, 181] width 84 height 32
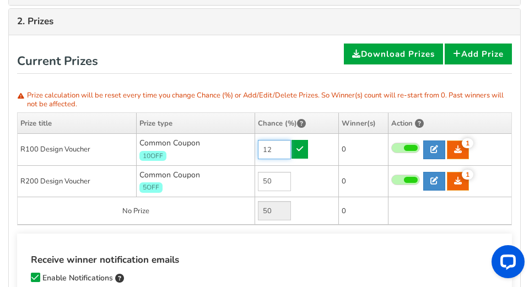
click at [276, 151] on input "12" at bounding box center [274, 149] width 33 height 19
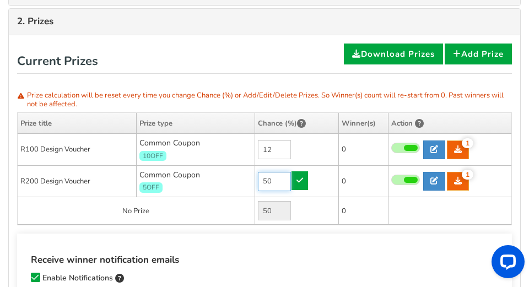
drag, startPoint x: 275, startPoint y: 179, endPoint x: 262, endPoint y: 181, distance: 13.5
click at [262, 181] on input "50" at bounding box center [274, 181] width 33 height 19
type input "50"
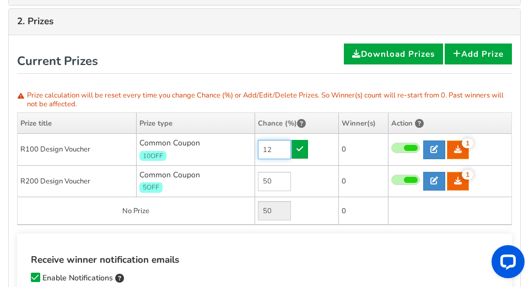
click at [267, 145] on input "12" at bounding box center [274, 149] width 33 height 19
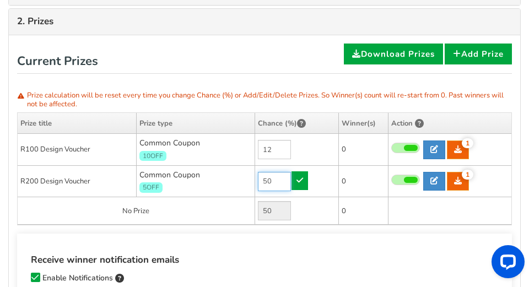
click at [275, 180] on input "50" at bounding box center [274, 181] width 33 height 19
drag, startPoint x: 275, startPoint y: 180, endPoint x: 265, endPoint y: 183, distance: 10.3
click at [265, 183] on input "50" at bounding box center [274, 181] width 33 height 19
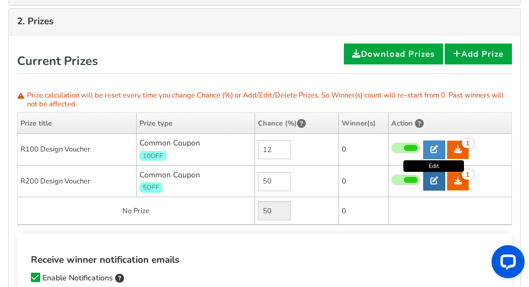
click at [283, 179] on icon at bounding box center [435, 181] width 8 height 8
type input "R200 Design Voucher"
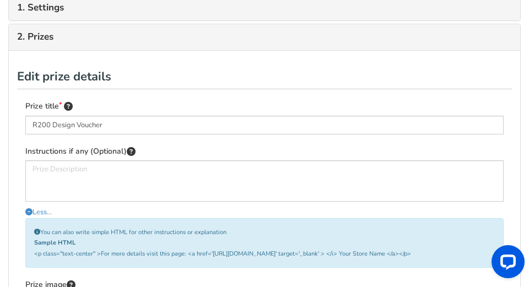
scroll to position [154, 0]
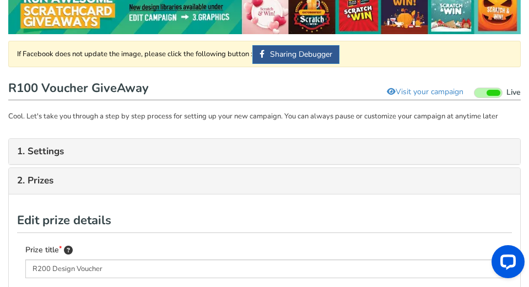
scroll to position [44, 0]
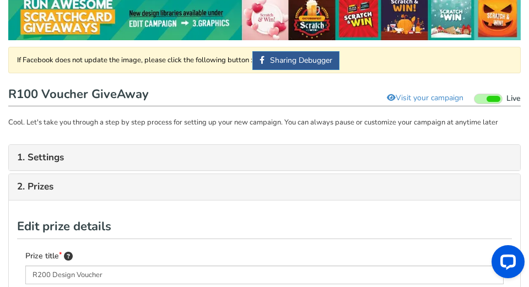
click at [34, 186] on link "2. Prizes" at bounding box center [264, 187] width 495 height 10
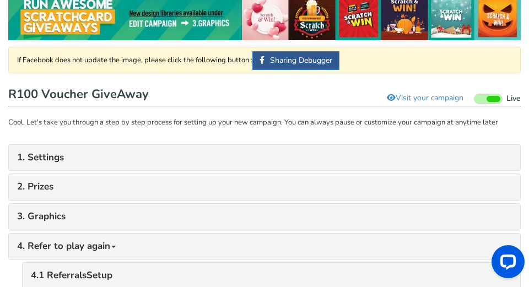
click at [36, 188] on link "2. Prizes" at bounding box center [264, 187] width 495 height 10
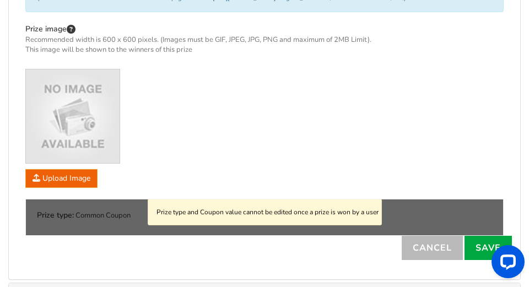
scroll to position [485, 0]
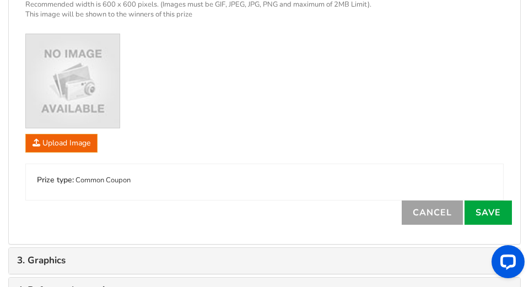
click at [283, 214] on link "Cancel" at bounding box center [432, 213] width 61 height 24
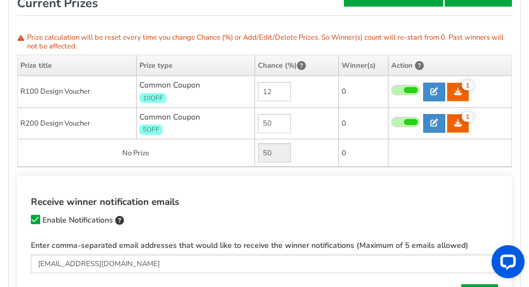
scroll to position [254, 0]
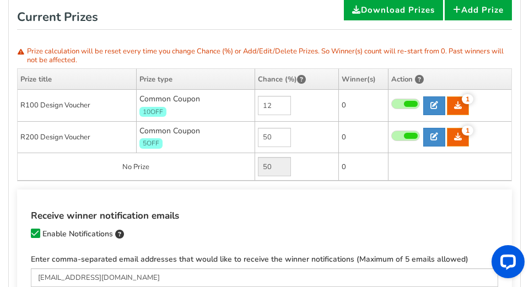
click at [283, 134] on span at bounding box center [411, 136] width 14 height 6
click at [283, 134] on input "checkbox" at bounding box center [392, 136] width 0 height 7
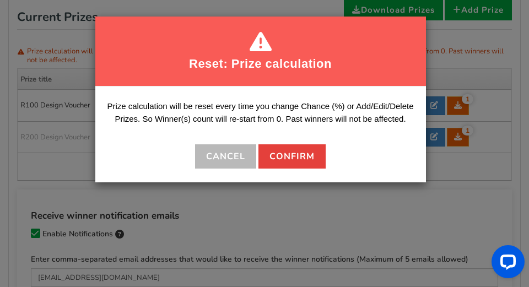
click at [283, 156] on button "Confirm" at bounding box center [292, 157] width 67 height 24
type input "0"
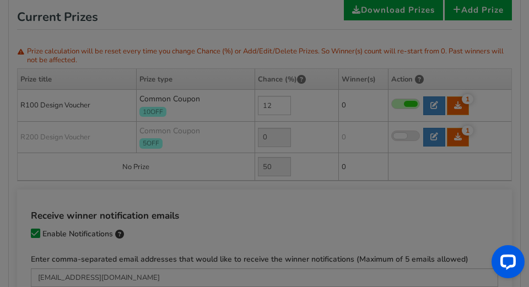
type input "88"
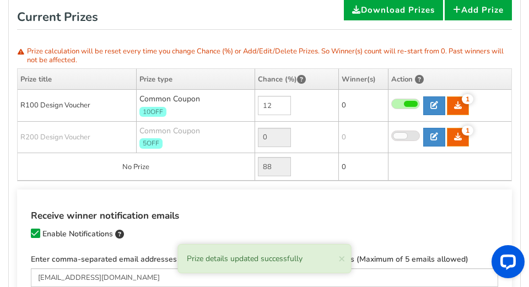
click at [283, 101] on span at bounding box center [411, 104] width 14 height 6
click at [283, 101] on input "checkbox" at bounding box center [392, 104] width 0 height 7
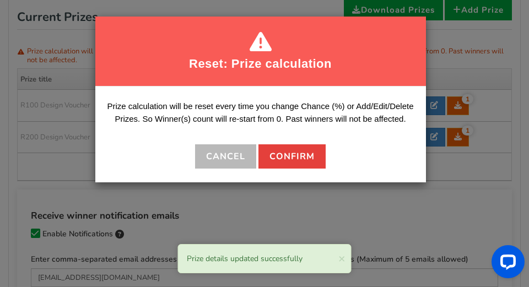
click at [283, 154] on button "Confirm" at bounding box center [292, 157] width 67 height 24
type input "0"
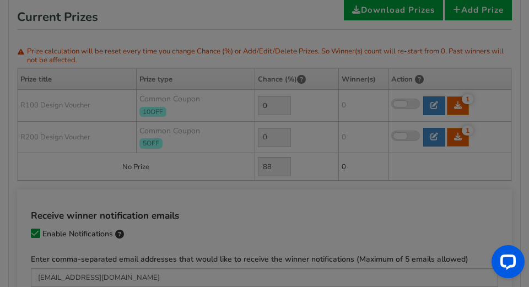
type input "100"
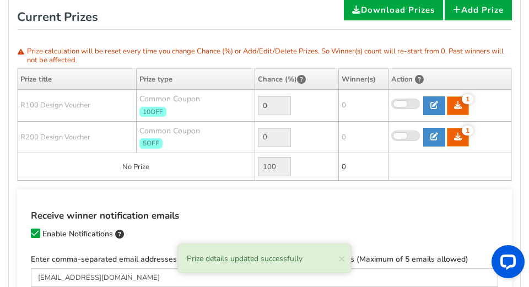
click at [283, 104] on span at bounding box center [406, 104] width 29 height 10
click at [283, 104] on input "checkbox" at bounding box center [392, 104] width 0 height 7
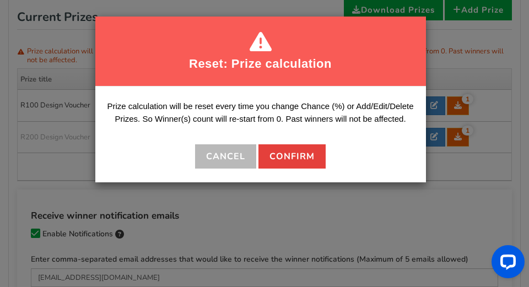
click at [283, 158] on button "Confirm" at bounding box center [292, 157] width 67 height 24
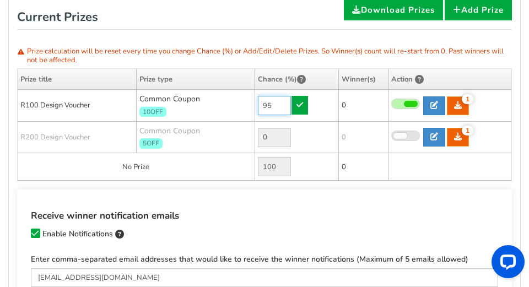
drag, startPoint x: 277, startPoint y: 104, endPoint x: 249, endPoint y: 106, distance: 28.3
click at [249, 106] on tr "R100 Design Voucher Common Coupon 10OFF 95 1 1 0 Coupon Time 1" at bounding box center [265, 106] width 494 height 32
type input "75"
click at [283, 131] on span at bounding box center [406, 136] width 29 height 10
click at [283, 133] on input "checkbox" at bounding box center [392, 136] width 0 height 7
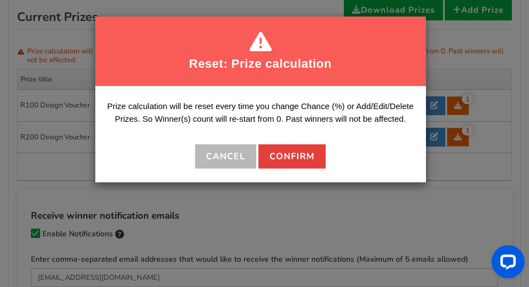
click at [280, 156] on button "Confirm" at bounding box center [292, 157] width 67 height 24
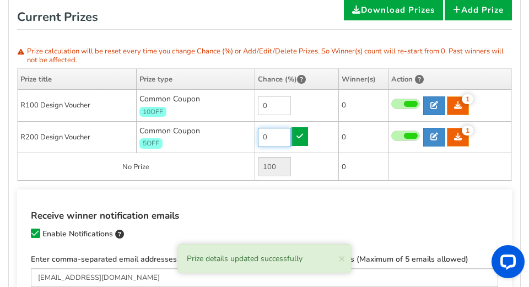
click at [274, 135] on input "0" at bounding box center [274, 137] width 33 height 19
drag, startPoint x: 274, startPoint y: 135, endPoint x: 258, endPoint y: 136, distance: 16.0
click at [258, 136] on input "0" at bounding box center [274, 137] width 33 height 19
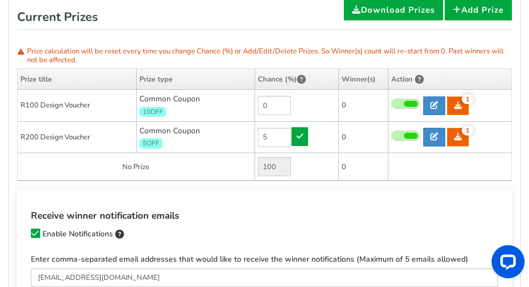
click at [283, 145] on div "Reset: Prize calculation Prize calculation will be reset every time you change …" at bounding box center [265, 166] width 512 height 351
click at [283, 109] on td "0" at bounding box center [297, 106] width 84 height 32
click at [283, 105] on td "0" at bounding box center [297, 106] width 84 height 32
type input "0"
click at [281, 97] on input "0" at bounding box center [274, 105] width 33 height 19
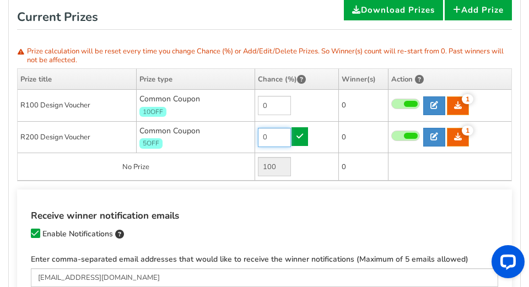
drag, startPoint x: 272, startPoint y: 137, endPoint x: 266, endPoint y: 137, distance: 6.6
click at [266, 137] on input "0" at bounding box center [274, 137] width 33 height 19
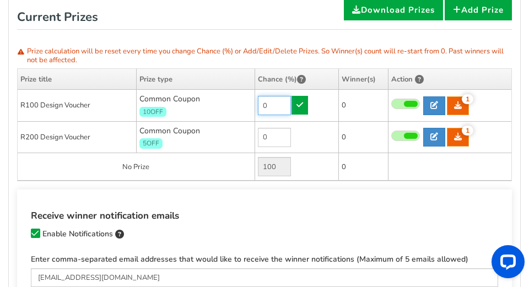
drag, startPoint x: 269, startPoint y: 103, endPoint x: 256, endPoint y: 104, distance: 12.7
click at [256, 104] on td "0" at bounding box center [297, 106] width 84 height 32
click at [283, 131] on td "0" at bounding box center [297, 137] width 84 height 32
click at [283, 146] on td "0" at bounding box center [297, 137] width 84 height 32
type input "0"
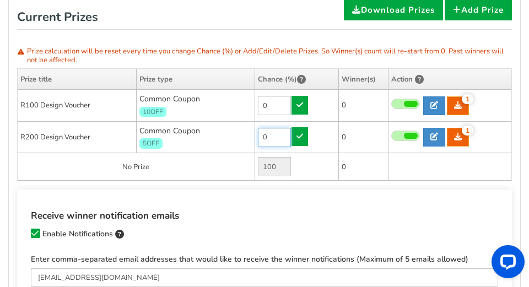
click at [269, 140] on input "0" at bounding box center [274, 137] width 33 height 19
click at [283, 101] on span at bounding box center [411, 104] width 14 height 6
click at [283, 101] on input "checkbox" at bounding box center [392, 104] width 0 height 7
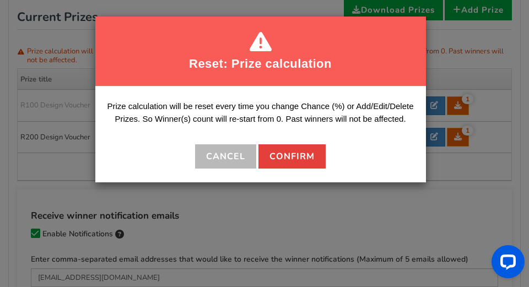
click at [272, 156] on button "Confirm" at bounding box center [292, 157] width 67 height 24
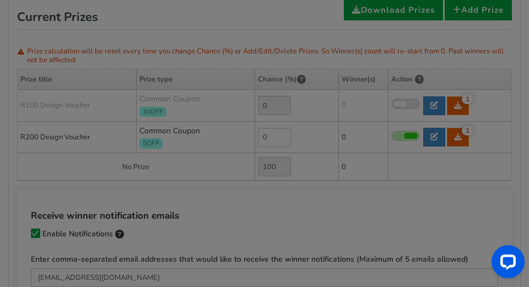
type input "25"
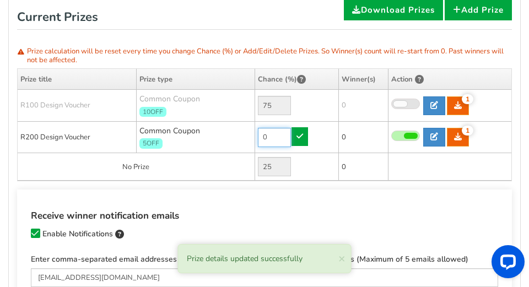
click at [278, 135] on input "0" at bounding box center [274, 137] width 33 height 19
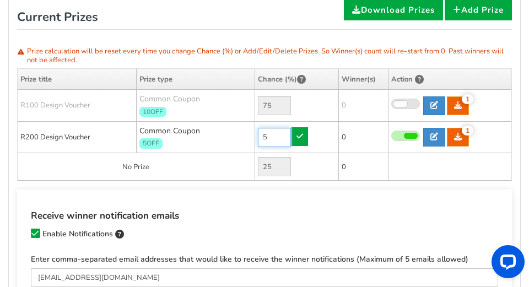
type input "5"
click at [283, 136] on td "5" at bounding box center [297, 137] width 84 height 32
click at [283, 106] on span at bounding box center [401, 104] width 14 height 6
click at [283, 106] on input "checkbox" at bounding box center [392, 104] width 0 height 7
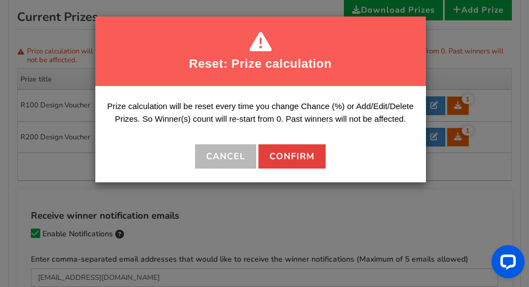
click at [283, 150] on button "Confirm" at bounding box center [292, 157] width 67 height 24
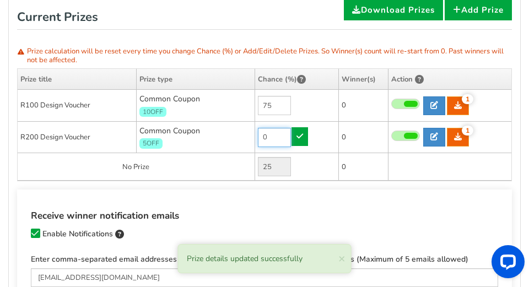
click at [275, 142] on input "0" at bounding box center [274, 137] width 33 height 19
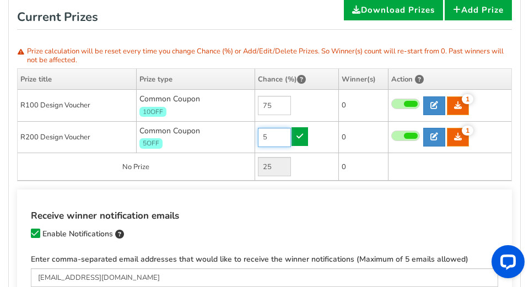
type input "5"
click at [283, 141] on td "1" at bounding box center [450, 137] width 124 height 32
click at [283, 74] on div "NOTE: Scratch and Win plugin is deleted or deactivated. Please check and re-ins…" at bounding box center [264, 280] width 529 height 992
click at [176, 170] on td "No Prize" at bounding box center [136, 167] width 237 height 28
click at [283, 178] on td "25" at bounding box center [297, 167] width 84 height 28
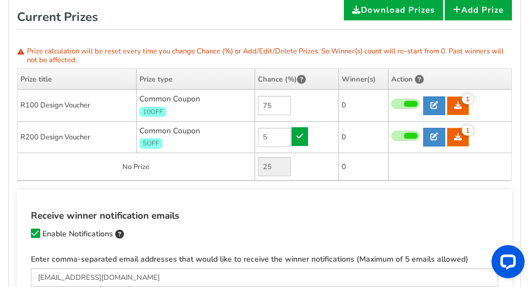
click at [283, 172] on td "25" at bounding box center [297, 167] width 84 height 28
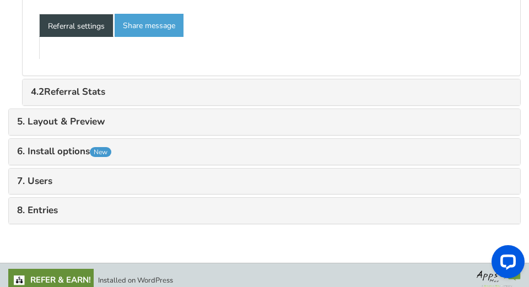
scroll to position [810, 0]
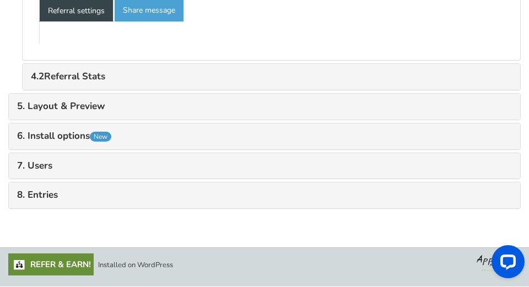
click at [47, 190] on link "8. Entries" at bounding box center [264, 195] width 495 height 10
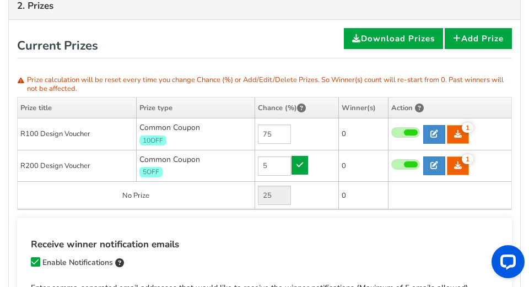
scroll to position [221, 0]
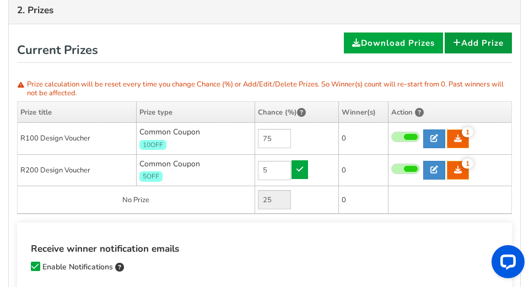
click at [283, 38] on link "Add Prize" at bounding box center [478, 43] width 67 height 21
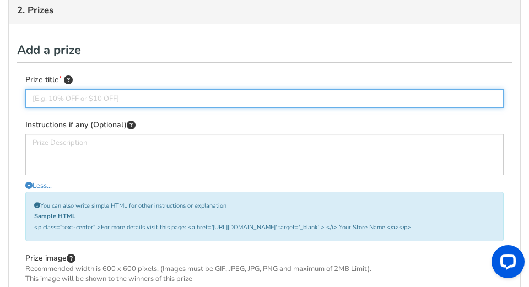
click at [53, 101] on input "text" at bounding box center [264, 98] width 479 height 19
click at [159, 105] on input "R500 Design Voucher" at bounding box center [264, 98] width 479 height 19
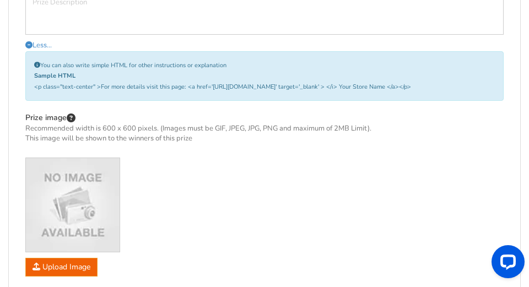
scroll to position [441, 0]
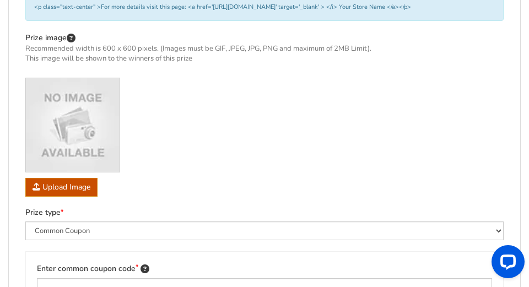
type input "R500 Design Voucher"
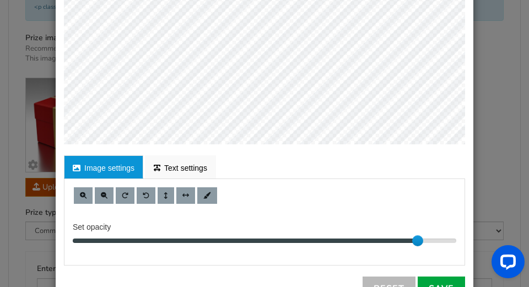
scroll to position [331, 0]
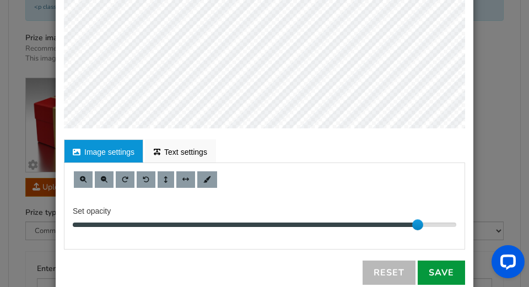
click at [283, 270] on link "Save" at bounding box center [441, 273] width 47 height 24
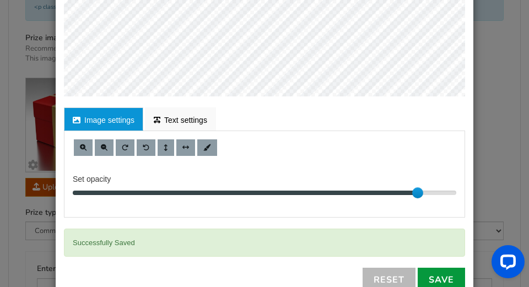
scroll to position [393, 0]
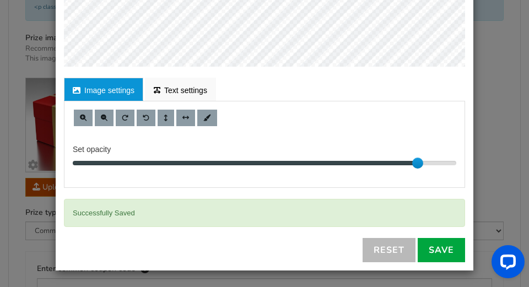
click at [283, 170] on div "× Customize Image For proper edit, check the desktop version Image settings Tex…" at bounding box center [264, 143] width 529 height 287
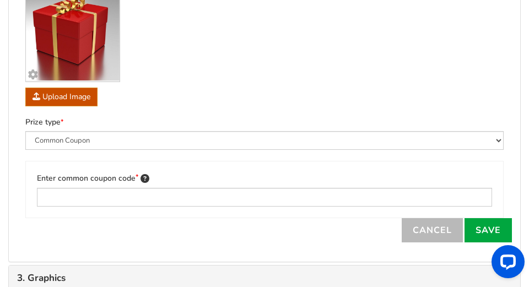
scroll to position [552, 0]
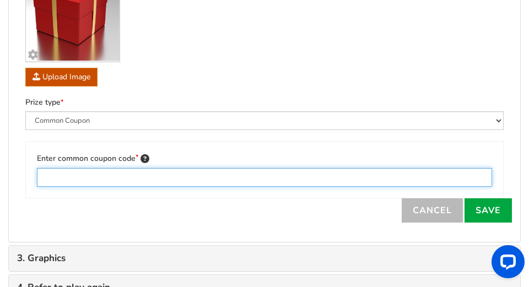
click at [239, 179] on input "text" at bounding box center [265, 177] width 456 height 19
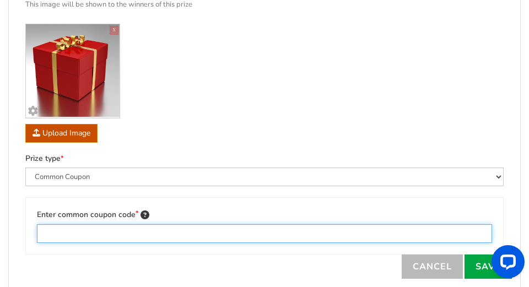
scroll to position [496, 0]
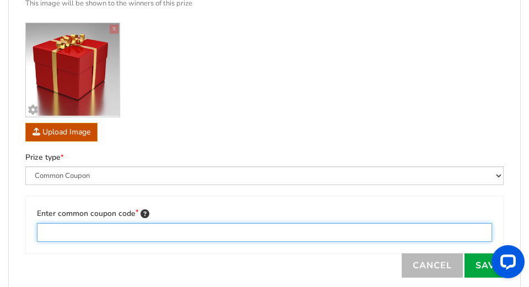
click at [103, 238] on input "text" at bounding box center [265, 232] width 456 height 19
click at [52, 234] on input "R100DV" at bounding box center [265, 232] width 456 height 19
type input "R500DV"
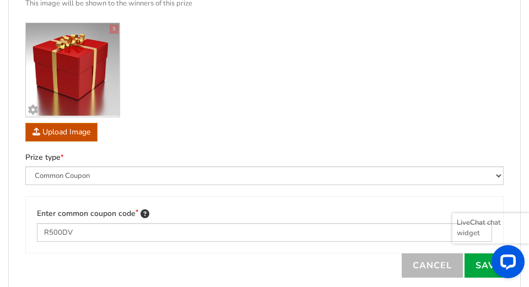
click at [283, 264] on div at bounding box center [506, 264] width 46 height 46
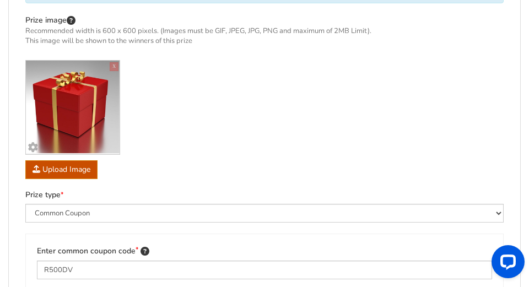
scroll to position [552, 0]
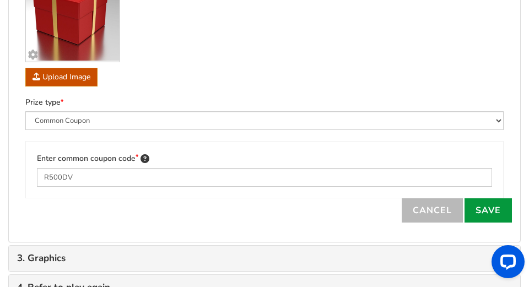
click at [283, 210] on link "Save" at bounding box center [488, 211] width 47 height 24
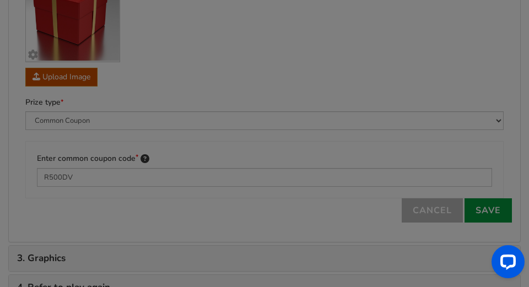
type input "0"
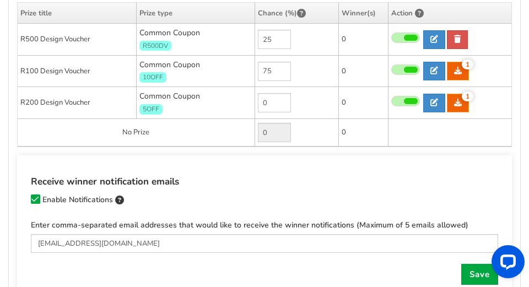
scroll to position [265, 0]
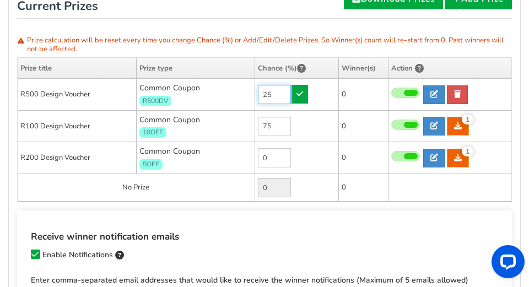
drag, startPoint x: 270, startPoint y: 91, endPoint x: 240, endPoint y: 94, distance: 29.4
click at [240, 94] on tr "R500 Design Voucher Common Coupon R500DV 25 0 0 0 Coupon Time 0" at bounding box center [265, 95] width 494 height 32
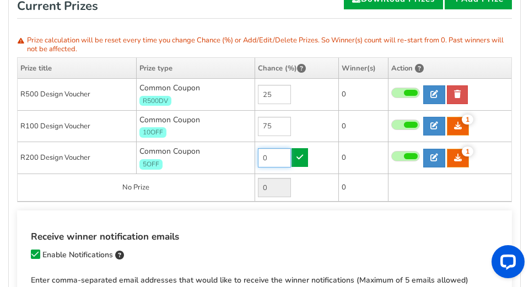
drag, startPoint x: 270, startPoint y: 158, endPoint x: 258, endPoint y: 159, distance: 12.1
click at [258, 159] on input "0" at bounding box center [274, 157] width 33 height 19
click at [283, 92] on span at bounding box center [406, 93] width 29 height 10
click at [283, 92] on input "checkbox" at bounding box center [392, 93] width 0 height 7
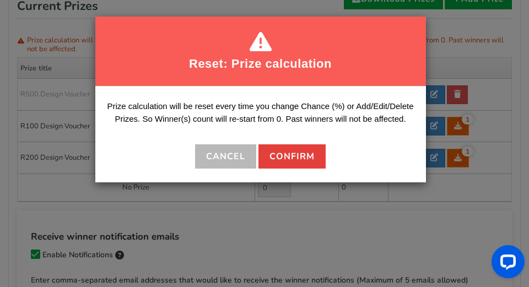
click at [283, 156] on button "Confirm" at bounding box center [292, 157] width 67 height 24
type input "0"
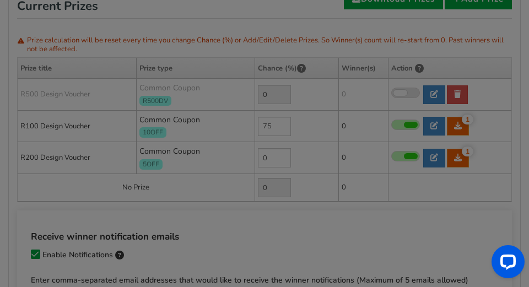
type input "25"
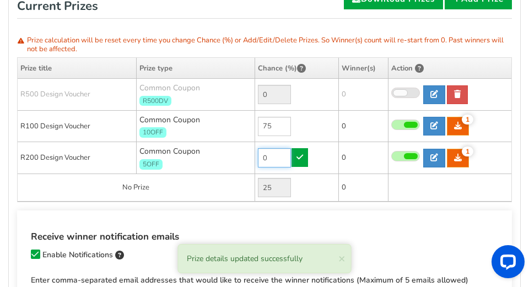
drag, startPoint x: 269, startPoint y: 159, endPoint x: 258, endPoint y: 161, distance: 11.8
click at [258, 161] on input "0" at bounding box center [274, 157] width 33 height 19
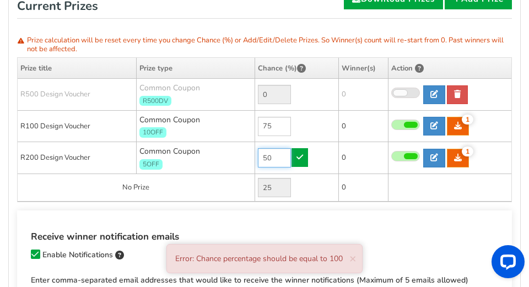
click at [275, 158] on input "50" at bounding box center [274, 157] width 33 height 19
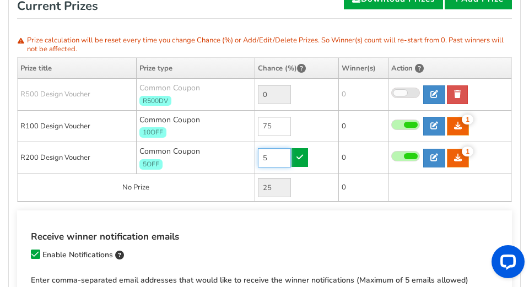
type input "5"
click at [283, 196] on td at bounding box center [450, 188] width 124 height 28
click at [283, 188] on td at bounding box center [450, 188] width 124 height 28
click at [283, 93] on span at bounding box center [401, 93] width 14 height 6
click at [283, 93] on input "checkbox" at bounding box center [392, 93] width 0 height 7
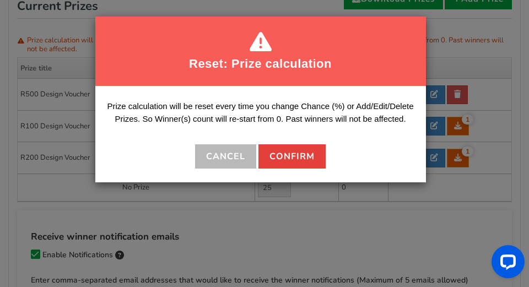
click at [275, 155] on button "Confirm" at bounding box center [292, 157] width 67 height 24
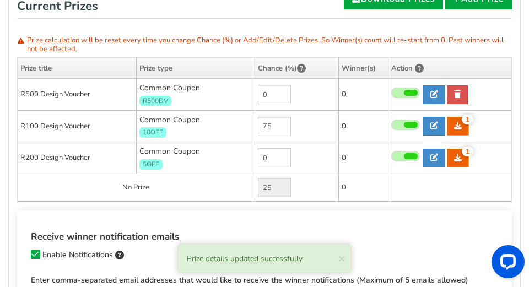
drag, startPoint x: 266, startPoint y: 93, endPoint x: 259, endPoint y: 93, distance: 7.2
click at [259, 93] on input "0" at bounding box center [274, 94] width 33 height 19
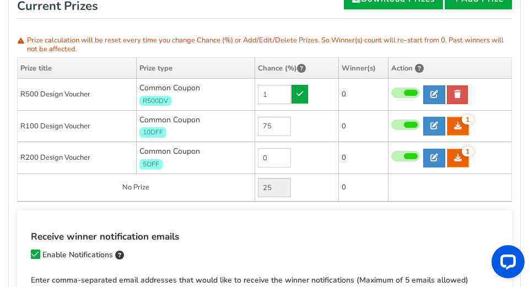
click at [283, 168] on td "0" at bounding box center [297, 158] width 84 height 32
type input "0"
click at [281, 157] on input "0" at bounding box center [274, 157] width 33 height 19
click at [283, 153] on span at bounding box center [406, 156] width 29 height 10
click at [283, 153] on input "checkbox" at bounding box center [392, 156] width 0 height 7
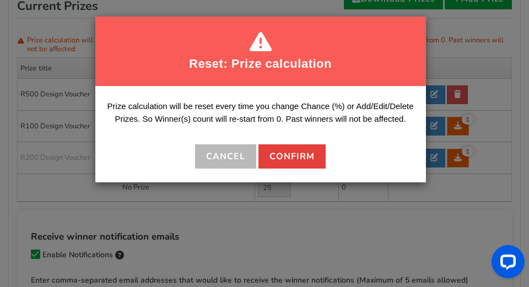
click at [283, 153] on button "Confirm" at bounding box center [292, 157] width 67 height 24
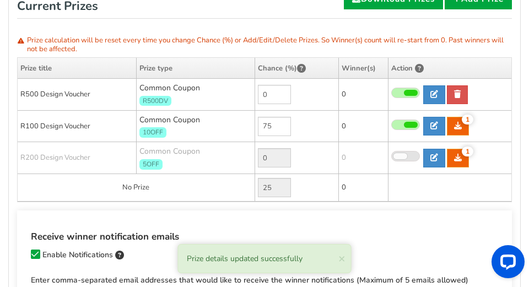
click at [283, 153] on span at bounding box center [401, 156] width 14 height 6
click at [283, 153] on input "checkbox" at bounding box center [392, 156] width 0 height 7
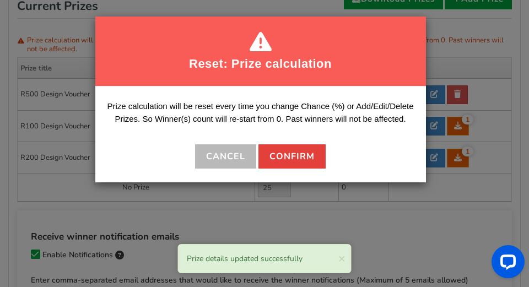
click at [279, 158] on button "Confirm" at bounding box center [292, 157] width 67 height 24
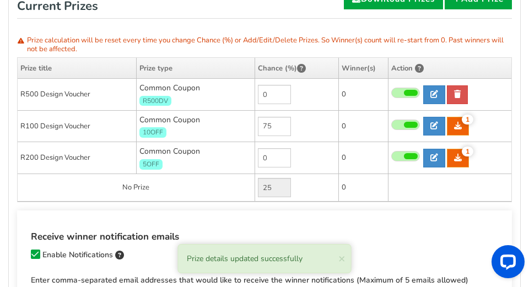
click at [279, 158] on input "0" at bounding box center [274, 157] width 33 height 19
drag, startPoint x: 279, startPoint y: 158, endPoint x: 257, endPoint y: 159, distance: 21.5
click at [257, 159] on td "0" at bounding box center [297, 158] width 84 height 32
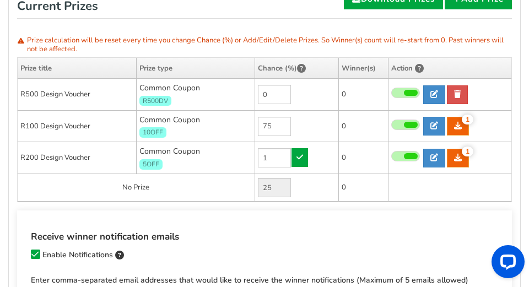
click at [283, 189] on td "0" at bounding box center [364, 188] width 50 height 28
type input "0"
drag, startPoint x: 270, startPoint y: 92, endPoint x: 255, endPoint y: 93, distance: 14.4
click at [255, 93] on td "0" at bounding box center [297, 95] width 84 height 32
type input "5"
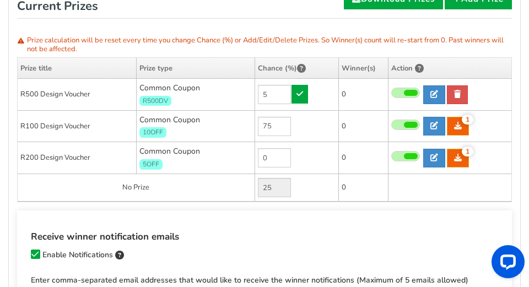
click at [283, 129] on td "75" at bounding box center [297, 126] width 84 height 32
click at [283, 93] on icon at bounding box center [435, 94] width 8 height 8
type input "R500 Design Voucher"
type input "R500DV"
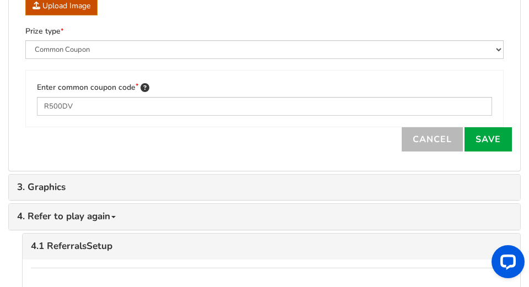
scroll to position [607, 0]
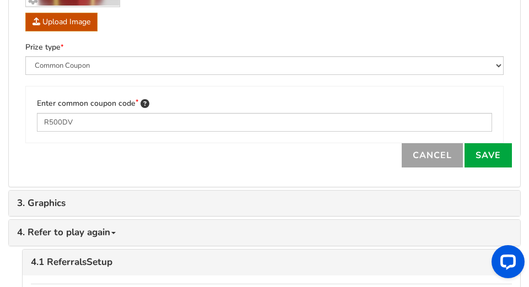
click at [283, 153] on link "Cancel" at bounding box center [432, 155] width 61 height 24
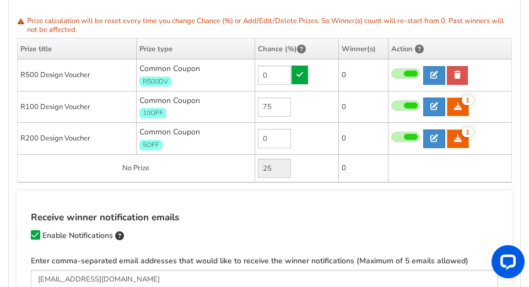
scroll to position [265, 0]
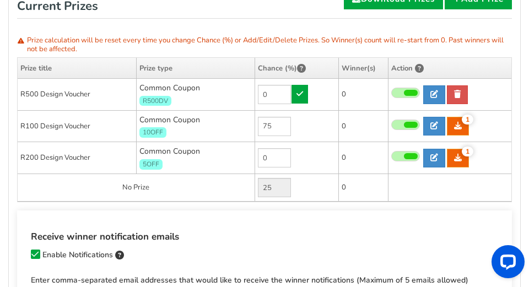
click at [283, 96] on span at bounding box center [411, 93] width 14 height 6
click at [283, 96] on input "checkbox" at bounding box center [392, 93] width 0 height 7
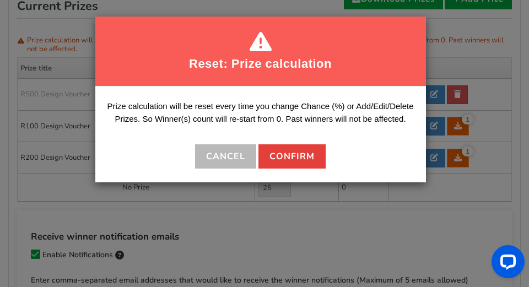
click at [271, 156] on button "Confirm" at bounding box center [292, 157] width 67 height 24
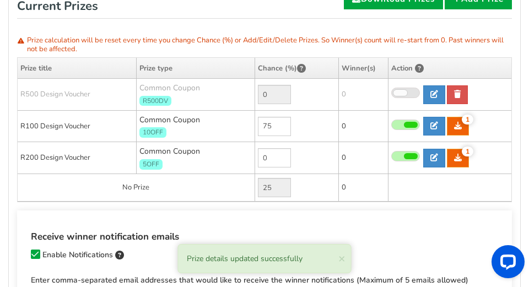
click at [283, 93] on span at bounding box center [401, 93] width 14 height 6
click at [283, 93] on input "checkbox" at bounding box center [392, 93] width 0 height 7
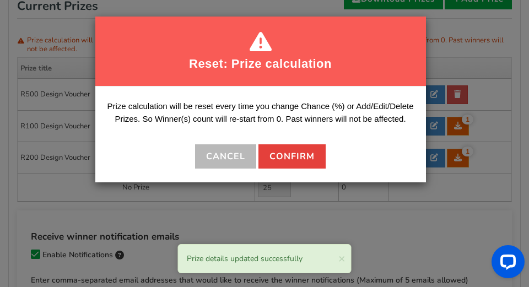
click at [267, 151] on button "Confirm" at bounding box center [292, 157] width 67 height 24
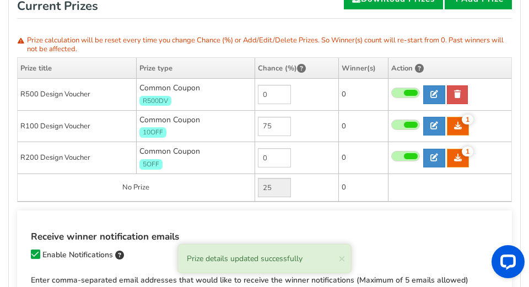
drag, startPoint x: 274, startPoint y: 92, endPoint x: 258, endPoint y: 90, distance: 16.0
click at [258, 90] on input "0" at bounding box center [274, 94] width 33 height 19
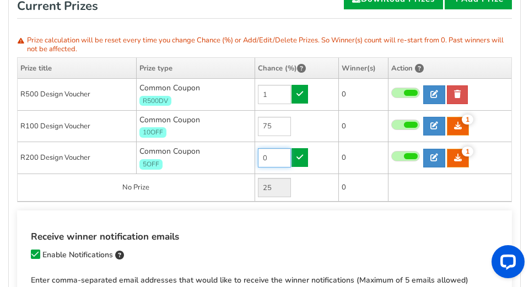
type input "0"
click at [277, 161] on input "0" at bounding box center [274, 157] width 33 height 19
drag, startPoint x: 274, startPoint y: 156, endPoint x: 250, endPoint y: 154, distance: 23.8
click at [250, 154] on tr "R200 Design Voucher Common Coupon 5OFF 0 1 1 0 Coupon Time 1" at bounding box center [265, 158] width 494 height 32
type input "5"
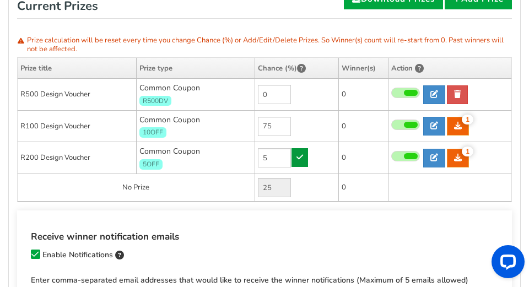
click at [283, 164] on link at bounding box center [300, 157] width 17 height 19
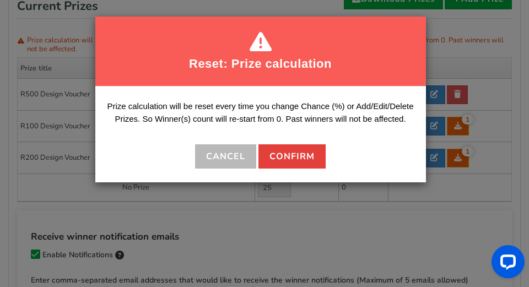
click at [283, 156] on button "Confirm" at bounding box center [292, 157] width 67 height 24
type input "20"
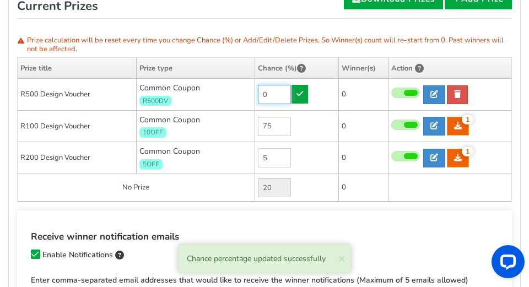
click at [271, 93] on input "0" at bounding box center [274, 94] width 33 height 19
drag, startPoint x: 270, startPoint y: 93, endPoint x: 250, endPoint y: 99, distance: 21.5
click at [250, 99] on tr "R500 Design Voucher Common Coupon R500DV 0 0 0 0 Coupon Time 0" at bounding box center [265, 95] width 494 height 32
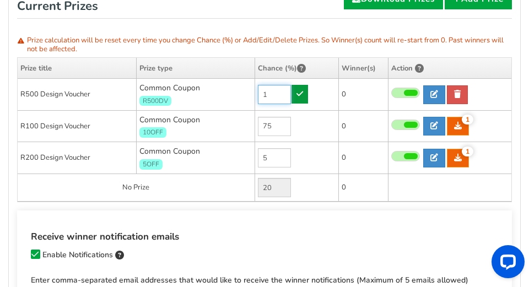
type input "1"
click at [283, 92] on icon at bounding box center [300, 94] width 7 height 8
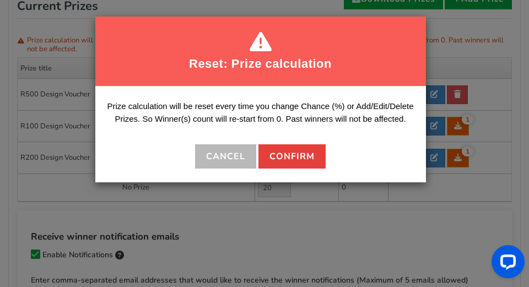
click at [276, 153] on button "Confirm" at bounding box center [292, 157] width 67 height 24
type input "19"
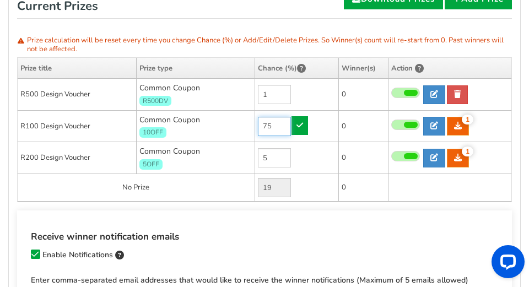
drag, startPoint x: 273, startPoint y: 123, endPoint x: 228, endPoint y: 122, distance: 44.7
click at [228, 122] on tr "R100 Design Voucher Common Coupon 10OFF 75 1 1 0 Coupon Time 1" at bounding box center [265, 126] width 494 height 32
type input "25"
click at [283, 121] on link at bounding box center [300, 125] width 17 height 19
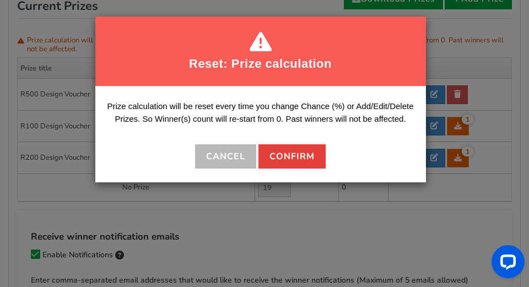
click at [278, 158] on button "Confirm" at bounding box center [292, 157] width 67 height 24
type input "69"
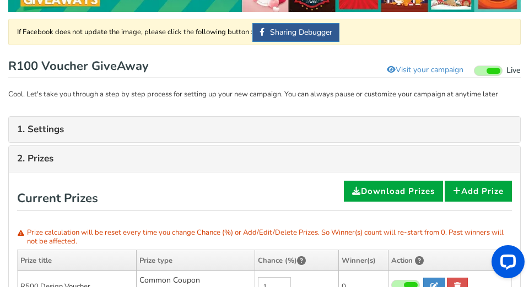
scroll to position [53, 0]
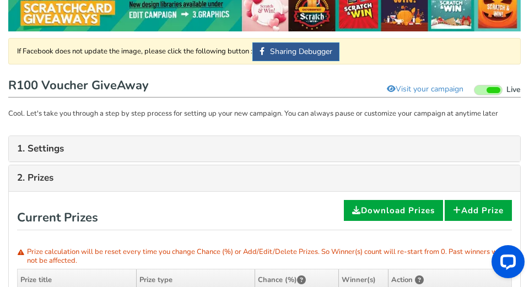
drag, startPoint x: 490, startPoint y: 89, endPoint x: 325, endPoint y: 49, distance: 169.9
click at [283, 89] on span at bounding box center [494, 90] width 14 height 6
click at [283, 89] on input "Live Paused" at bounding box center [474, 90] width 0 height 7
click at [283, 88] on span at bounding box center [471, 90] width 14 height 6
click at [283, 88] on input "Live Paused" at bounding box center [462, 90] width 0 height 7
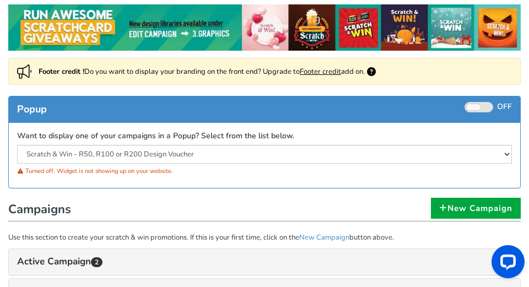
scroll to position [160, 0]
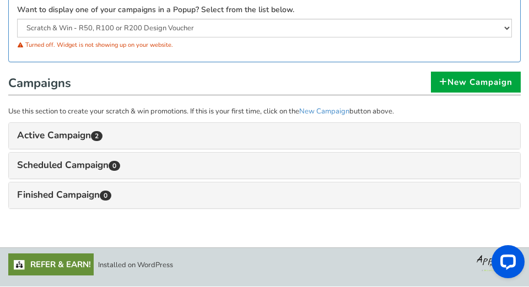
click at [65, 133] on link "Active Campaign 2" at bounding box center [264, 136] width 495 height 10
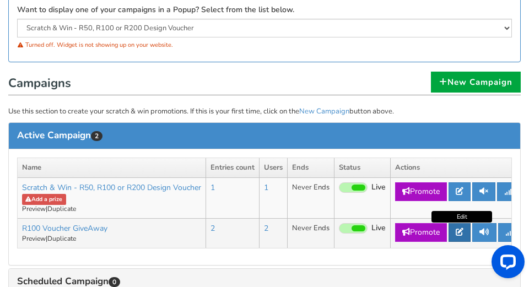
click at [283, 233] on icon at bounding box center [460, 232] width 8 height 8
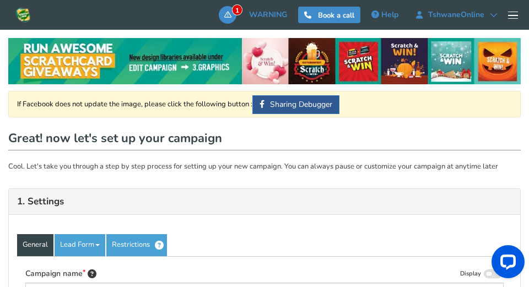
type input "R100 Voucher GiveAway"
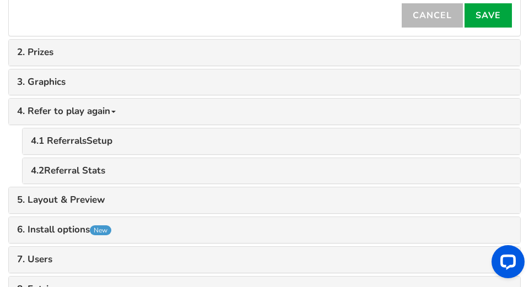
scroll to position [827, 0]
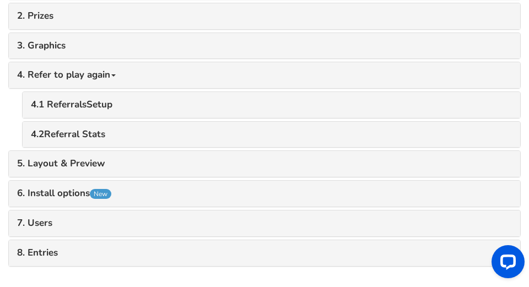
click at [69, 193] on link "6. Install options New" at bounding box center [264, 194] width 495 height 10
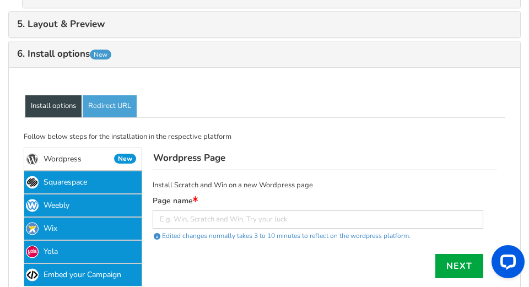
scroll to position [993, 0]
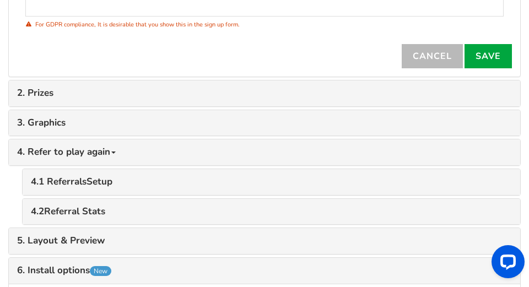
scroll to position [772, 0]
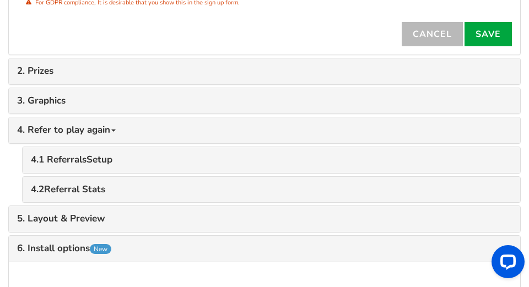
click at [41, 75] on link "2. Prizes" at bounding box center [264, 71] width 495 height 10
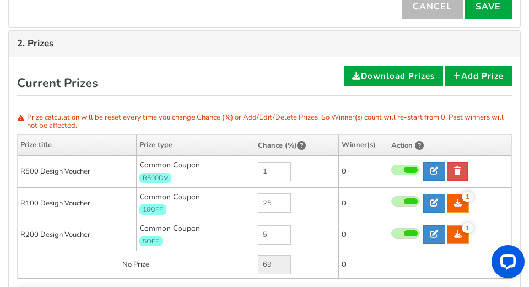
scroll to position [827, 0]
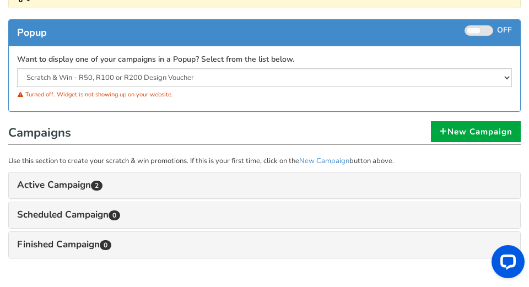
scroll to position [160, 0]
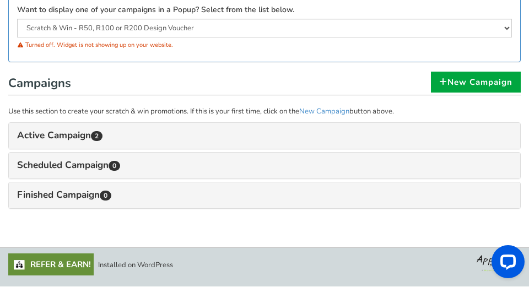
click at [24, 136] on link "Active Campaign 2" at bounding box center [264, 136] width 495 height 10
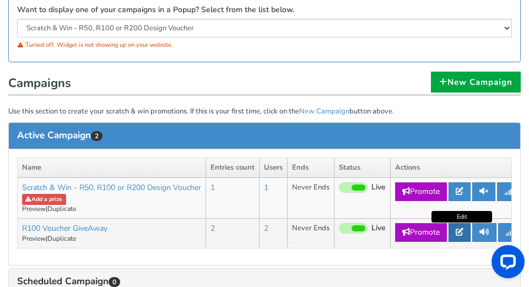
click at [283, 229] on icon at bounding box center [460, 232] width 8 height 8
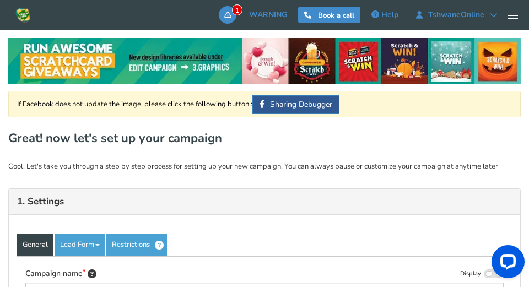
type input "R100 Voucher GiveAway"
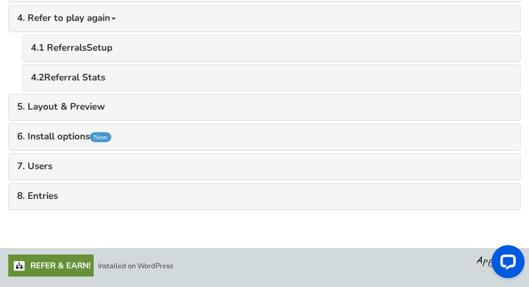
scroll to position [885, 0]
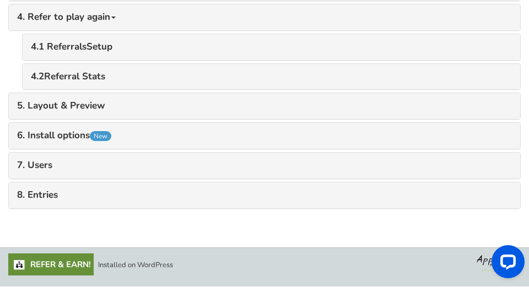
click at [66, 134] on link "6. Install options New" at bounding box center [264, 136] width 495 height 10
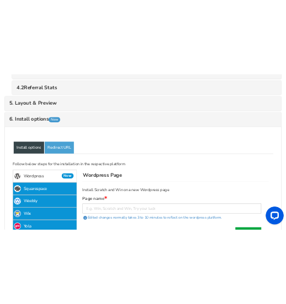
scroll to position [1051, 0]
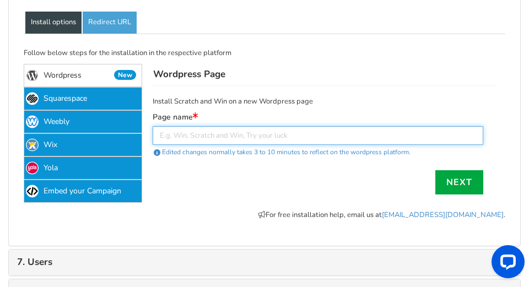
click at [212, 137] on input "text" at bounding box center [318, 135] width 331 height 19
paste input "https://tshwaneonline.co.za/all-events"
type input "https://tshwaneonline.co.za/all-events"
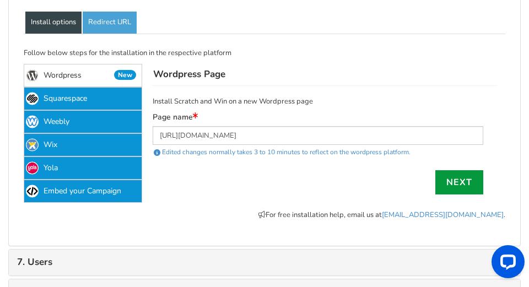
click at [283, 179] on link "Next" at bounding box center [460, 182] width 48 height 24
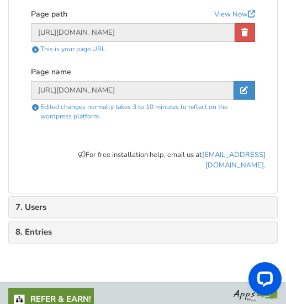
scroll to position [1216, 0]
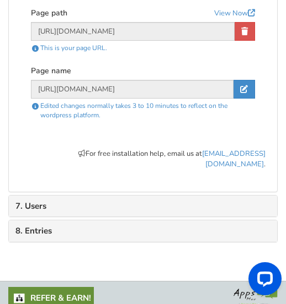
click at [100, 202] on link "7. Users" at bounding box center [142, 206] width 255 height 9
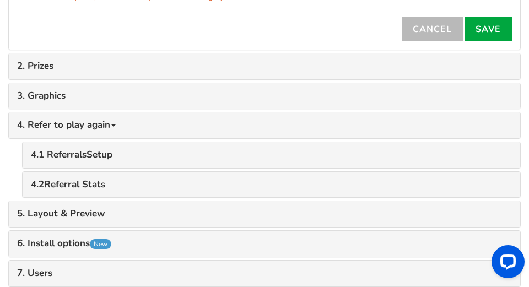
scroll to position [882, 0]
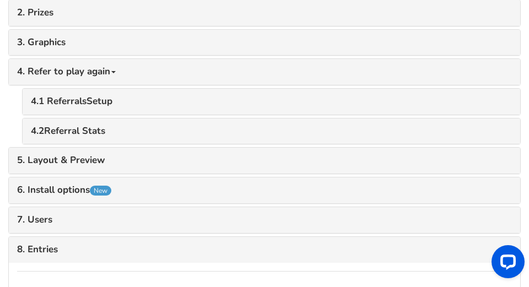
click at [42, 189] on link "6. Install options New" at bounding box center [264, 190] width 495 height 10
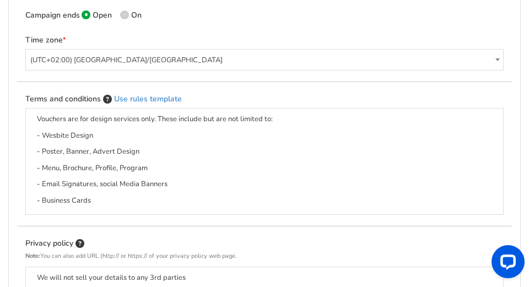
scroll to position [0, 0]
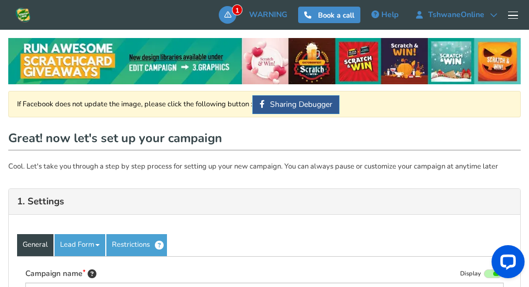
type input "Scratch & Win - R50, R100 or R200 Design Voucher"
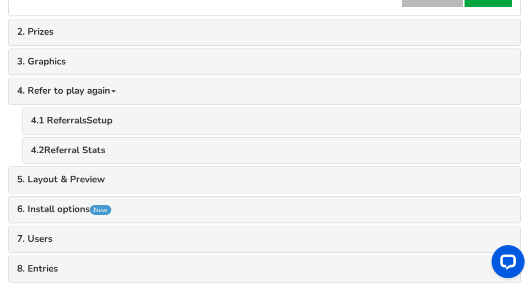
scroll to position [882, 0]
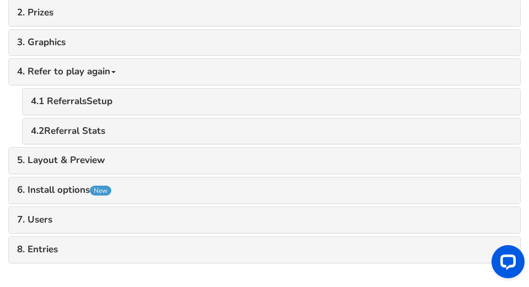
click at [69, 156] on link "5. Layout & Preview" at bounding box center [264, 161] width 495 height 10
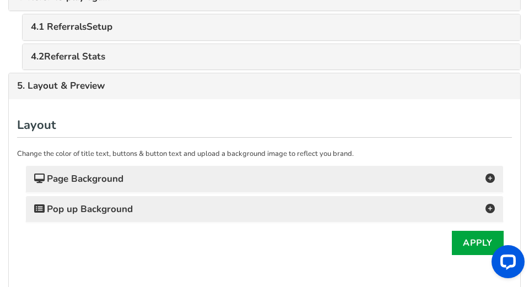
scroll to position [938, 0]
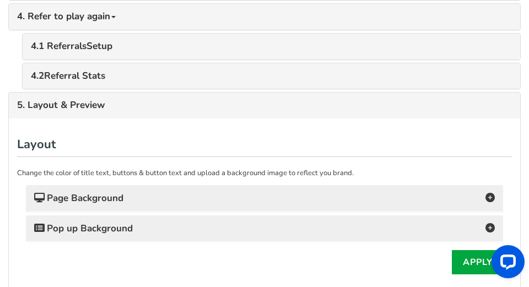
click at [83, 107] on link "5. Layout & Preview" at bounding box center [264, 105] width 495 height 10
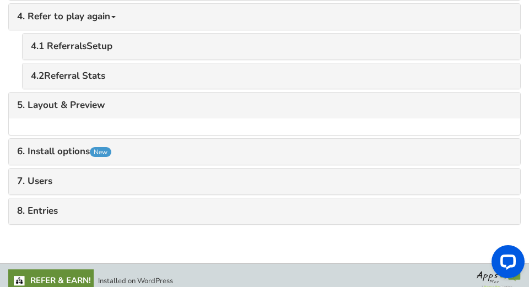
scroll to position [937, 0]
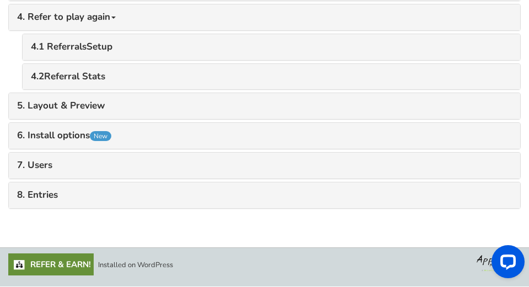
click at [65, 132] on link "6. Install options New" at bounding box center [264, 136] width 495 height 10
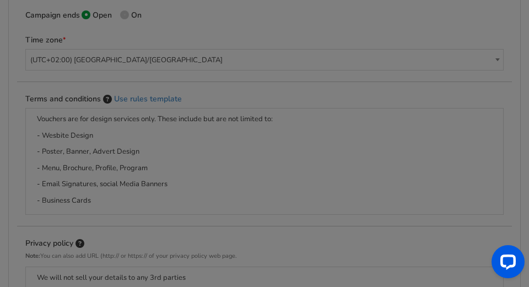
scroll to position [0, 0]
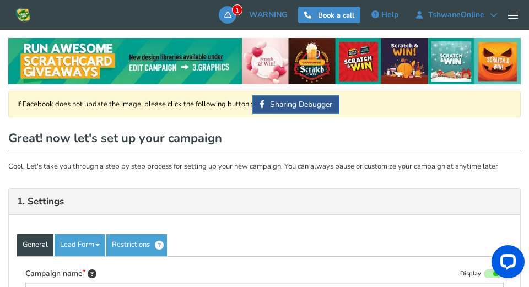
type input "Scratch & Win - R50, R100 or R200 Design Voucher"
